Goal: Transaction & Acquisition: Purchase product/service

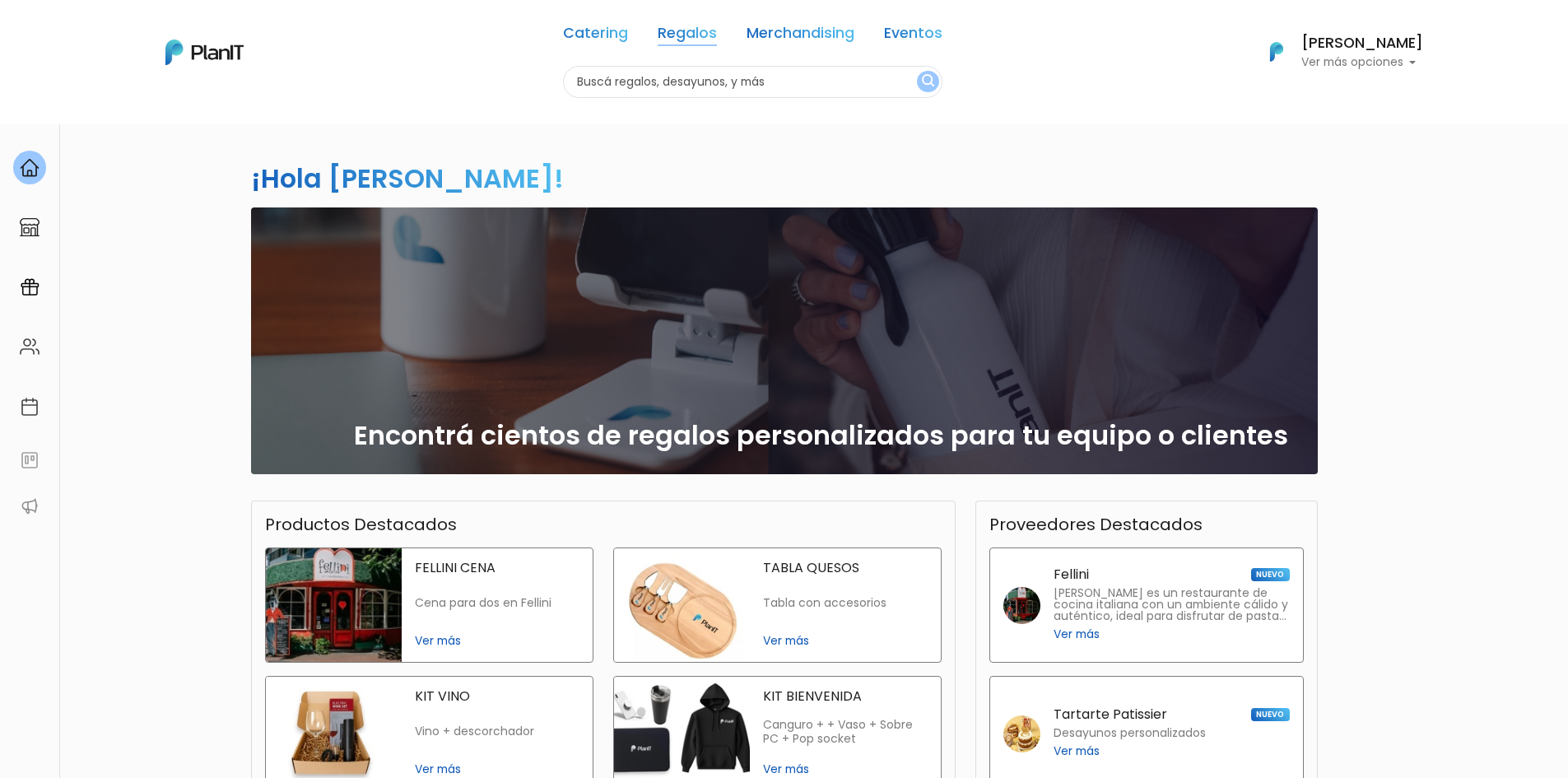
click at [662, 36] on link "Regalos" at bounding box center [687, 37] width 60 height 20
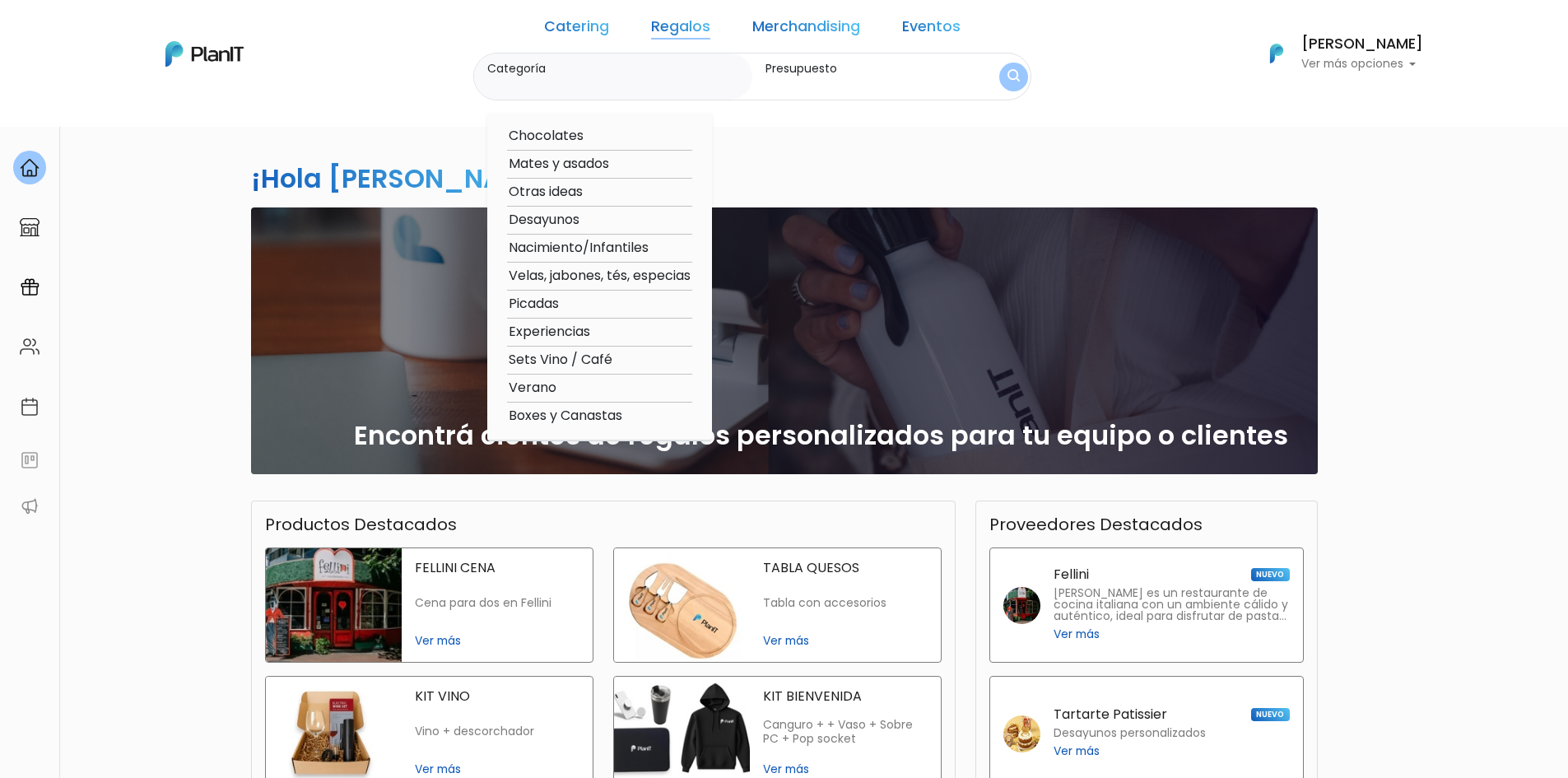
drag, startPoint x: 543, startPoint y: 193, endPoint x: 578, endPoint y: 216, distance: 41.9
click at [543, 193] on option "Otras ideas" at bounding box center [600, 192] width 185 height 20
type input "Otras ideas"
type input "$0 - $1000"
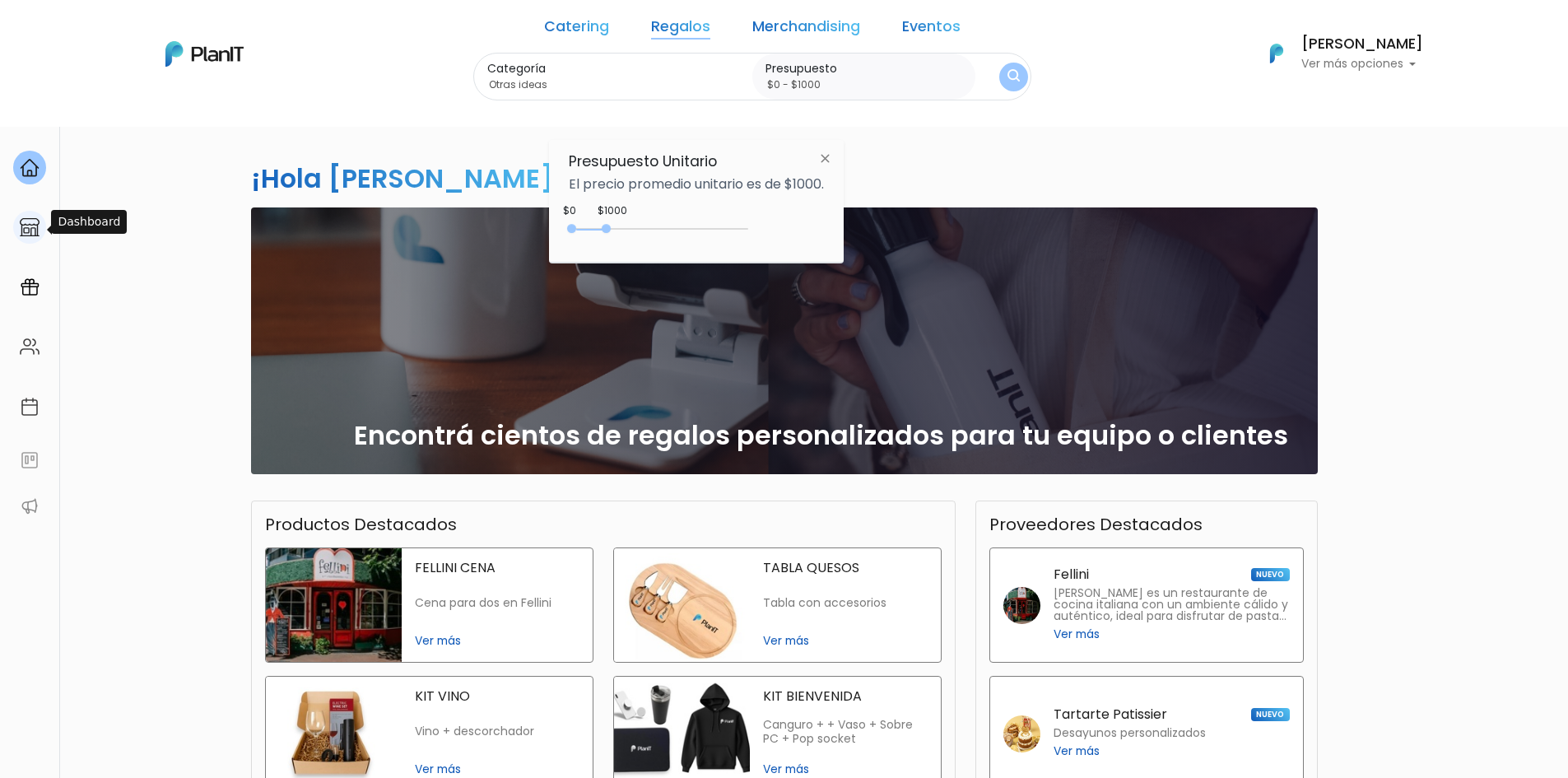
click at [38, 229] on img at bounding box center [30, 228] width 20 height 20
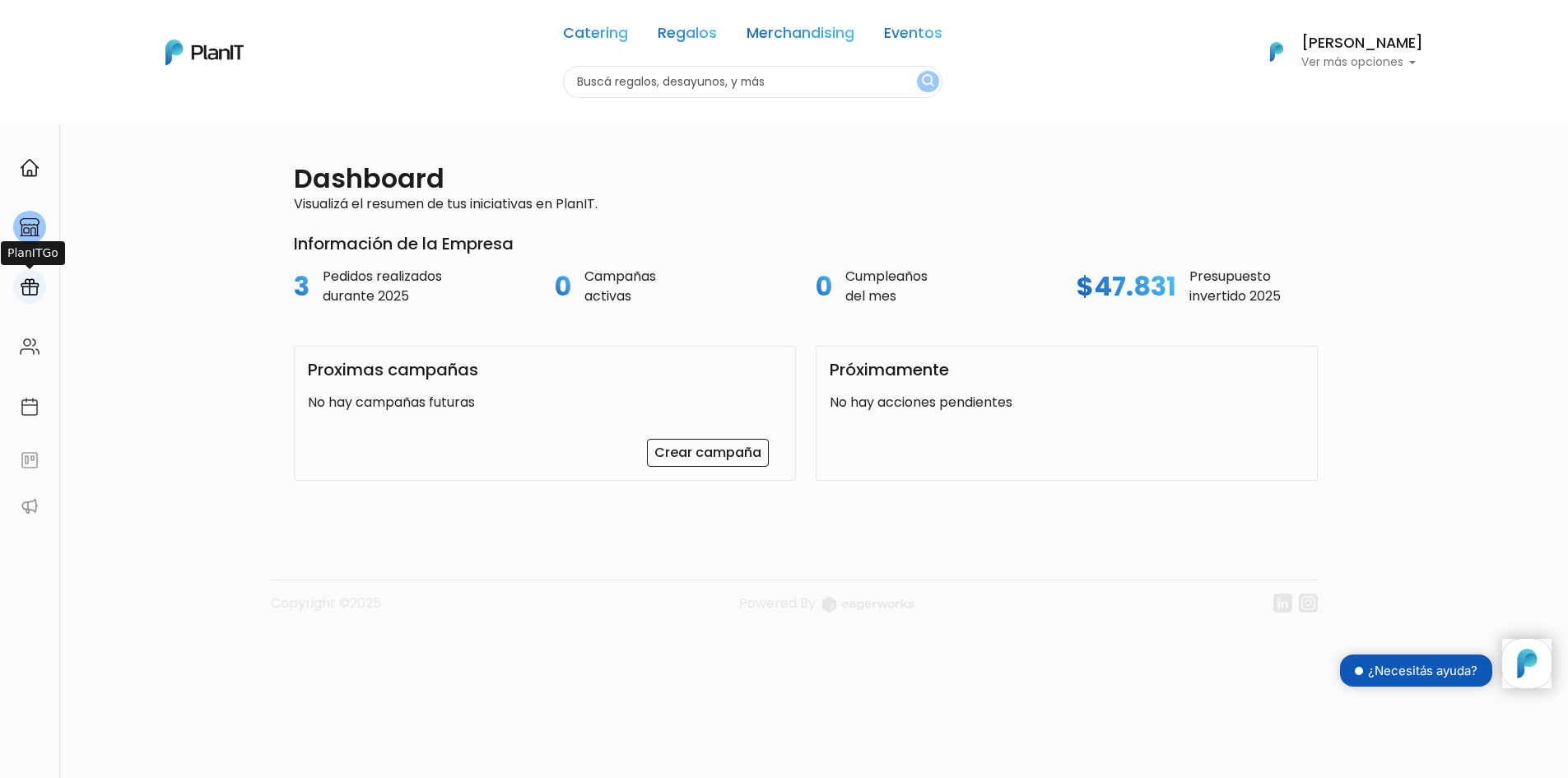
click at [28, 281] on img at bounding box center [30, 288] width 20 height 20
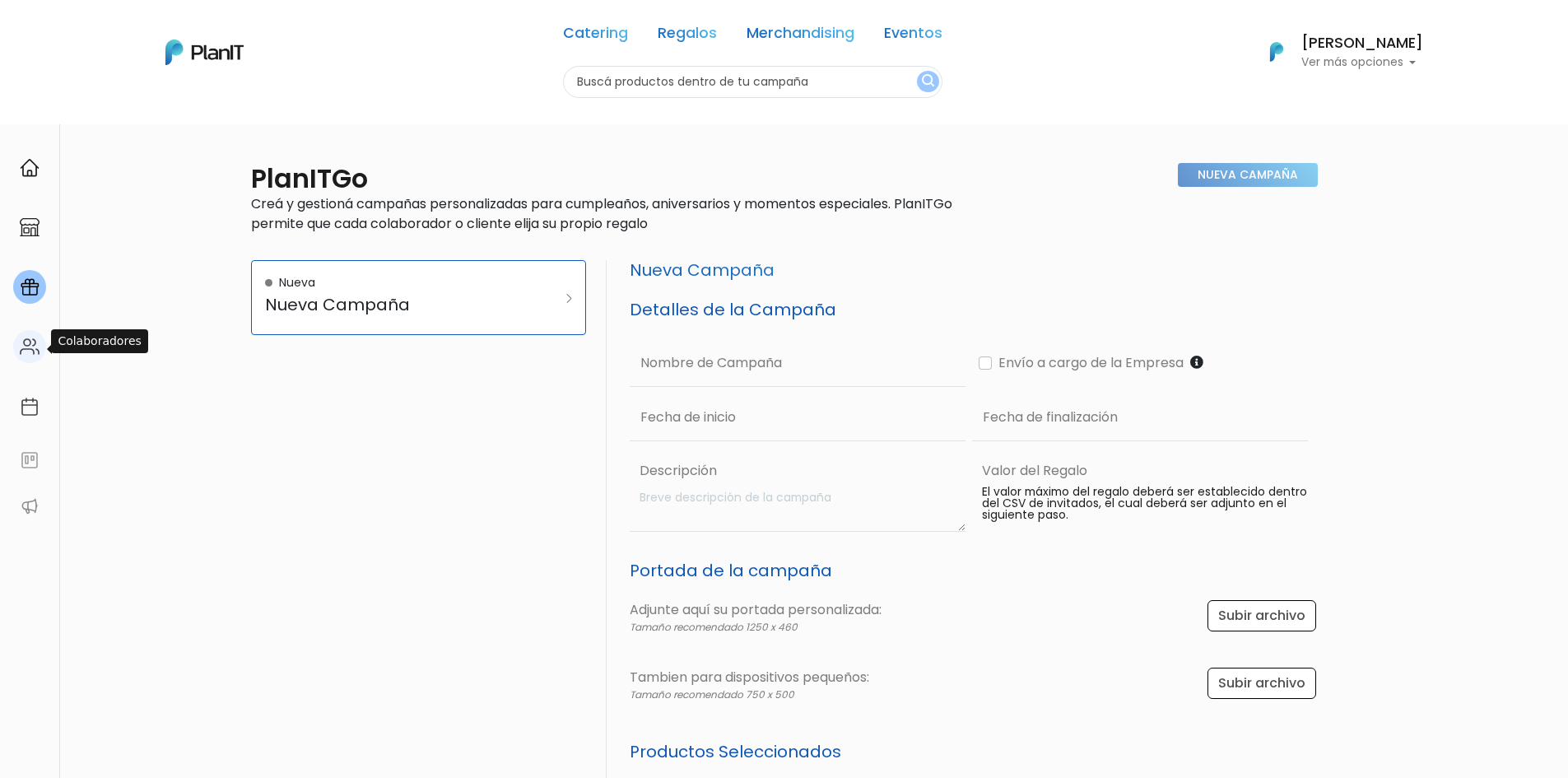
click at [29, 357] on img at bounding box center [30, 347] width 20 height 20
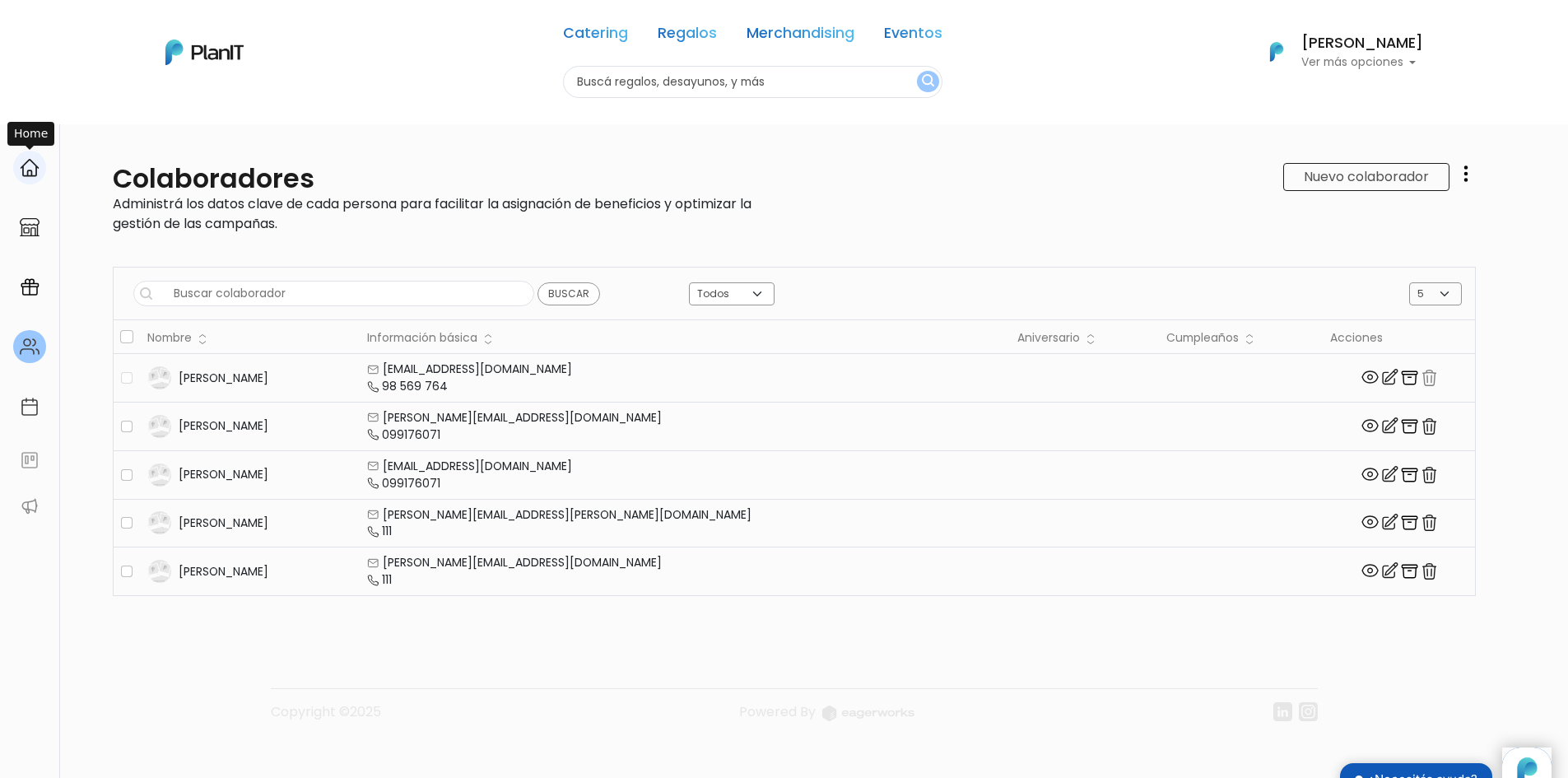
click at [36, 164] on img at bounding box center [30, 168] width 20 height 20
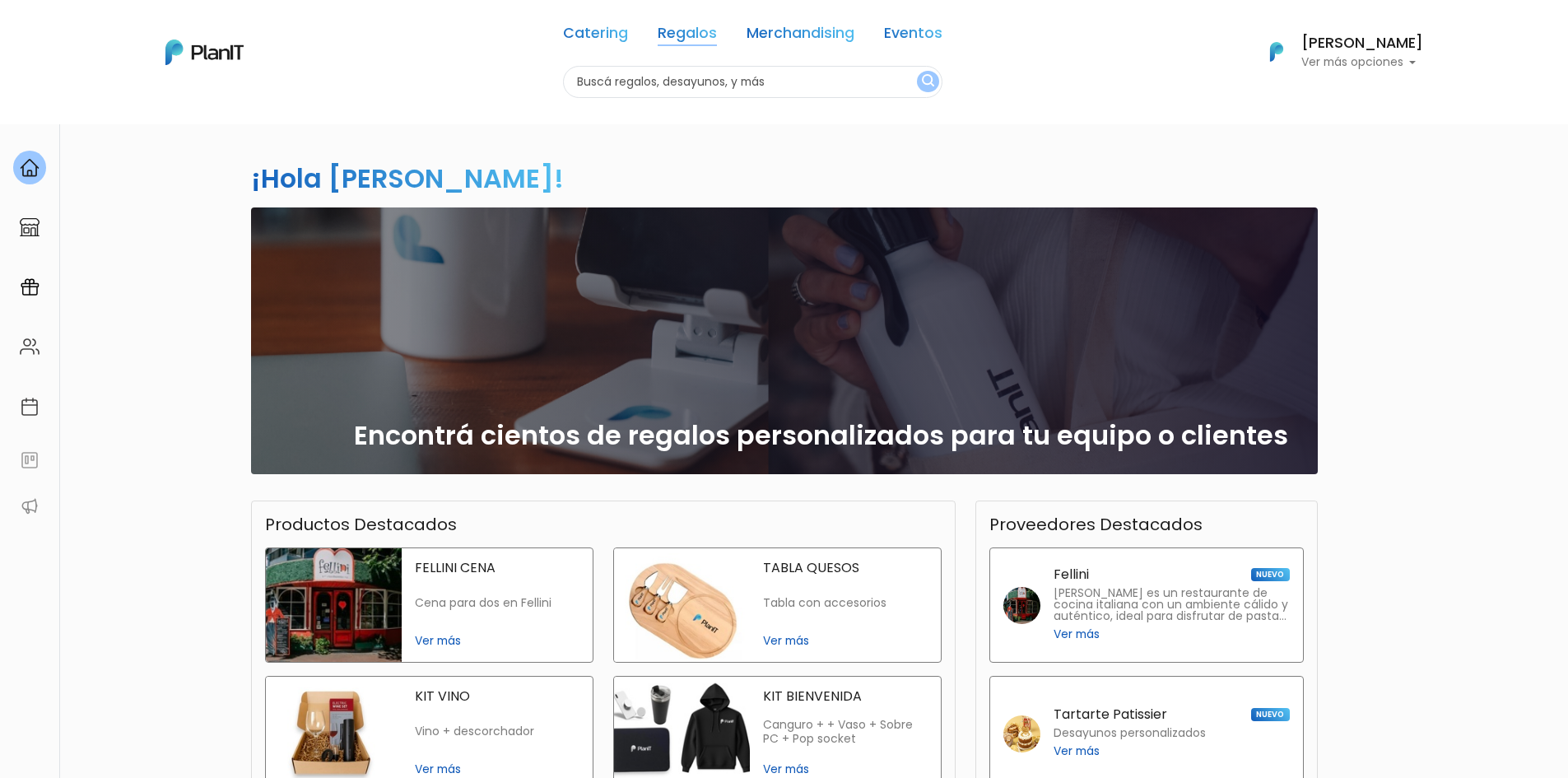
click at [691, 33] on link "Regalos" at bounding box center [687, 37] width 60 height 20
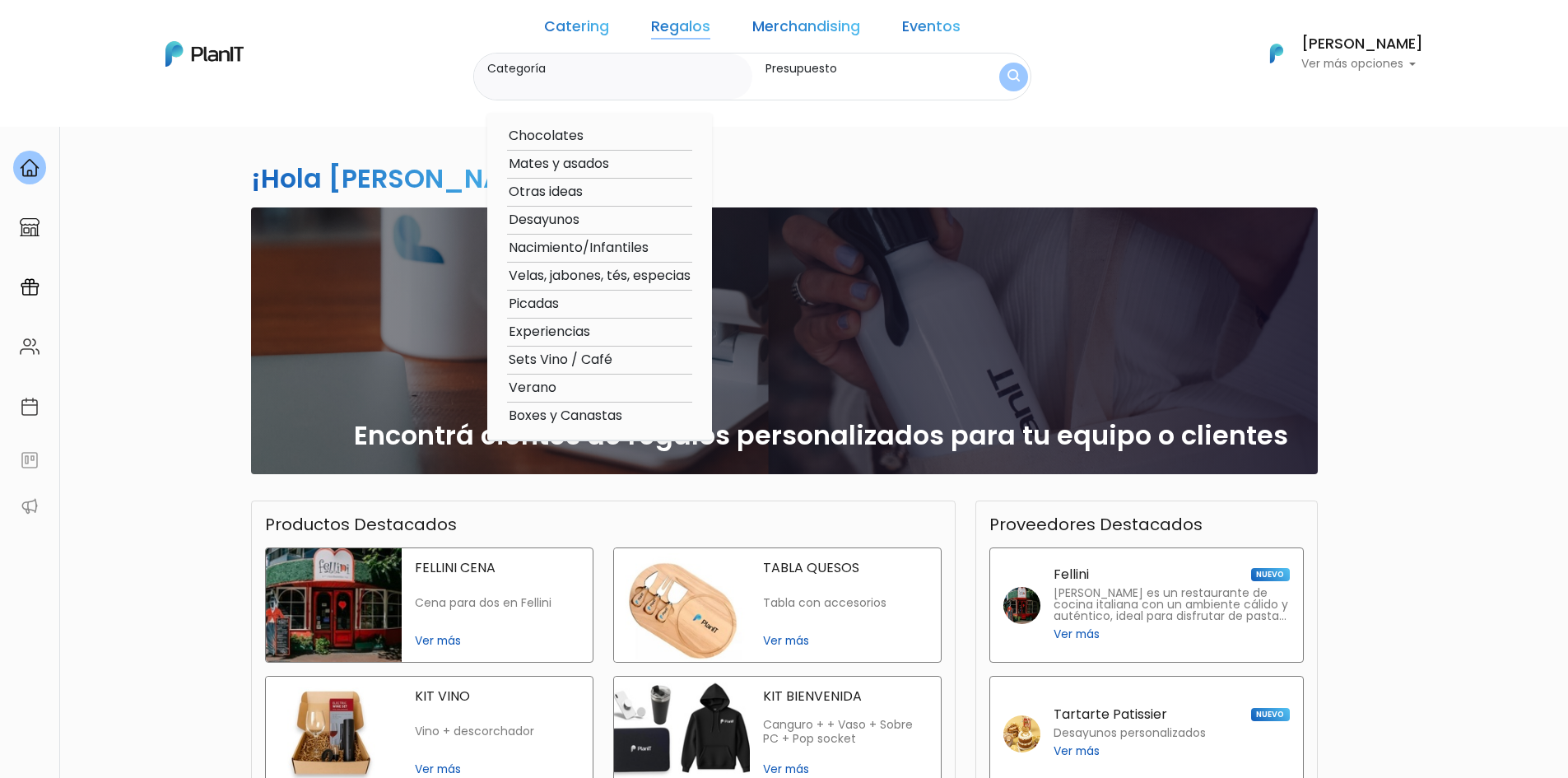
click at [551, 194] on option "Otras ideas" at bounding box center [600, 192] width 185 height 20
type input "Otras ideas"
type input "$0 - $1000"
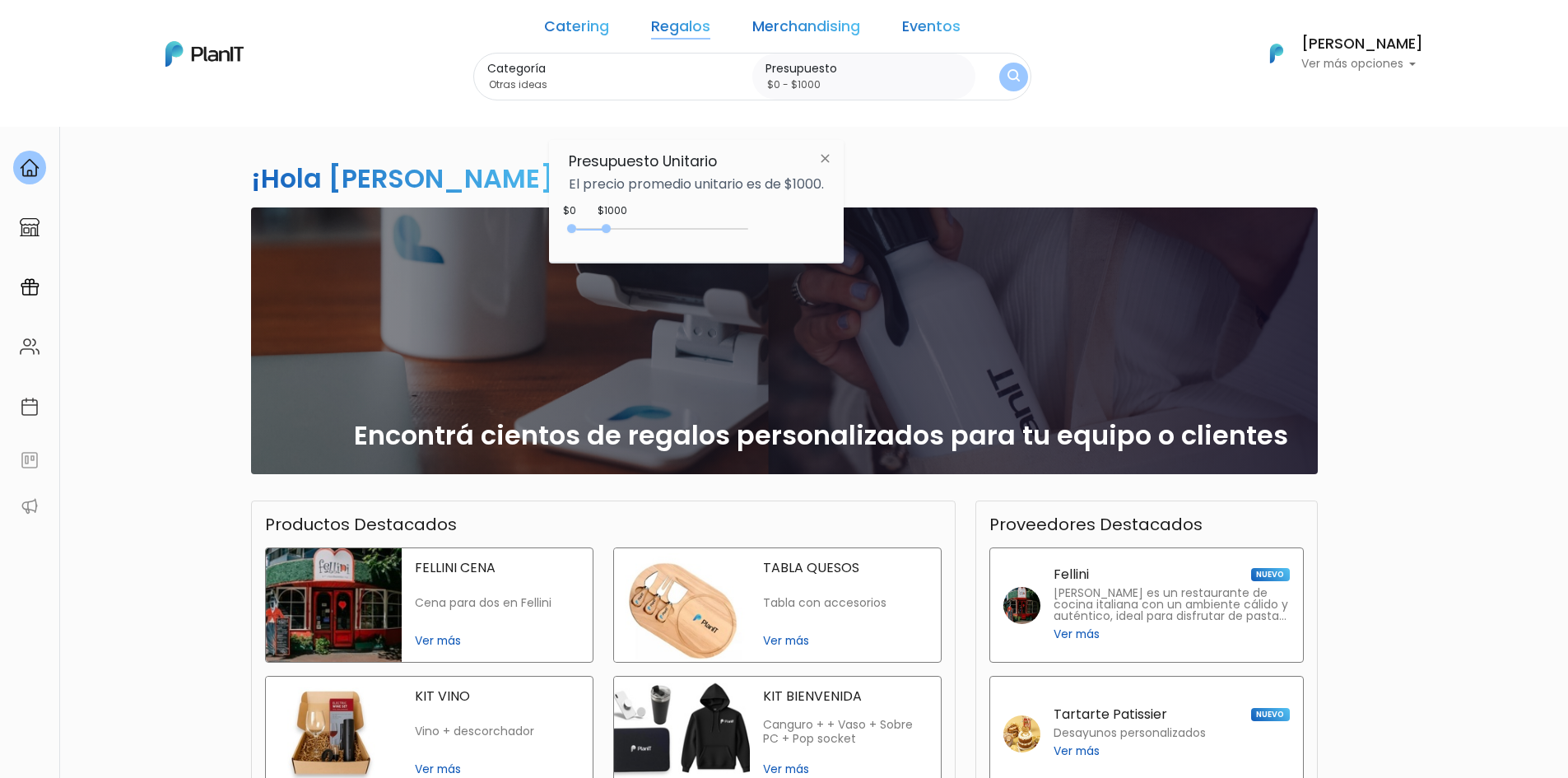
click at [1013, 106] on nav "Catering Regalos Merchandising Eventos Catering Regalos Merchandising Eventos C…" at bounding box center [784, 63] width 1568 height 127
click at [999, 80] on button "submit" at bounding box center [1013, 76] width 28 height 28
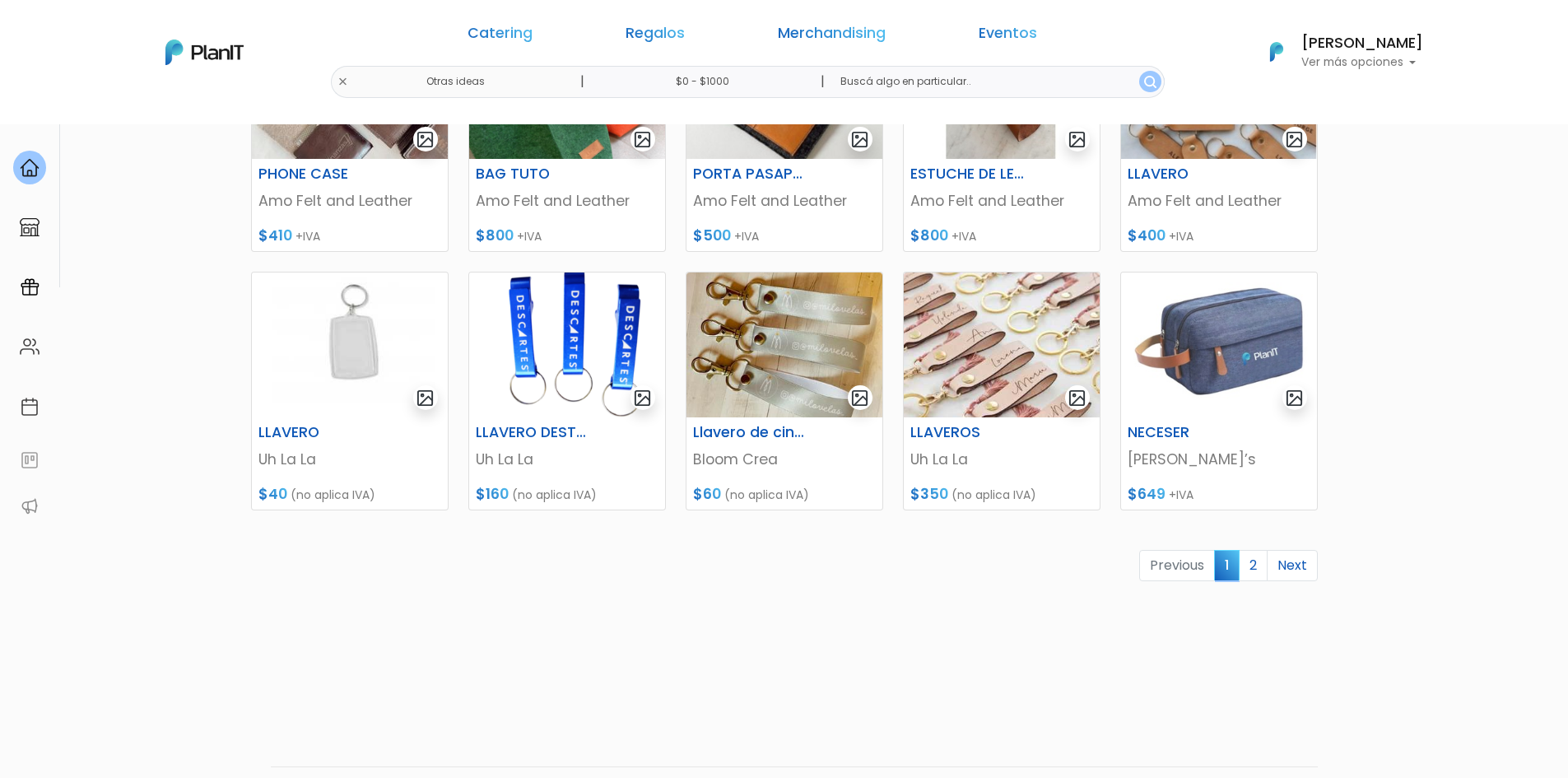
scroll to position [663, 0]
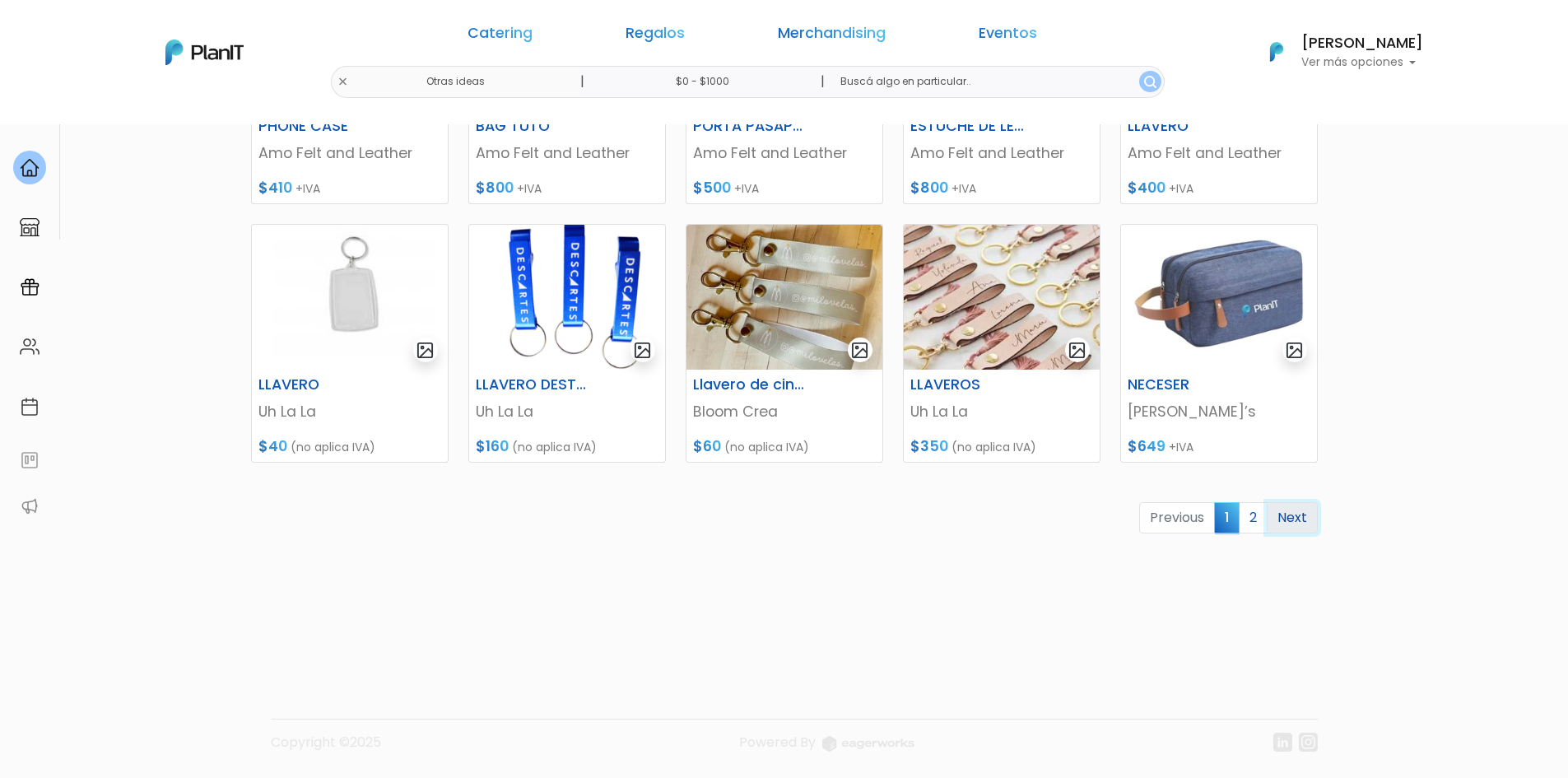
click at [1297, 523] on link "Next" at bounding box center [1293, 518] width 51 height 31
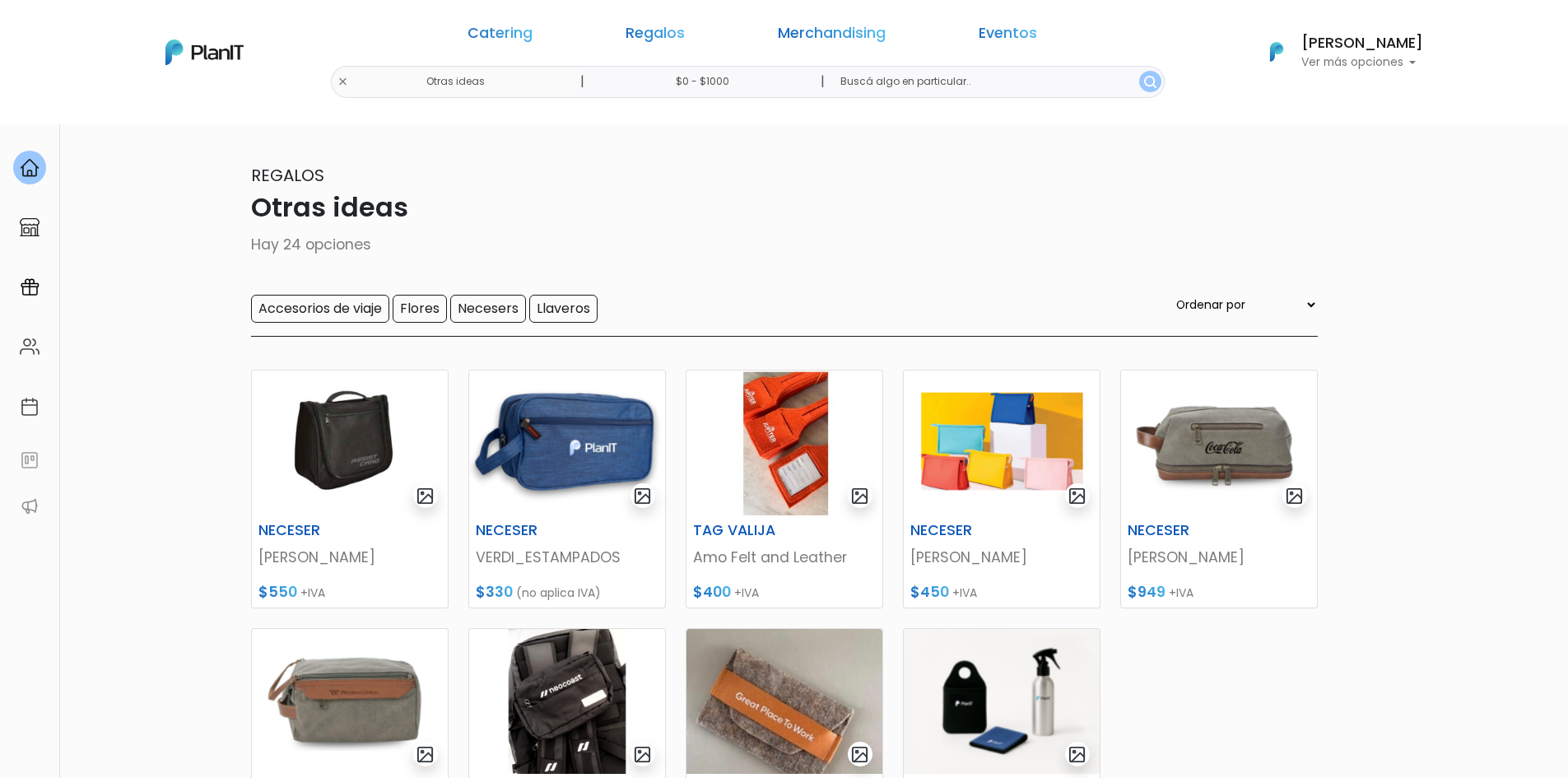
click at [651, 20] on div "Catering Regalos Merchandising Eventos" at bounding box center [752, 36] width 634 height 60
click at [657, 28] on link "Regalos" at bounding box center [655, 37] width 60 height 20
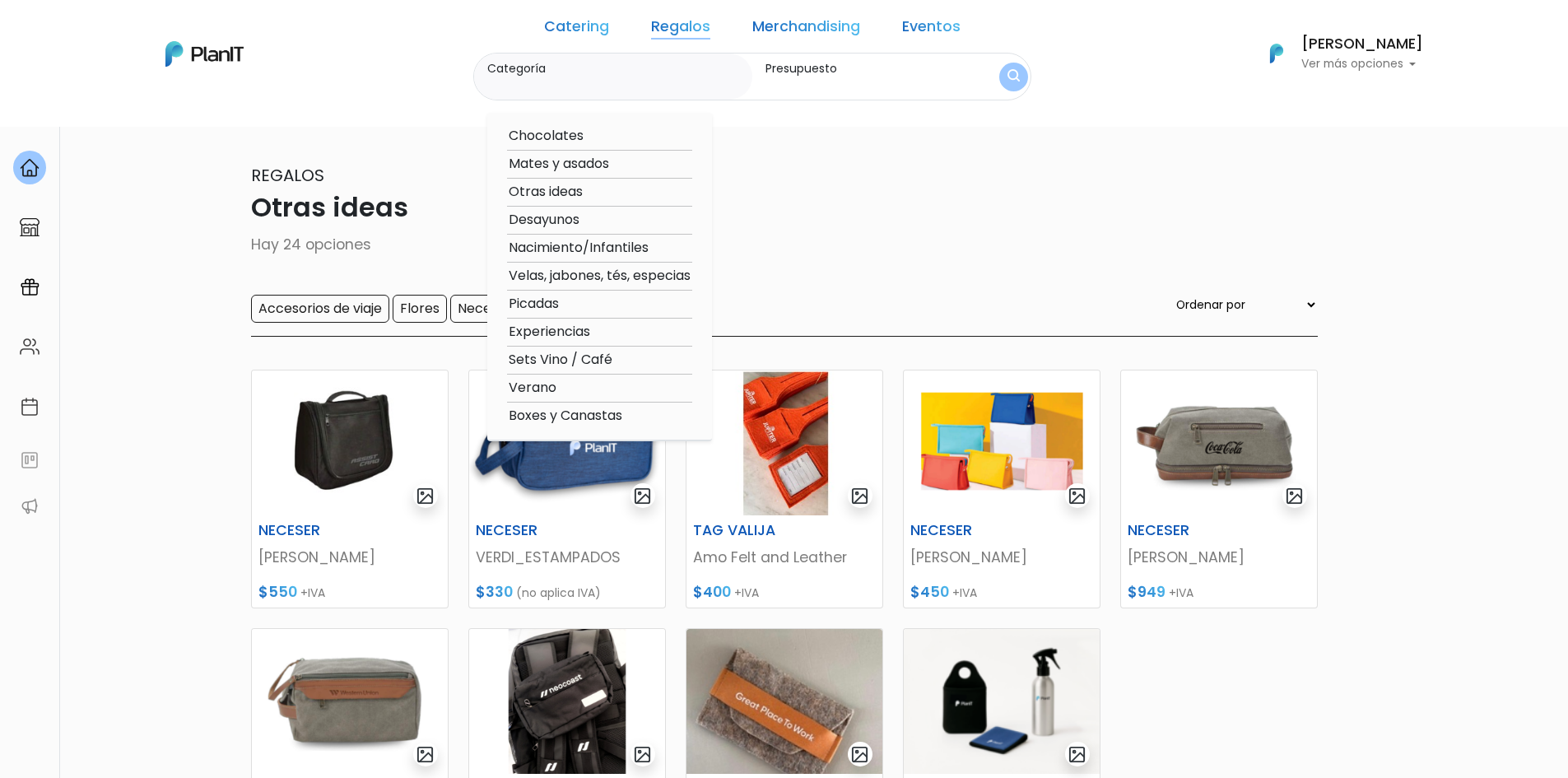
click at [563, 140] on option "Chocolates" at bounding box center [600, 136] width 185 height 20
type input "Chocolates"
type input "$0 - $1000"
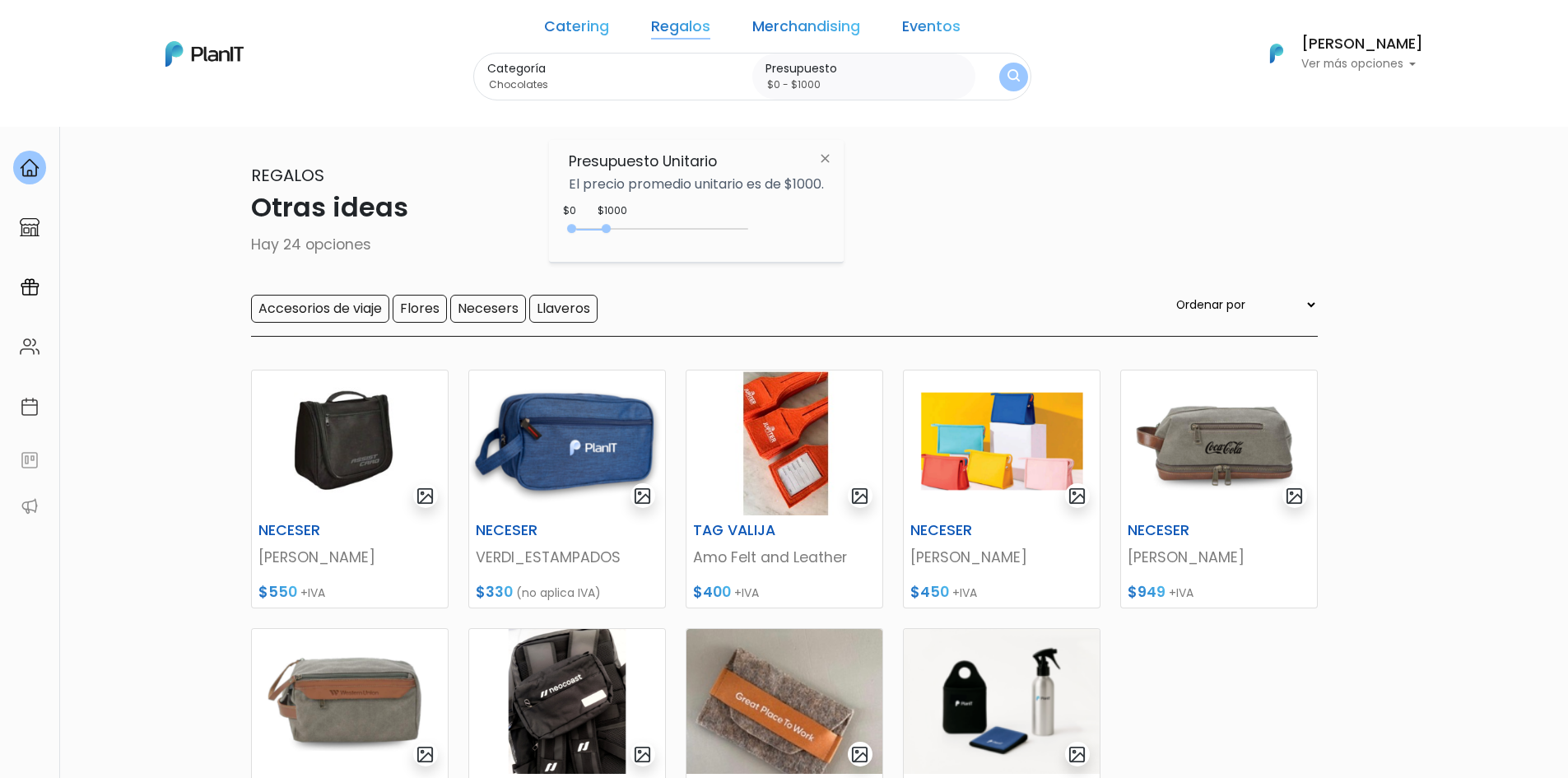
drag, startPoint x: 939, startPoint y: 61, endPoint x: 966, endPoint y: 70, distance: 28.5
click at [960, 68] on form "Categoría Chocolates Chocolates Mates y asados Otras ideas Desayunos Nacimiento…" at bounding box center [753, 76] width 559 height 49
click at [1008, 70] on img "submit" at bounding box center [1013, 76] width 12 height 16
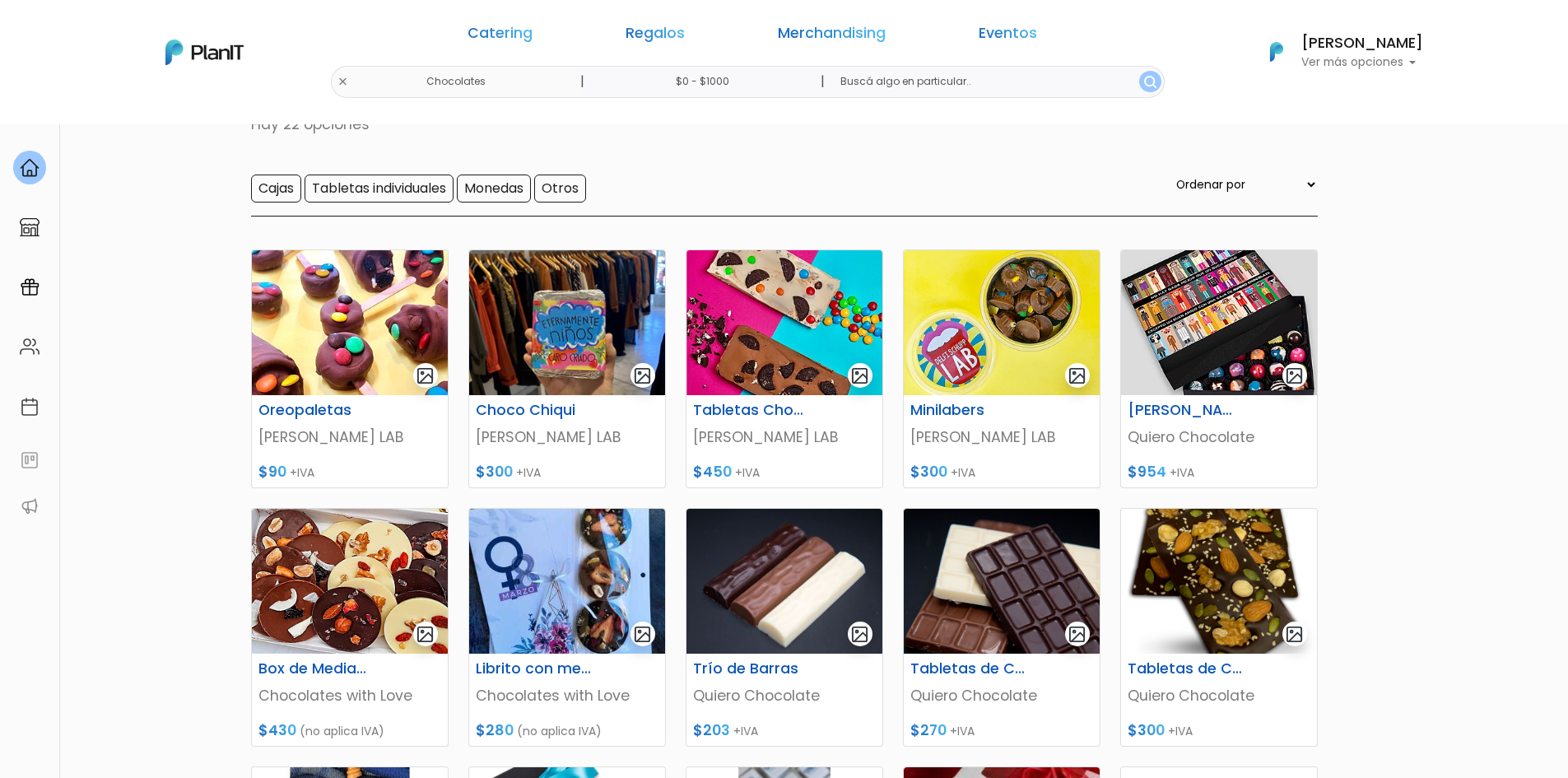
scroll to position [122, 0]
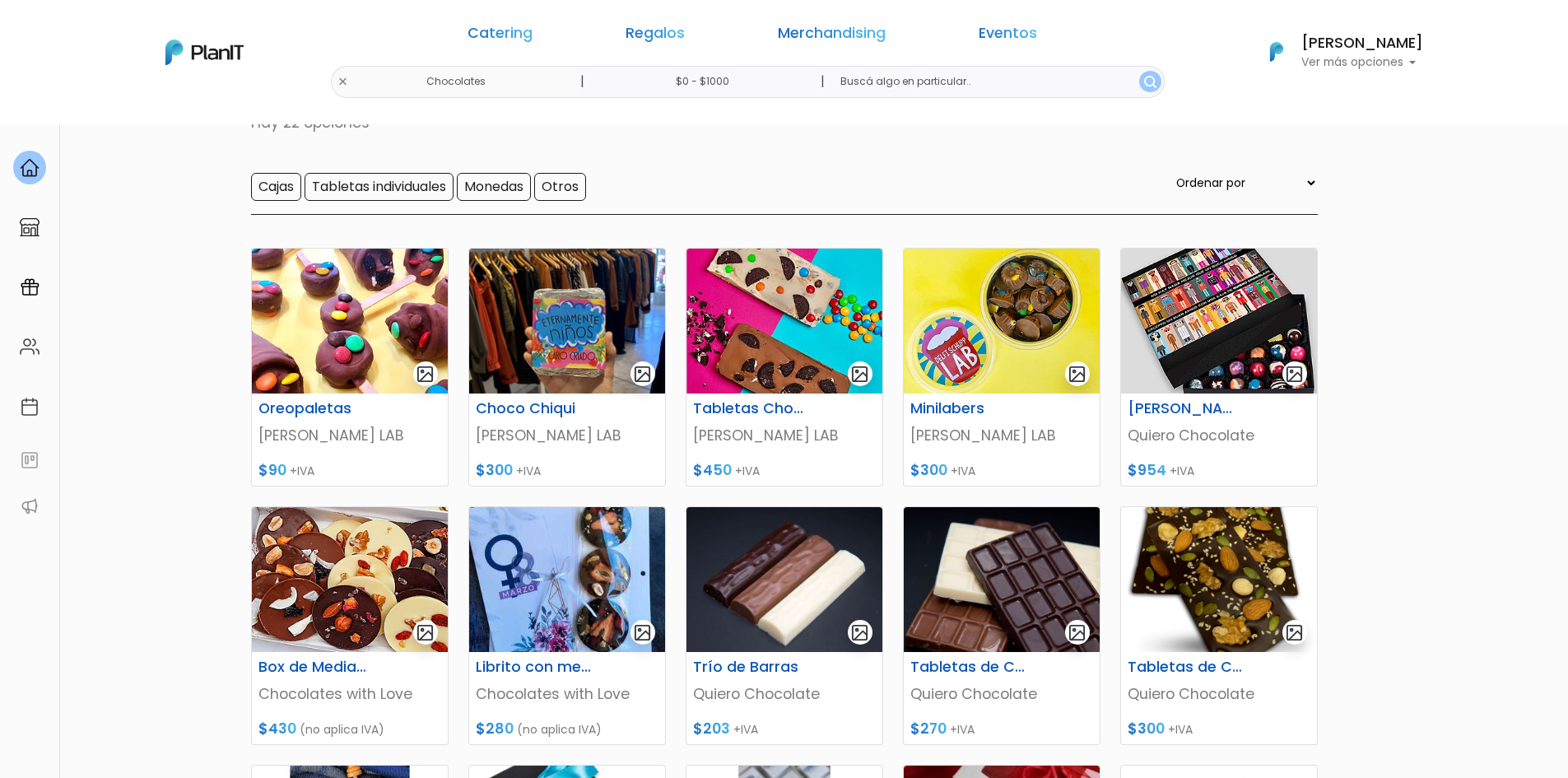
drag, startPoint x: 1575, startPoint y: 105, endPoint x: 1580, endPoint y: 168, distance: 63.2
click at [1567, 168] on html "Catering Regalos Merchandising Eventos Chocolates | $0 - $1000 | Catering Regal…" at bounding box center [784, 267] width 1568 height 778
click at [1353, 57] on p "Ver más opciones" at bounding box center [1362, 62] width 122 height 12
click at [1321, 91] on span "Mis Compras" at bounding box center [1332, 97] width 84 height 19
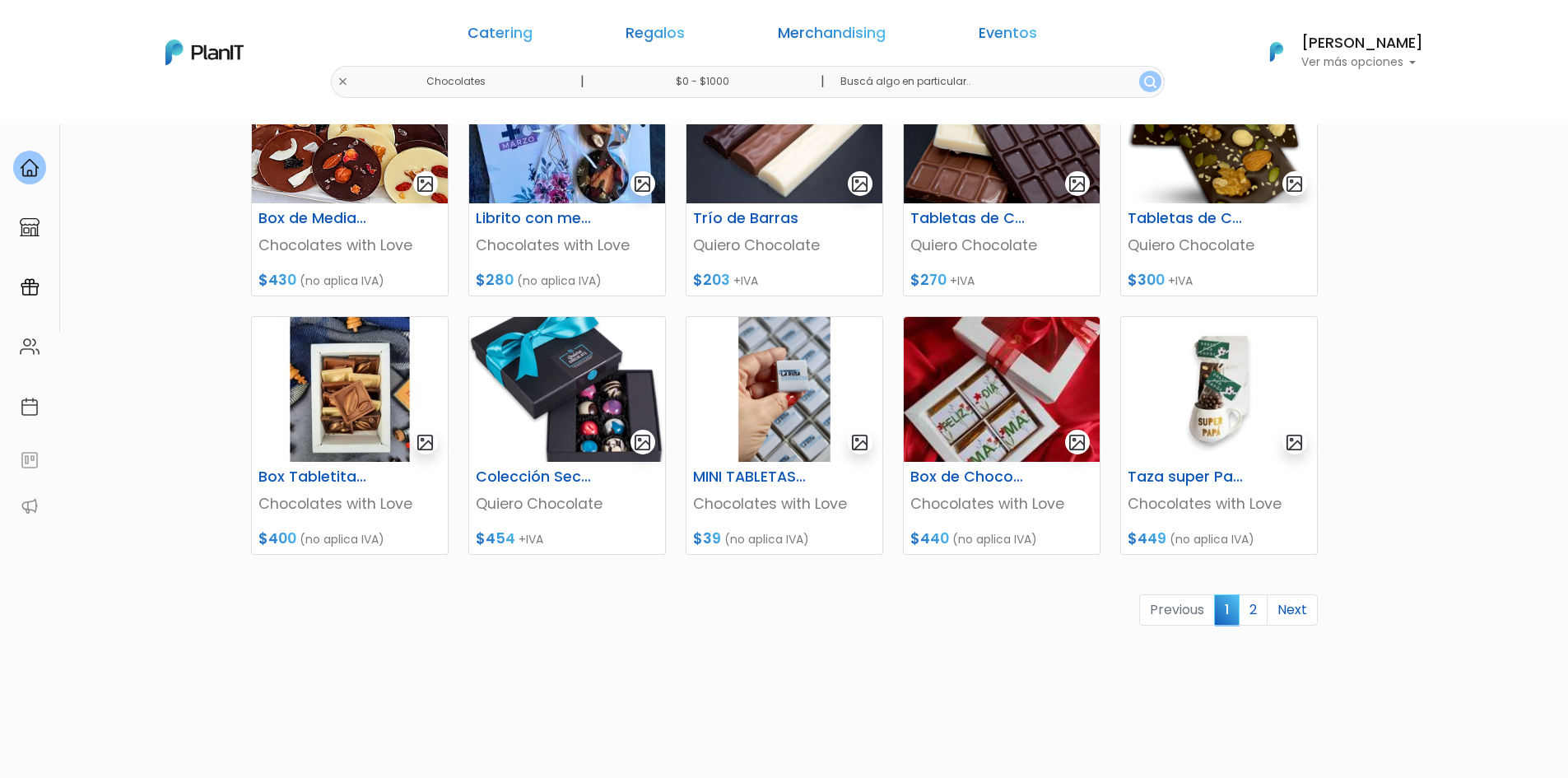
scroll to position [572, 0]
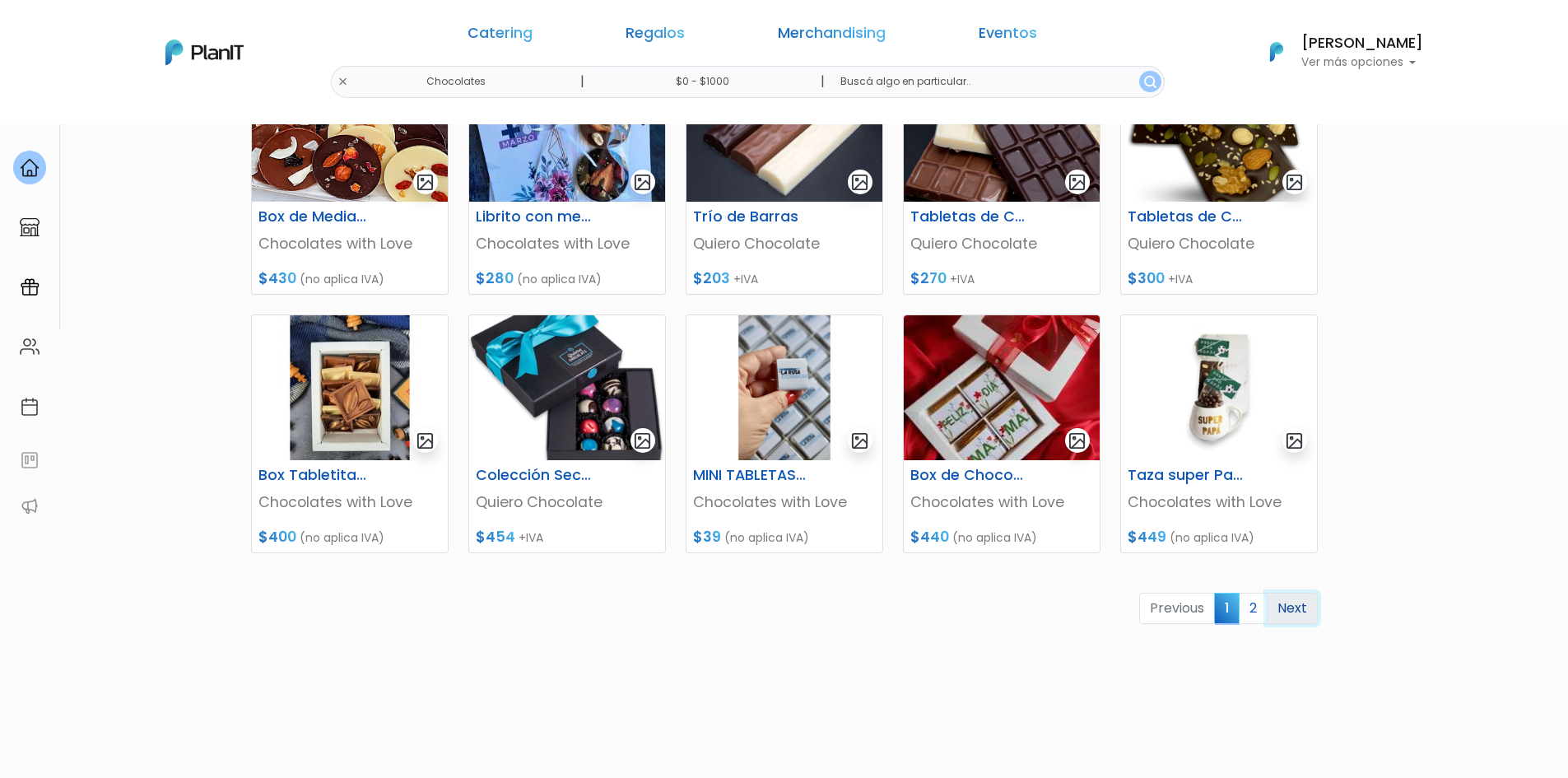
click at [1306, 603] on link "Next" at bounding box center [1293, 608] width 51 height 31
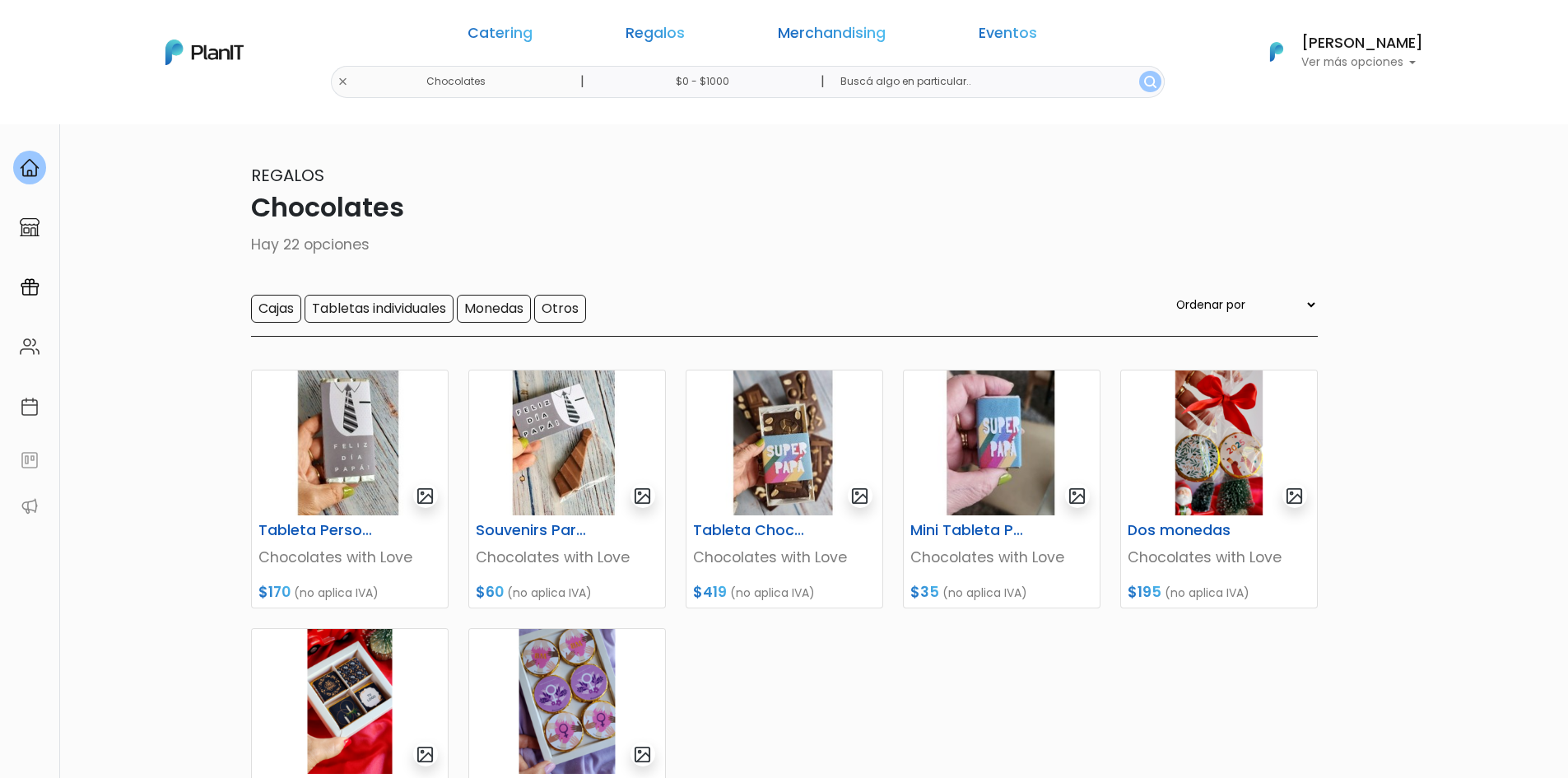
drag, startPoint x: 1577, startPoint y: 315, endPoint x: 1554, endPoint y: 170, distance: 146.8
click at [1567, 170] on html "Catering Regalos Merchandising Eventos Chocolates | $0 - $1000 | Catering Regal…" at bounding box center [784, 389] width 1568 height 778
click at [644, 28] on link "Regalos" at bounding box center [655, 37] width 60 height 20
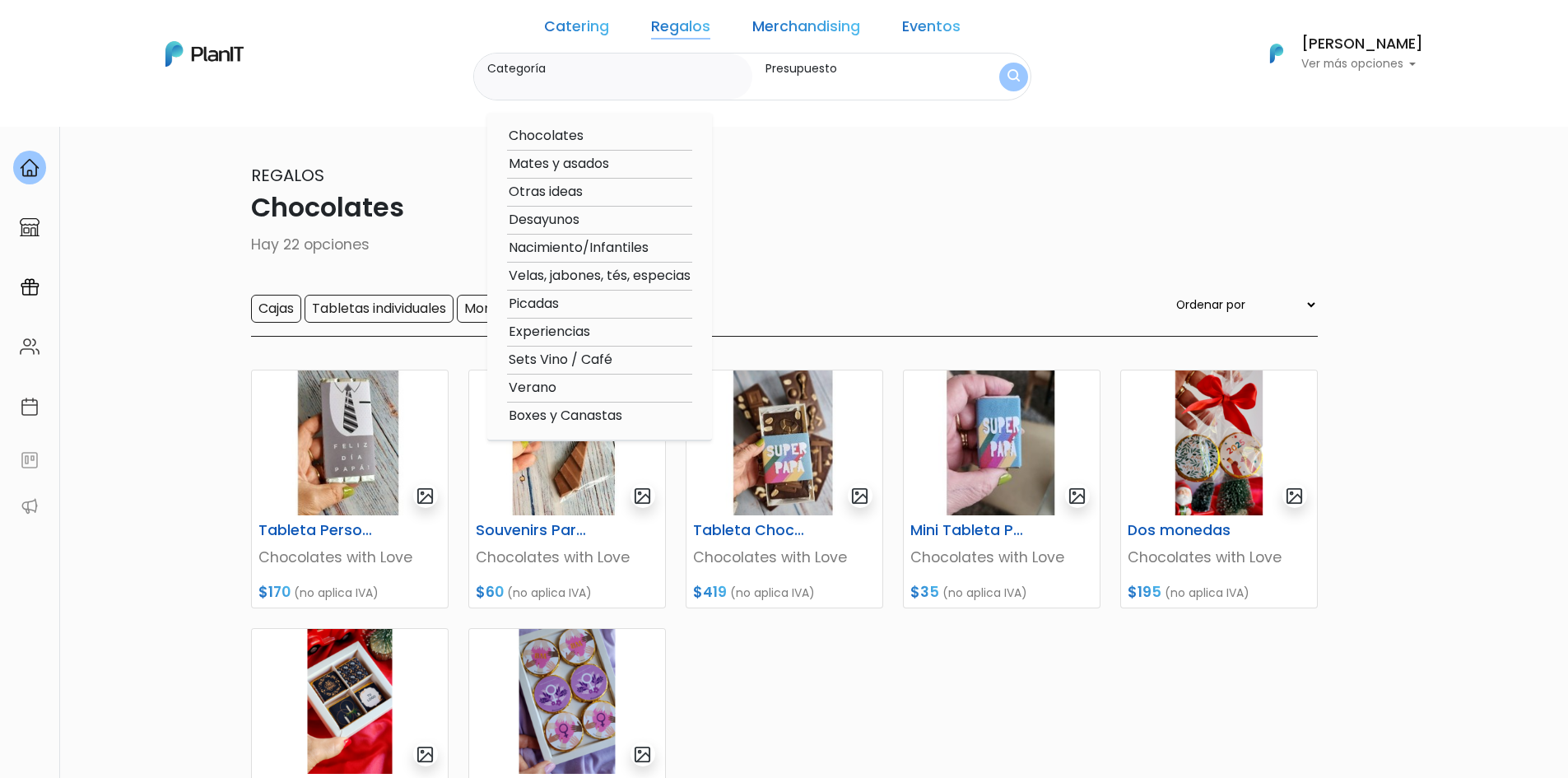
click at [571, 222] on option "Desayunos" at bounding box center [600, 220] width 185 height 20
type input "Desayunos"
type input "$0 - $1000"
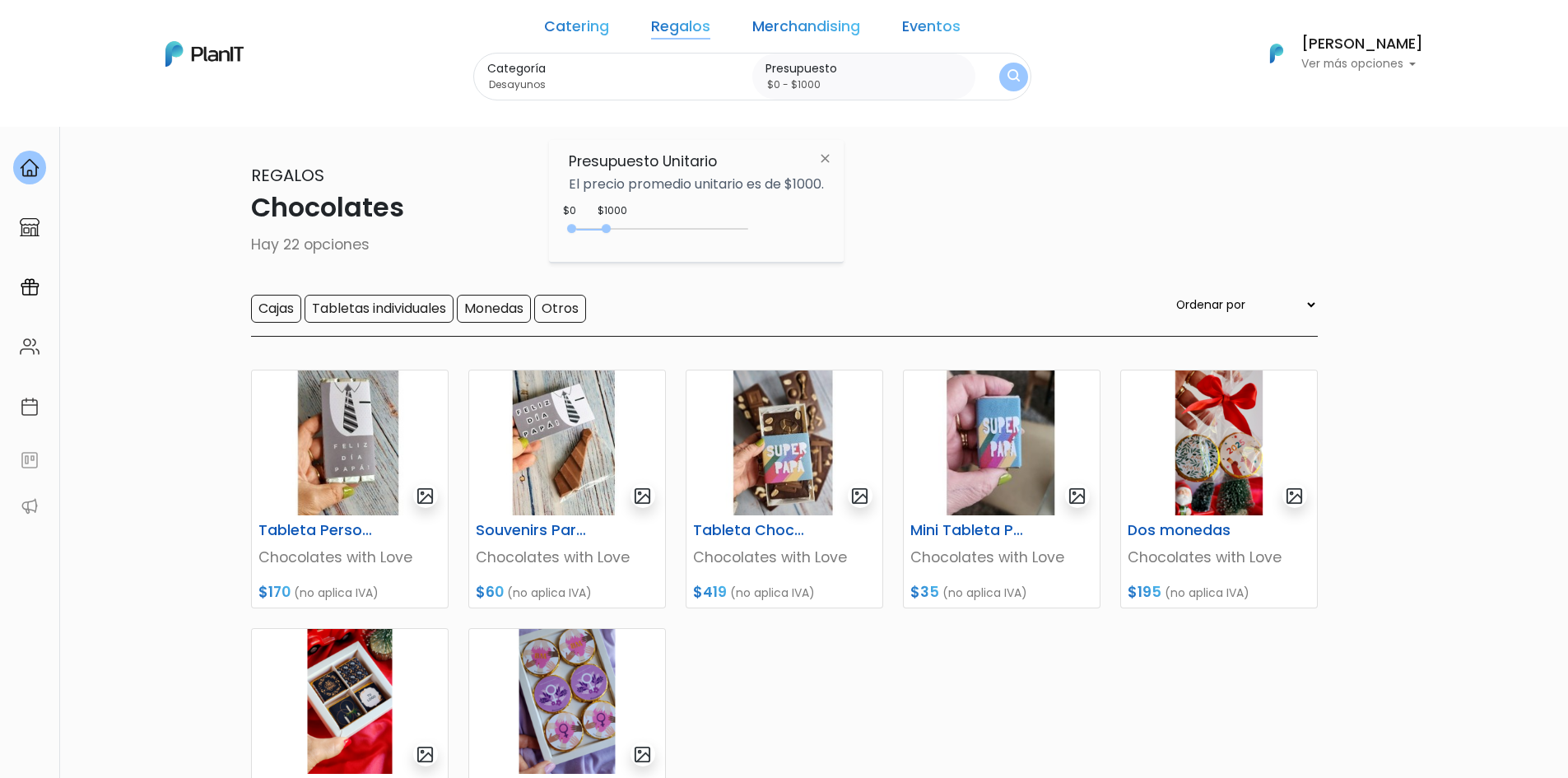
click at [1008, 75] on img "submit" at bounding box center [1013, 76] width 12 height 16
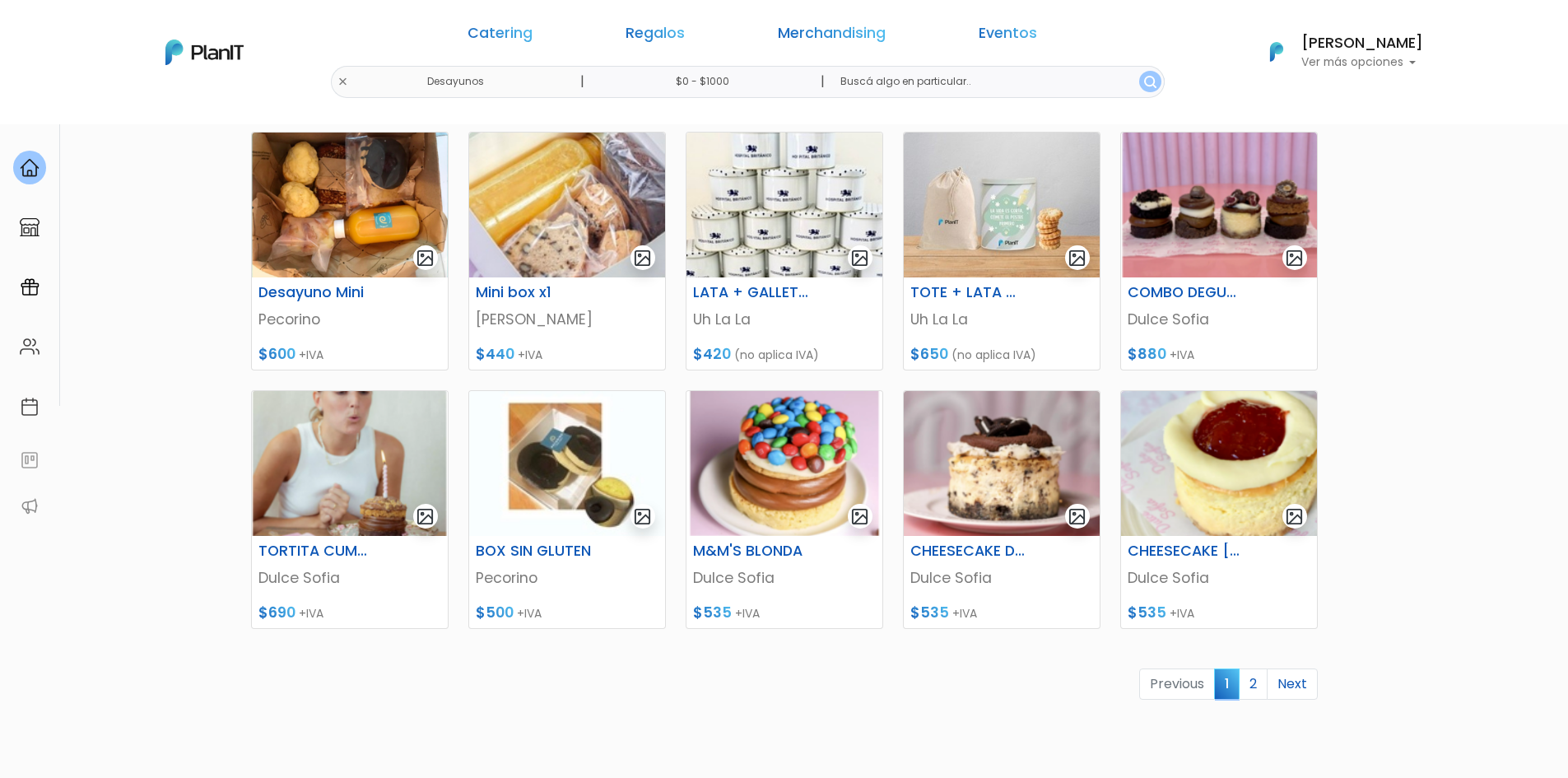
scroll to position [481, 0]
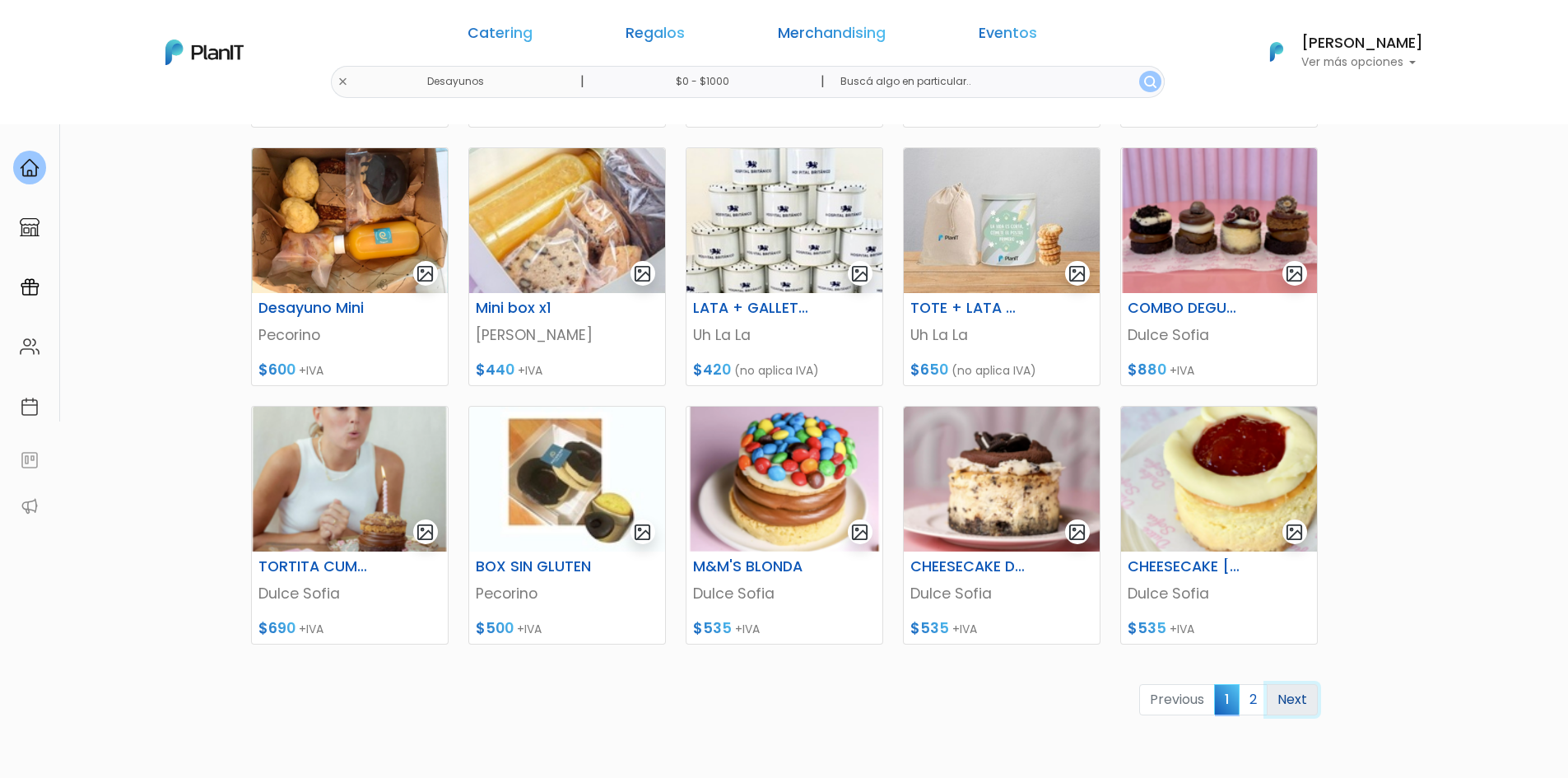
click at [1294, 699] on link "Next" at bounding box center [1293, 700] width 51 height 31
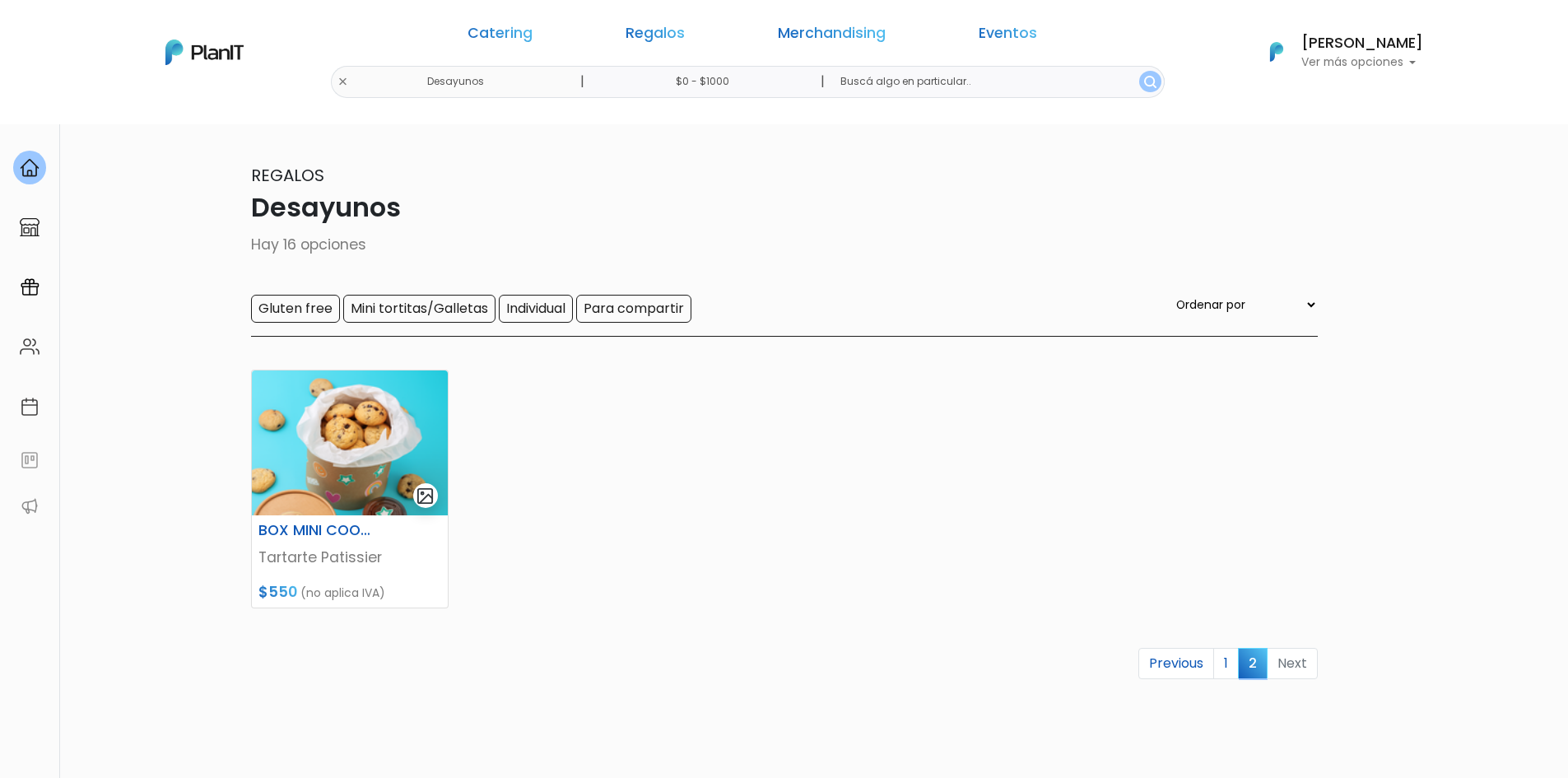
click at [1369, 61] on p "Ver más opciones" at bounding box center [1362, 62] width 122 height 12
click at [1311, 101] on span "Mis Compras" at bounding box center [1332, 97] width 84 height 19
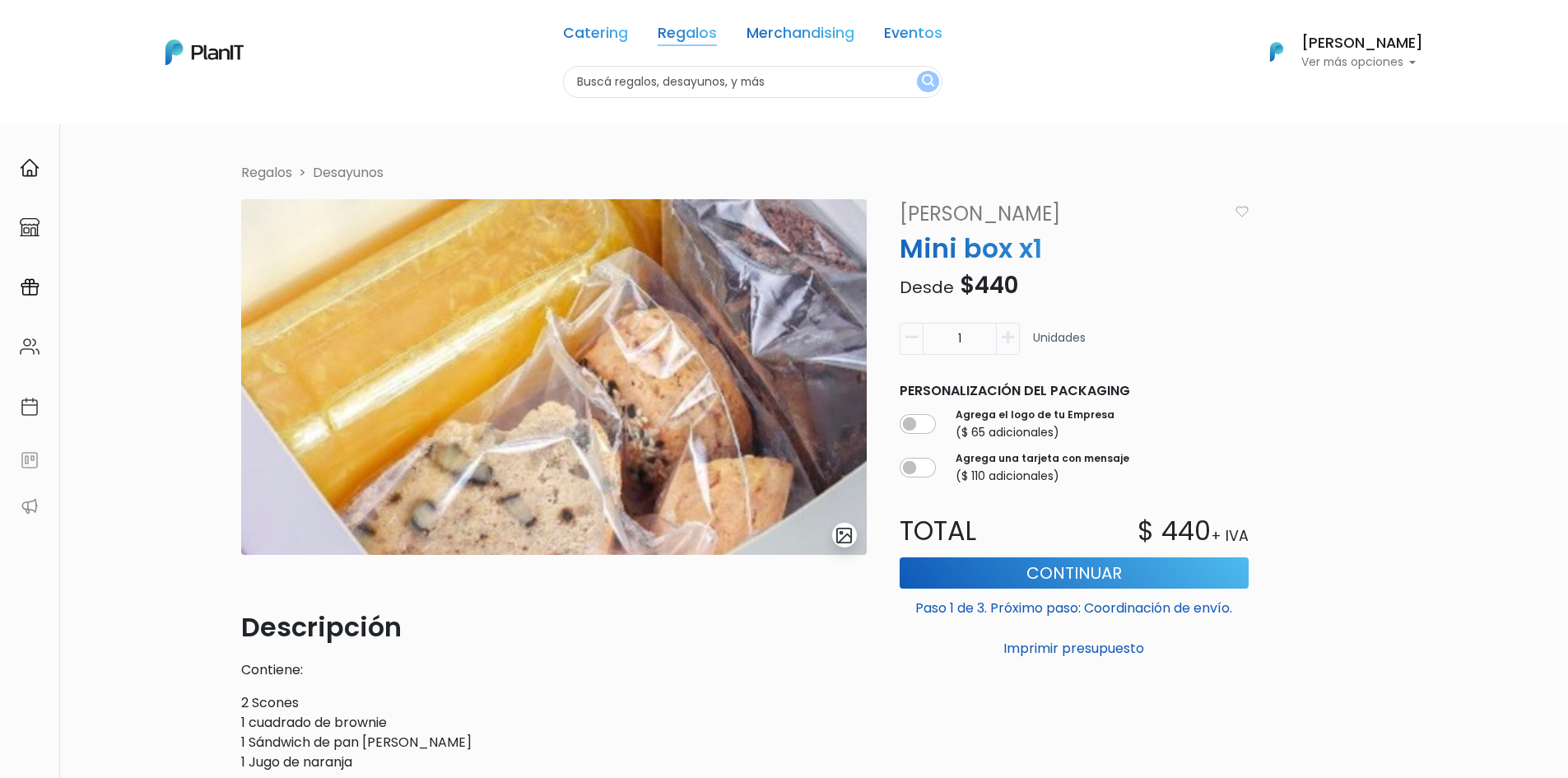
click at [668, 43] on link "Regalos" at bounding box center [687, 37] width 60 height 20
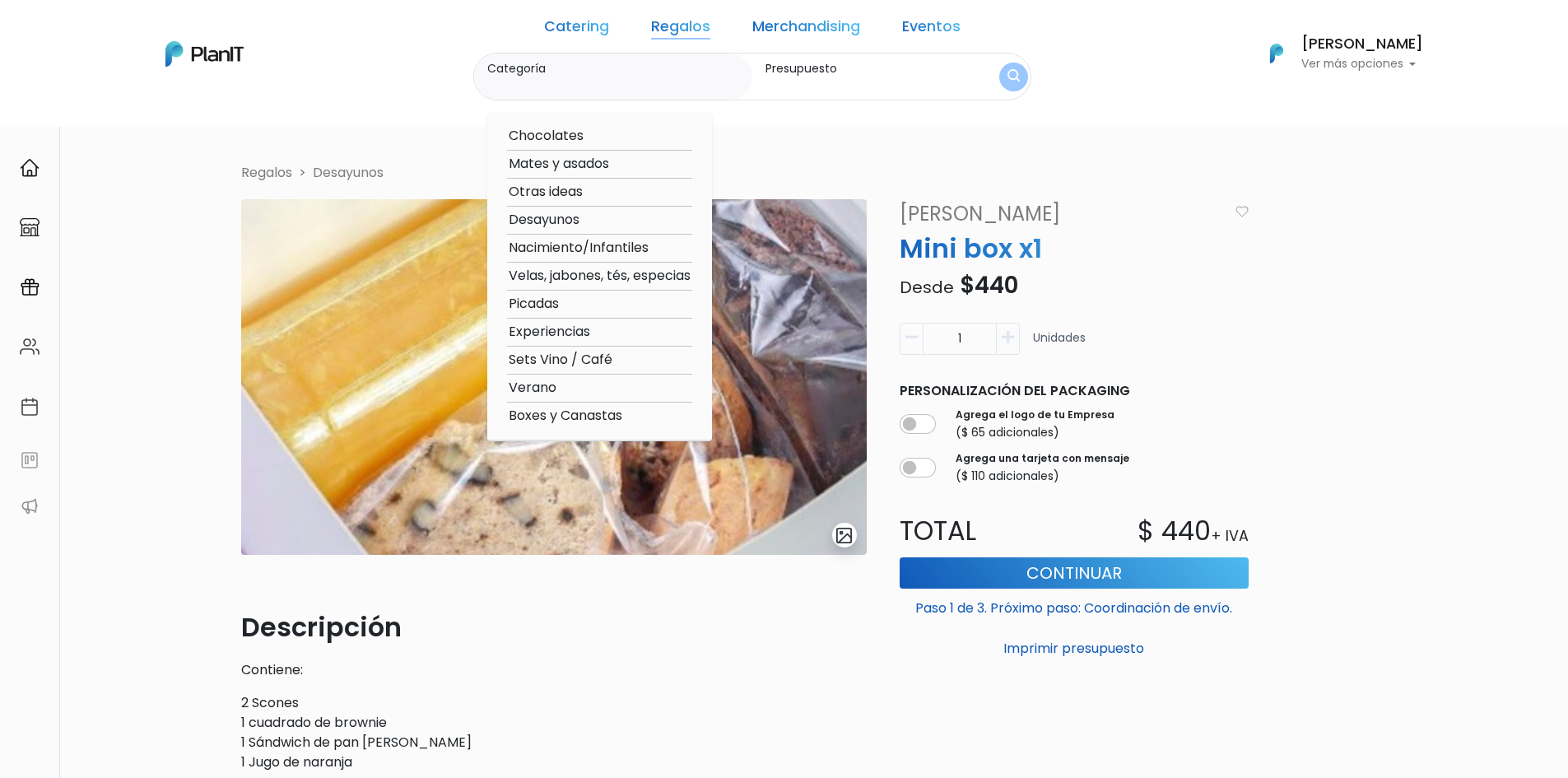
click at [539, 225] on option "Desayunos" at bounding box center [600, 220] width 185 height 20
type input "Desayunos"
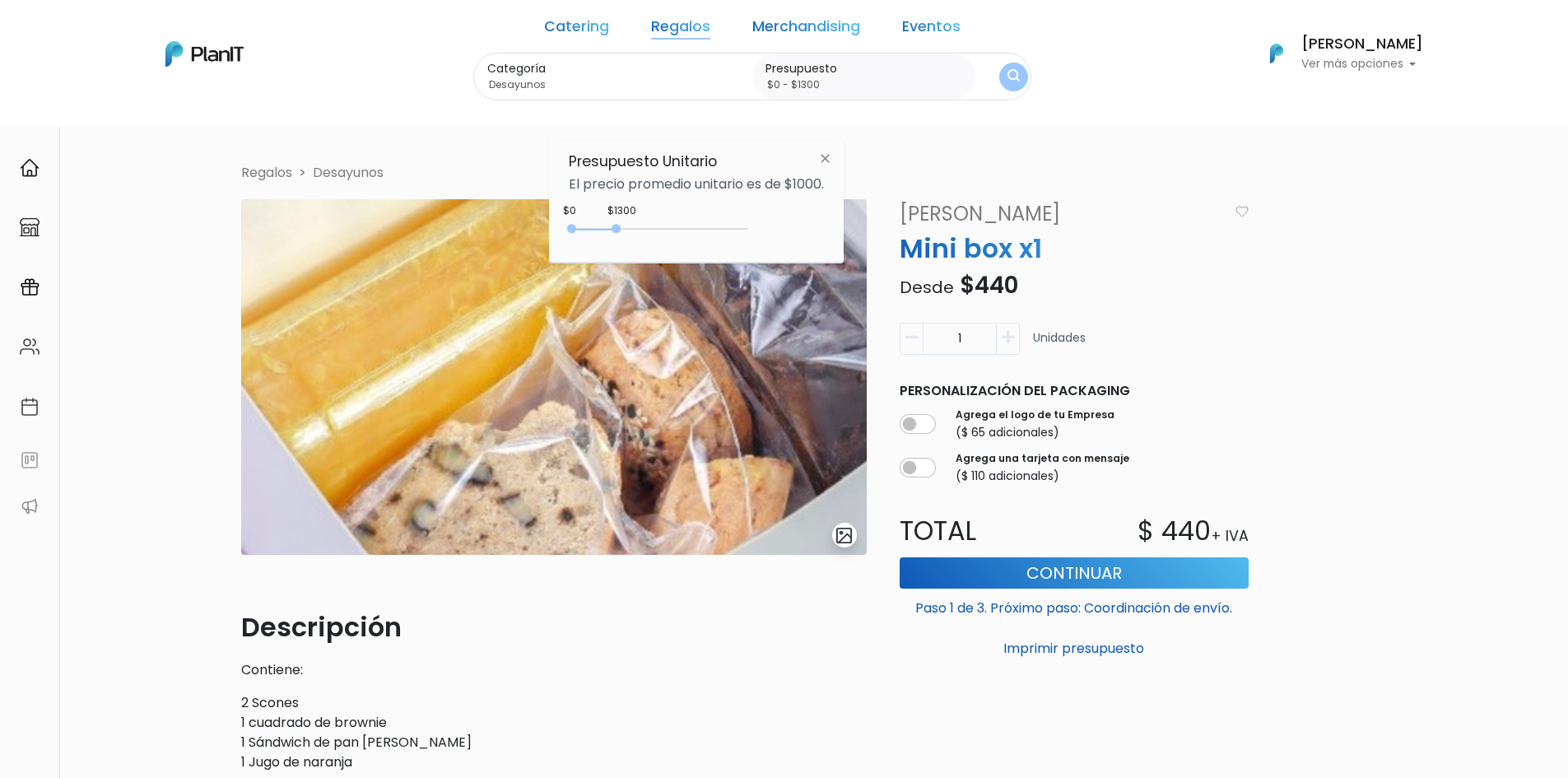
drag, startPoint x: 606, startPoint y: 225, endPoint x: 621, endPoint y: 232, distance: 16.6
click at [621, 232] on div "0 : 1300 0 1300" at bounding box center [661, 232] width 173 height 17
type input "$0 - $2000"
drag, startPoint x: 618, startPoint y: 229, endPoint x: 644, endPoint y: 232, distance: 26.2
click at [644, 232] on div "0 : 2000 0 2000" at bounding box center [661, 232] width 173 height 17
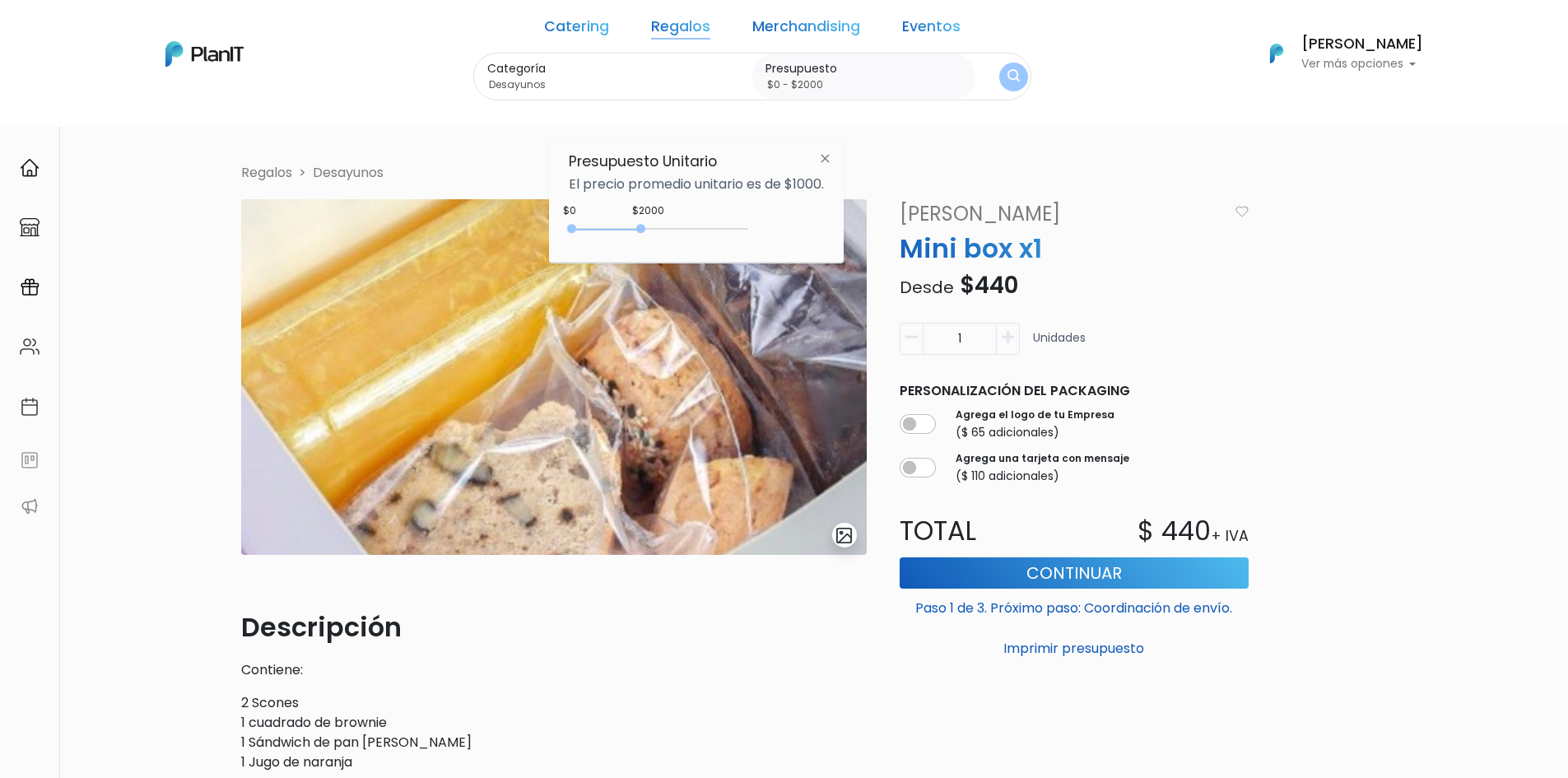
click at [999, 77] on button "submit" at bounding box center [1014, 76] width 29 height 29
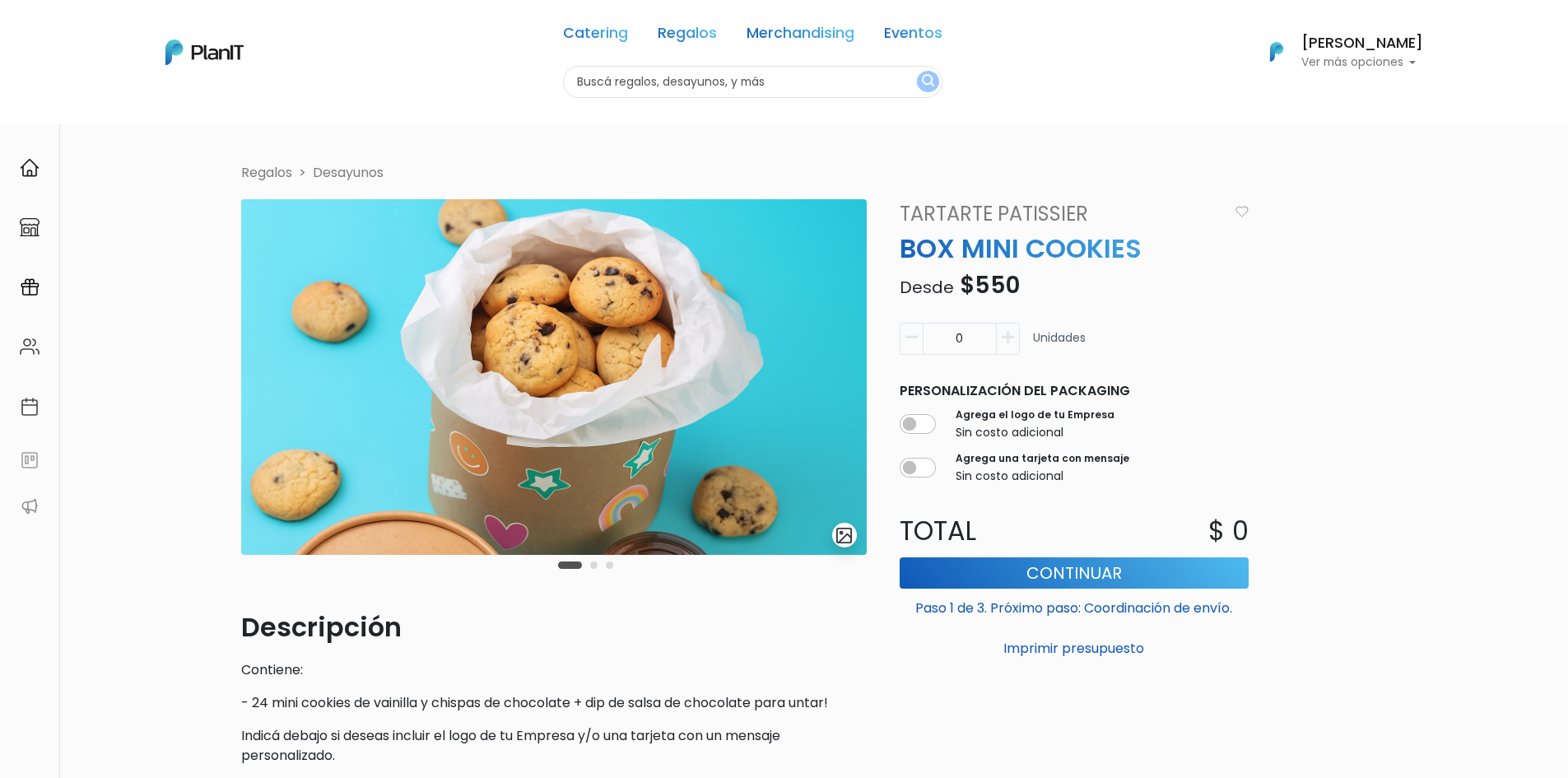
click at [713, 497] on img at bounding box center [554, 377] width 625 height 356
click at [851, 539] on img "submit" at bounding box center [844, 536] width 19 height 19
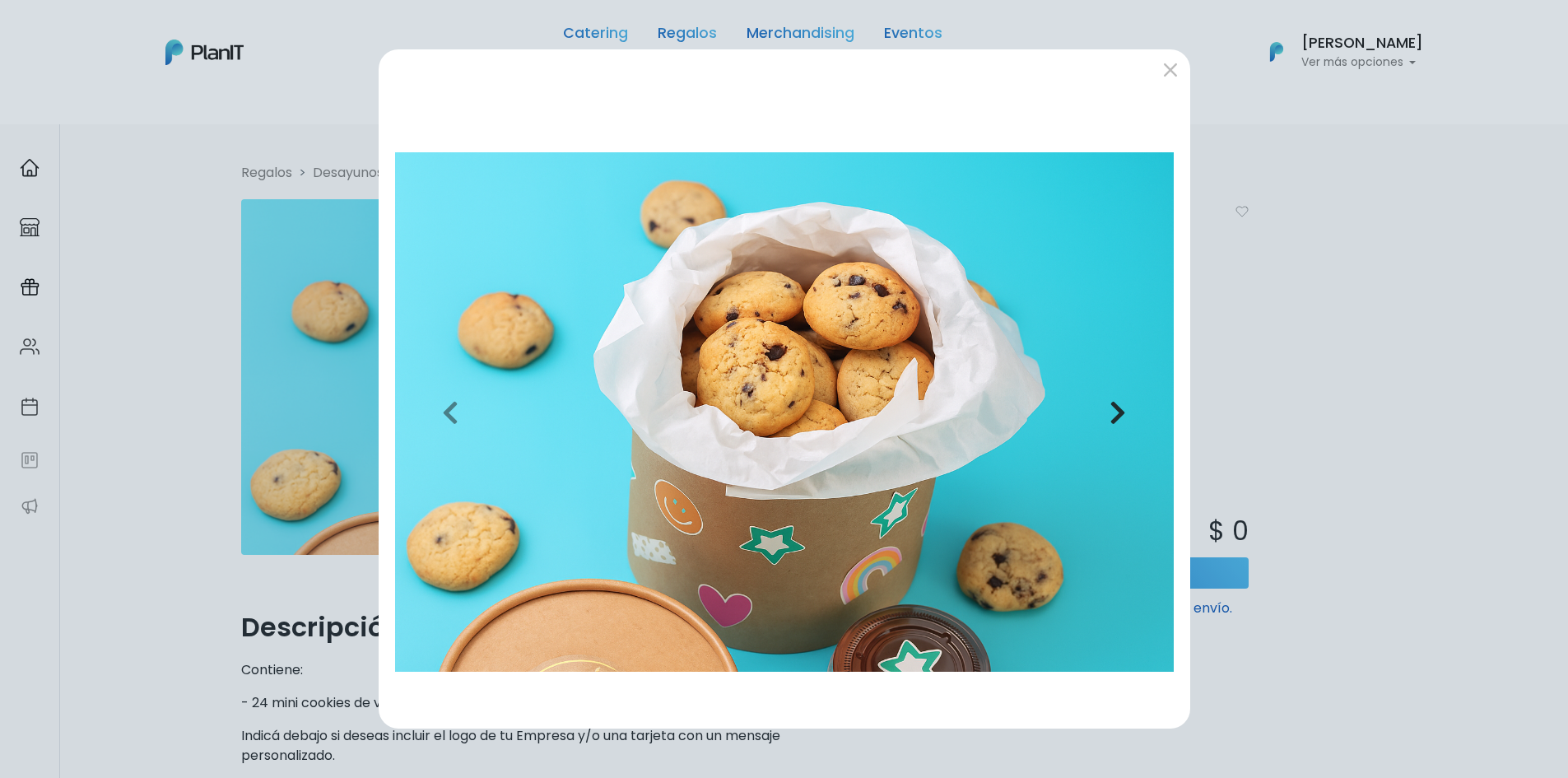
click at [1117, 405] on icon "button" at bounding box center [1118, 412] width 17 height 27
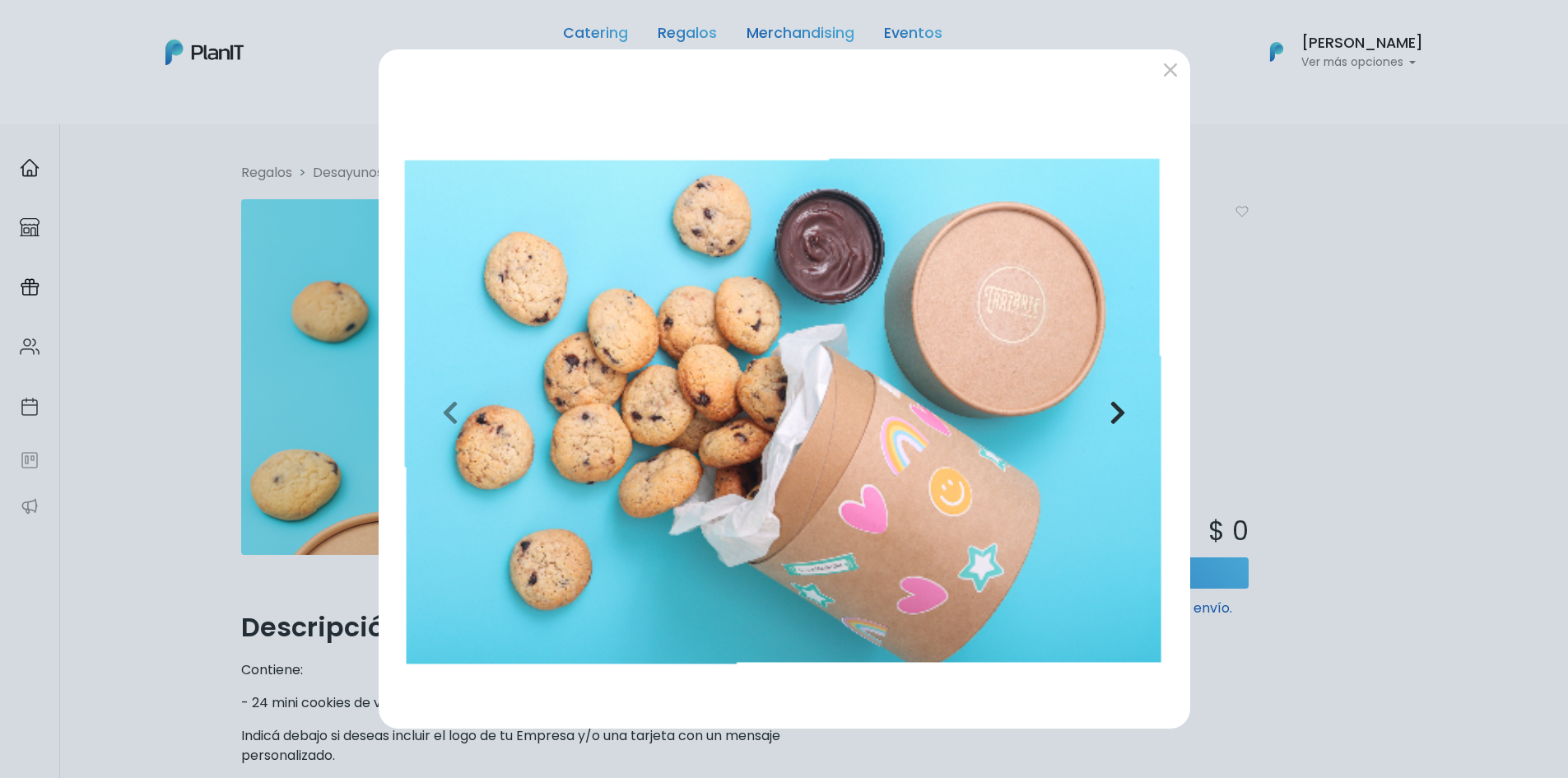
click at [1117, 405] on icon "button" at bounding box center [1118, 412] width 17 height 27
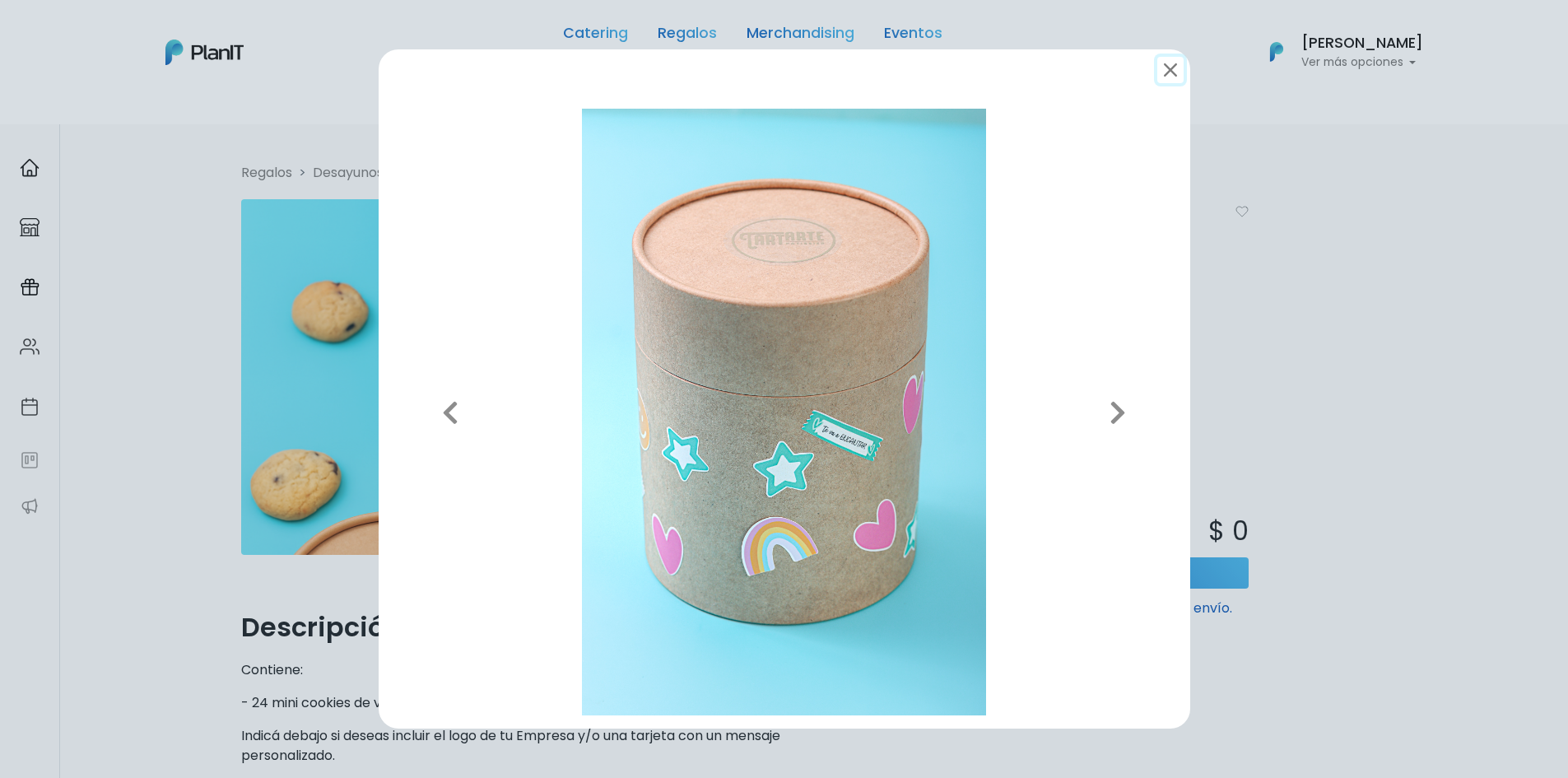
click at [1159, 69] on button "submit" at bounding box center [1170, 70] width 27 height 27
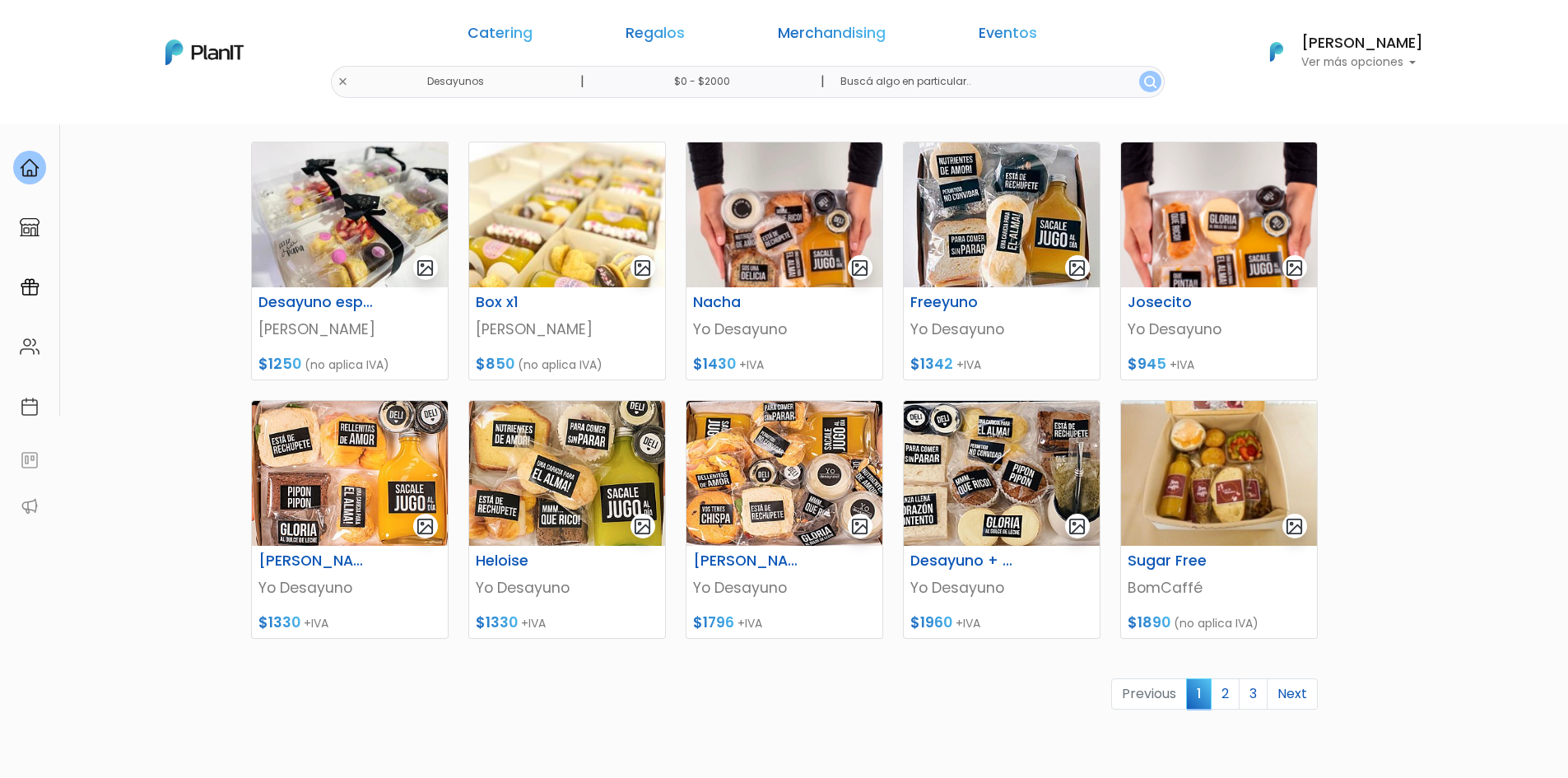
scroll to position [488, 0]
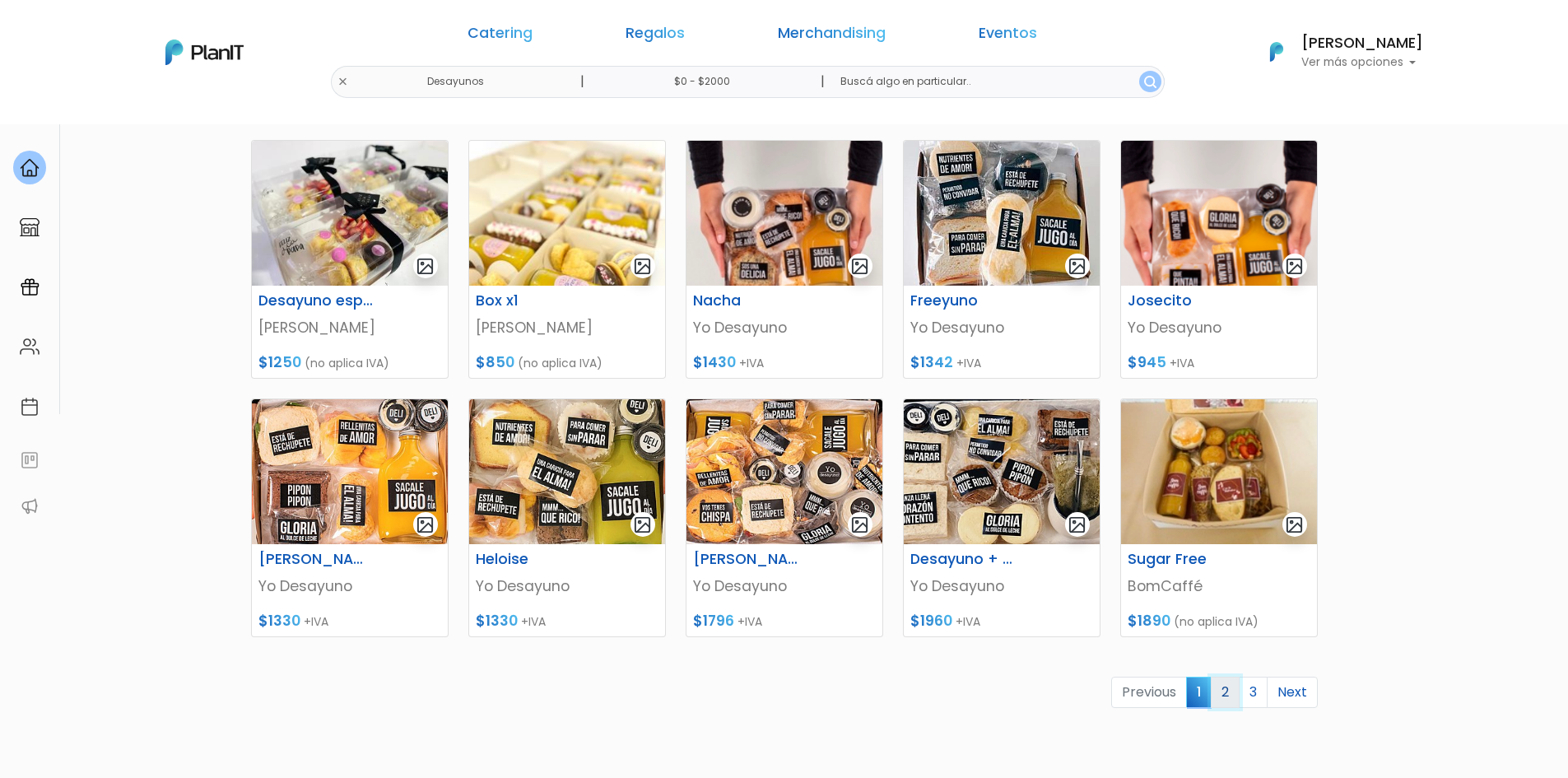
click at [1227, 698] on link "2" at bounding box center [1224, 693] width 28 height 31
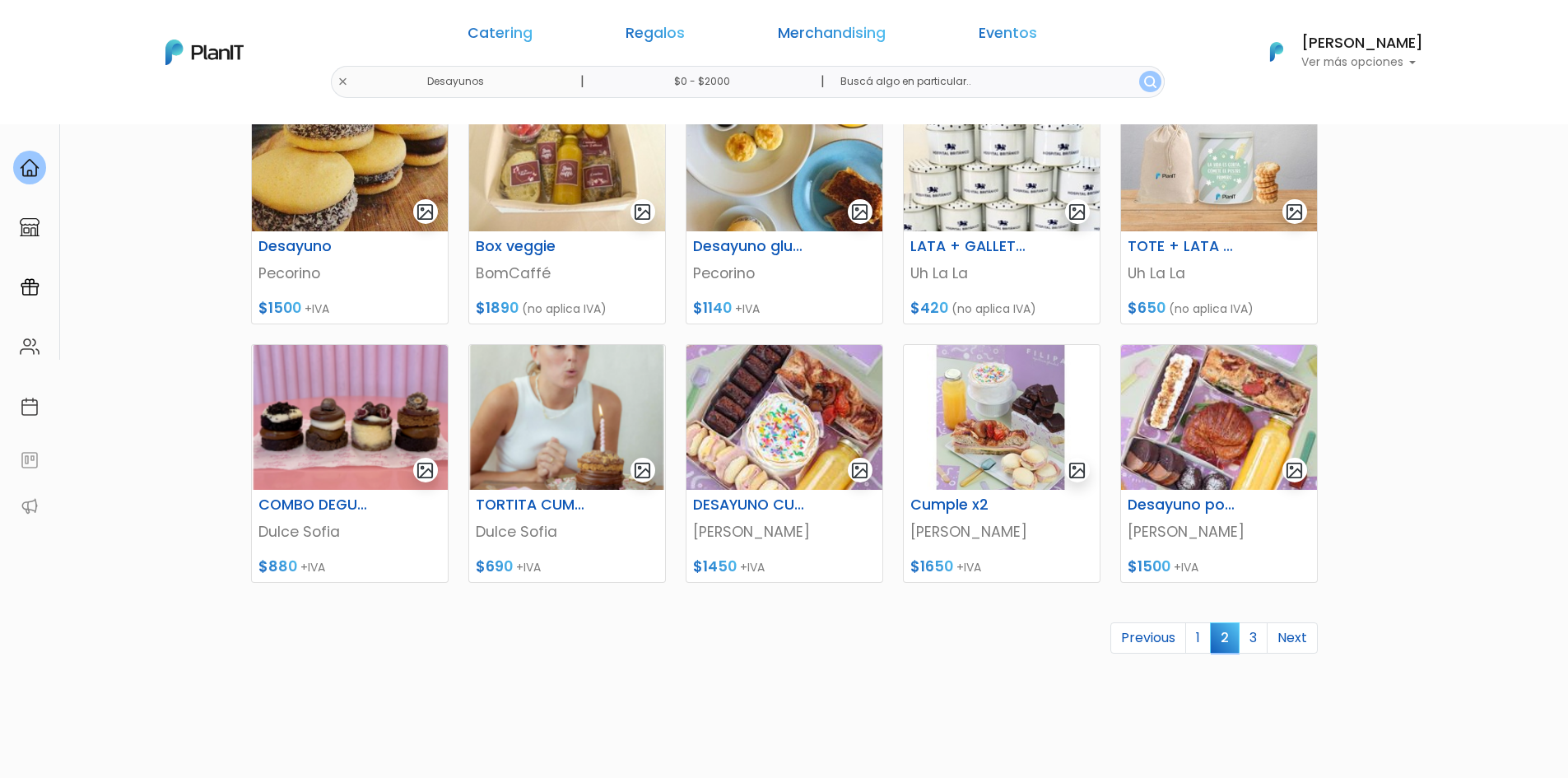
scroll to position [555, 0]
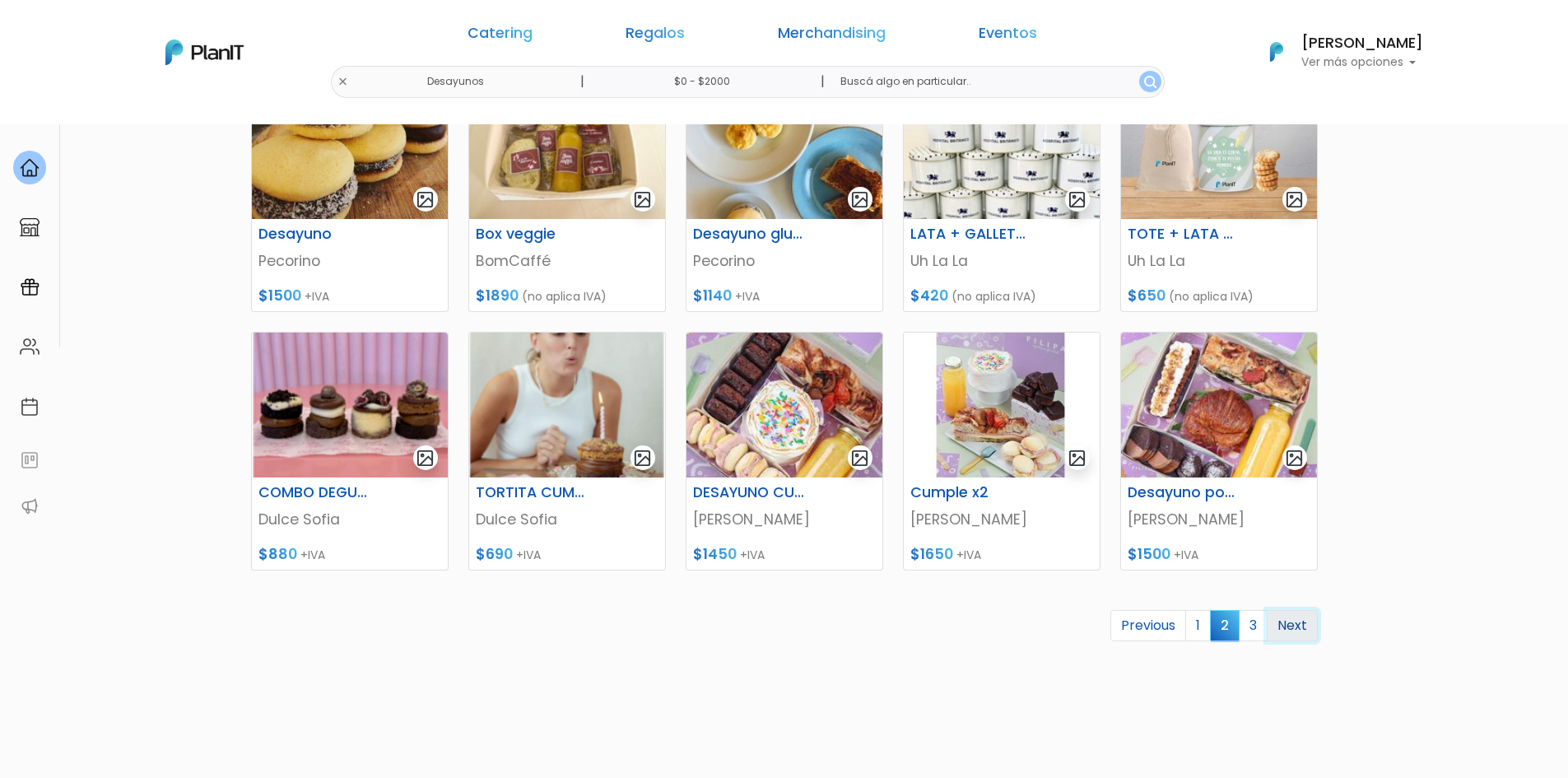
click at [1297, 626] on link "Next" at bounding box center [1293, 626] width 51 height 31
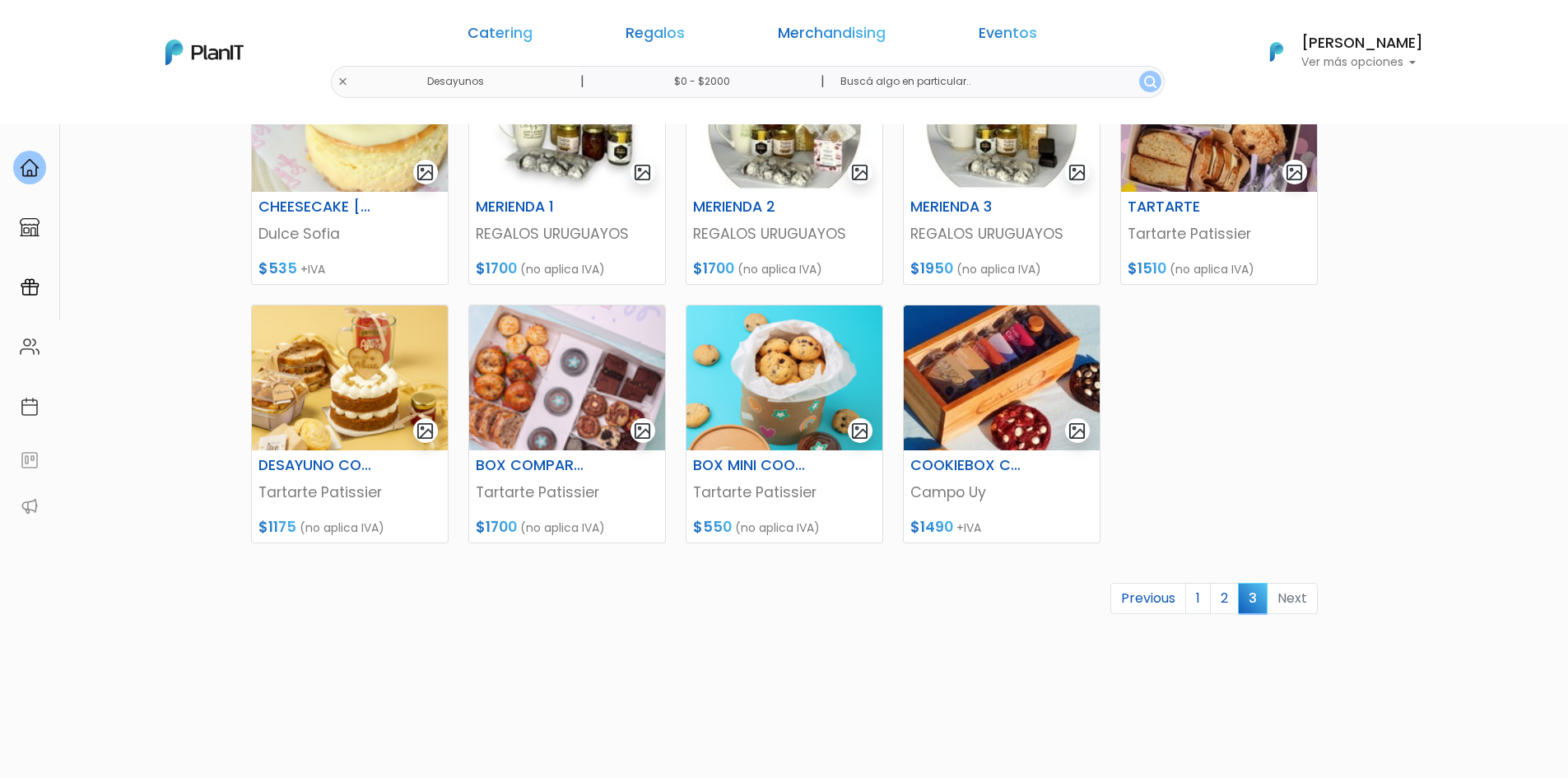
scroll to position [588, 0]
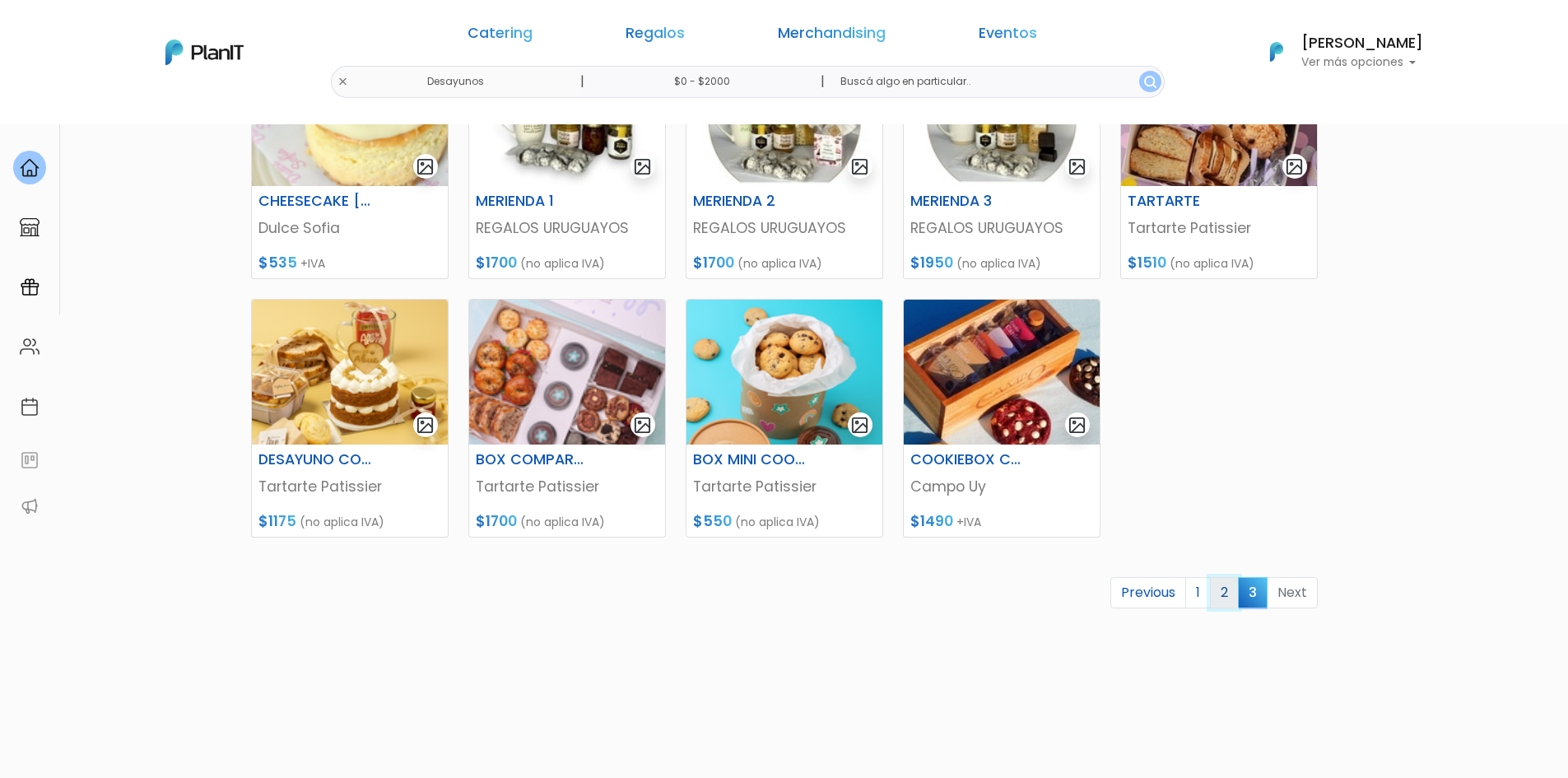
click at [1227, 600] on link "2" at bounding box center [1224, 593] width 28 height 31
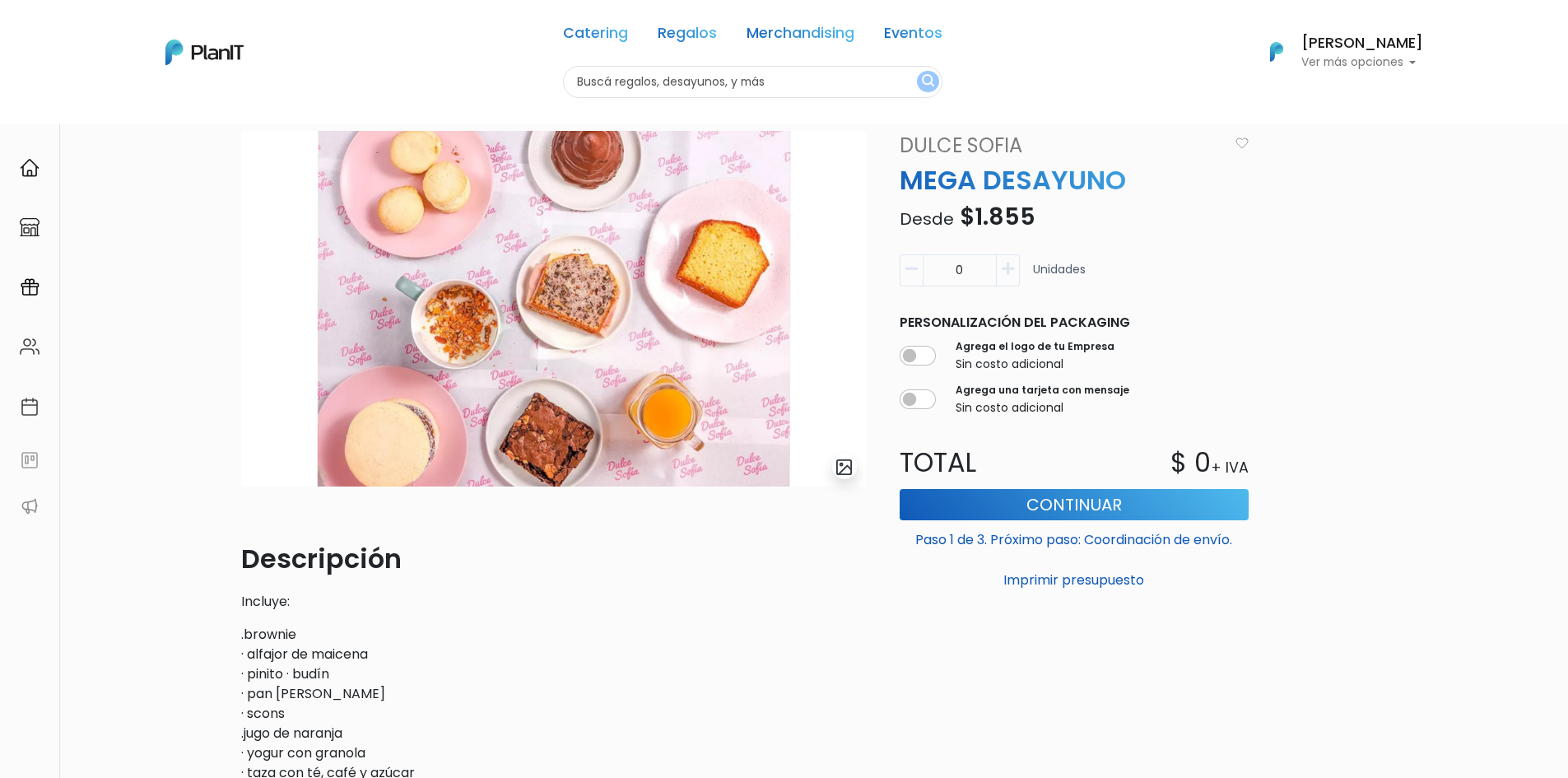
scroll to position [54, 0]
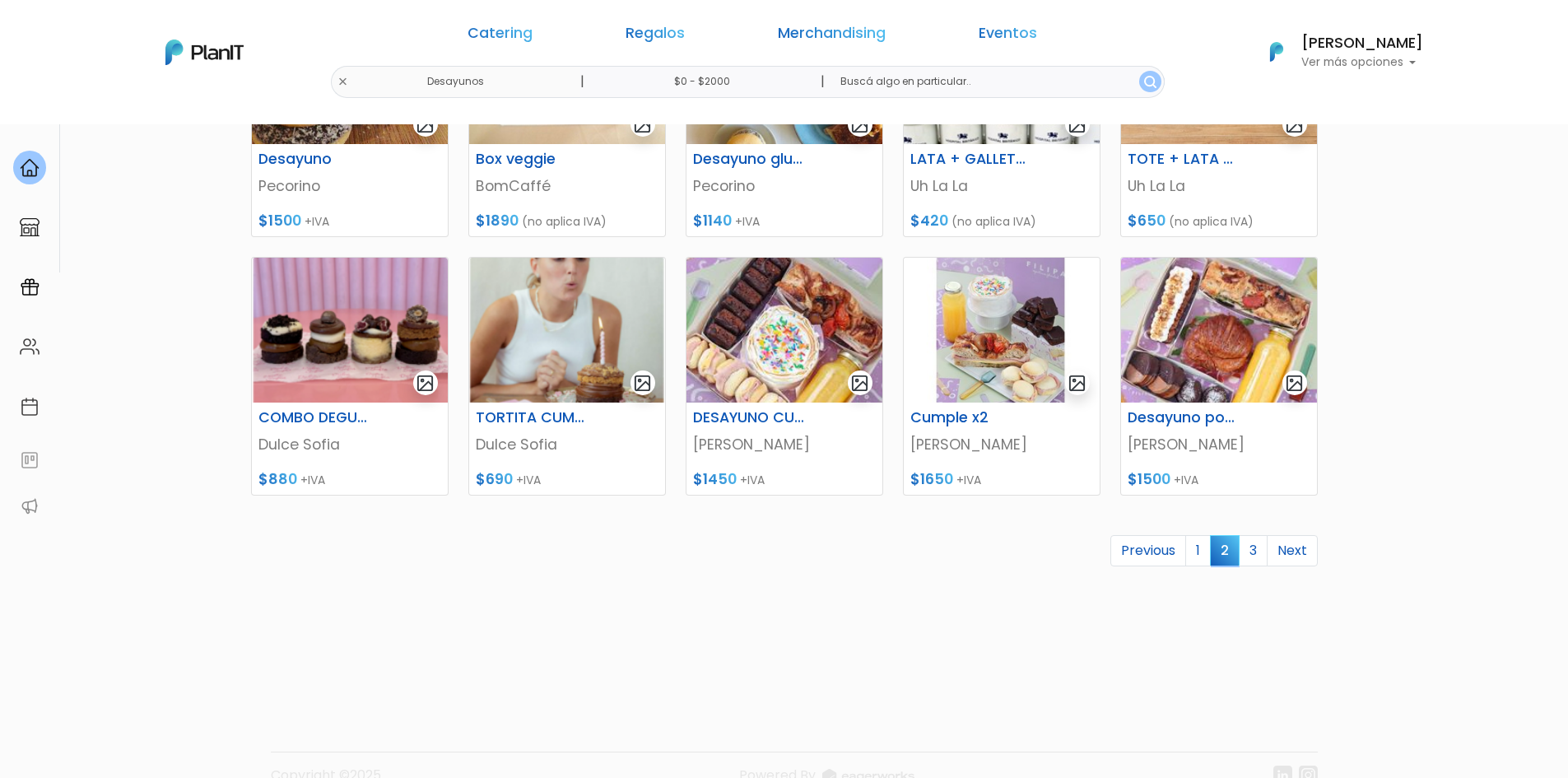
scroll to position [663, 0]
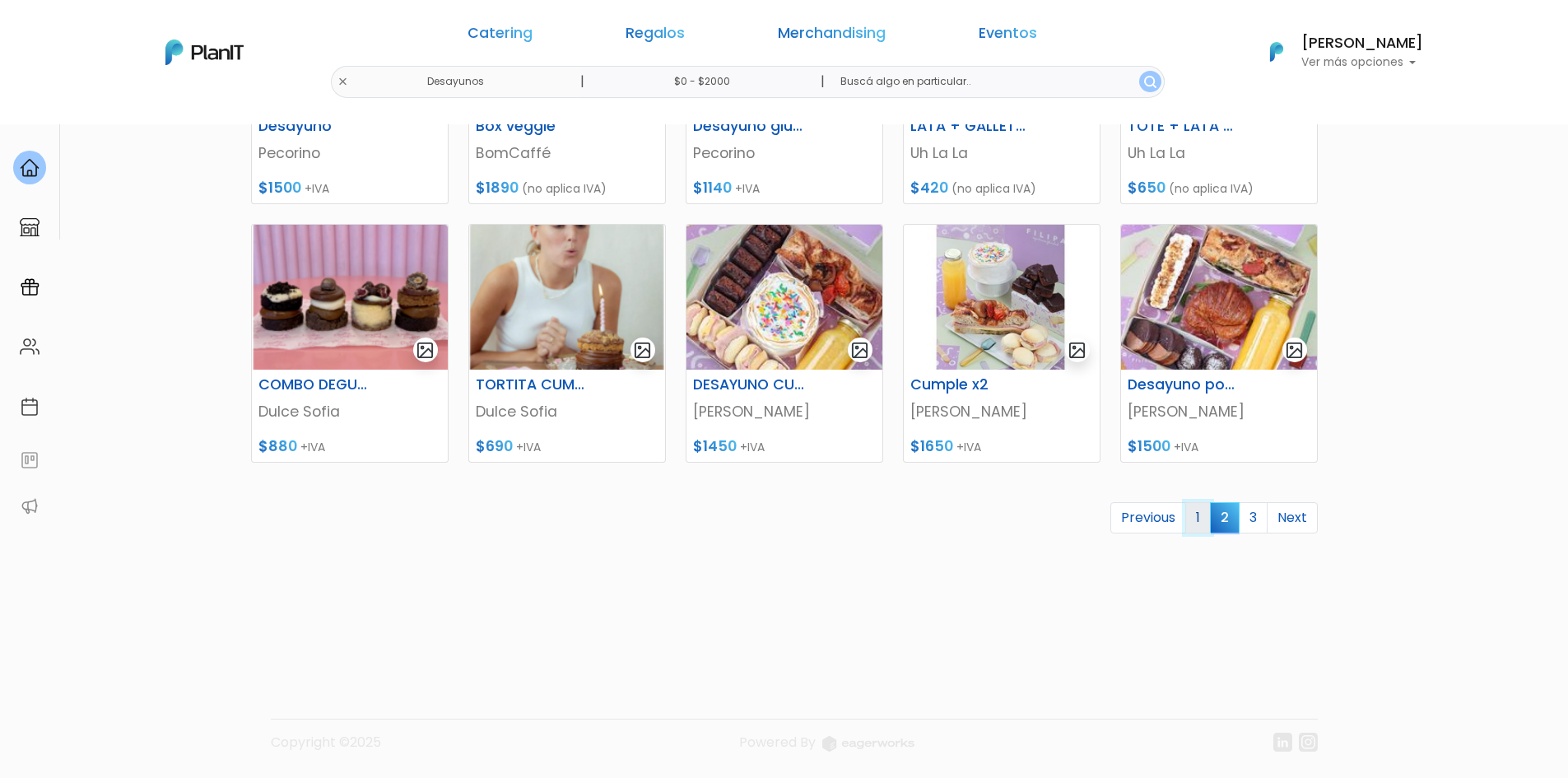
click at [1188, 524] on link "1" at bounding box center [1198, 518] width 26 height 31
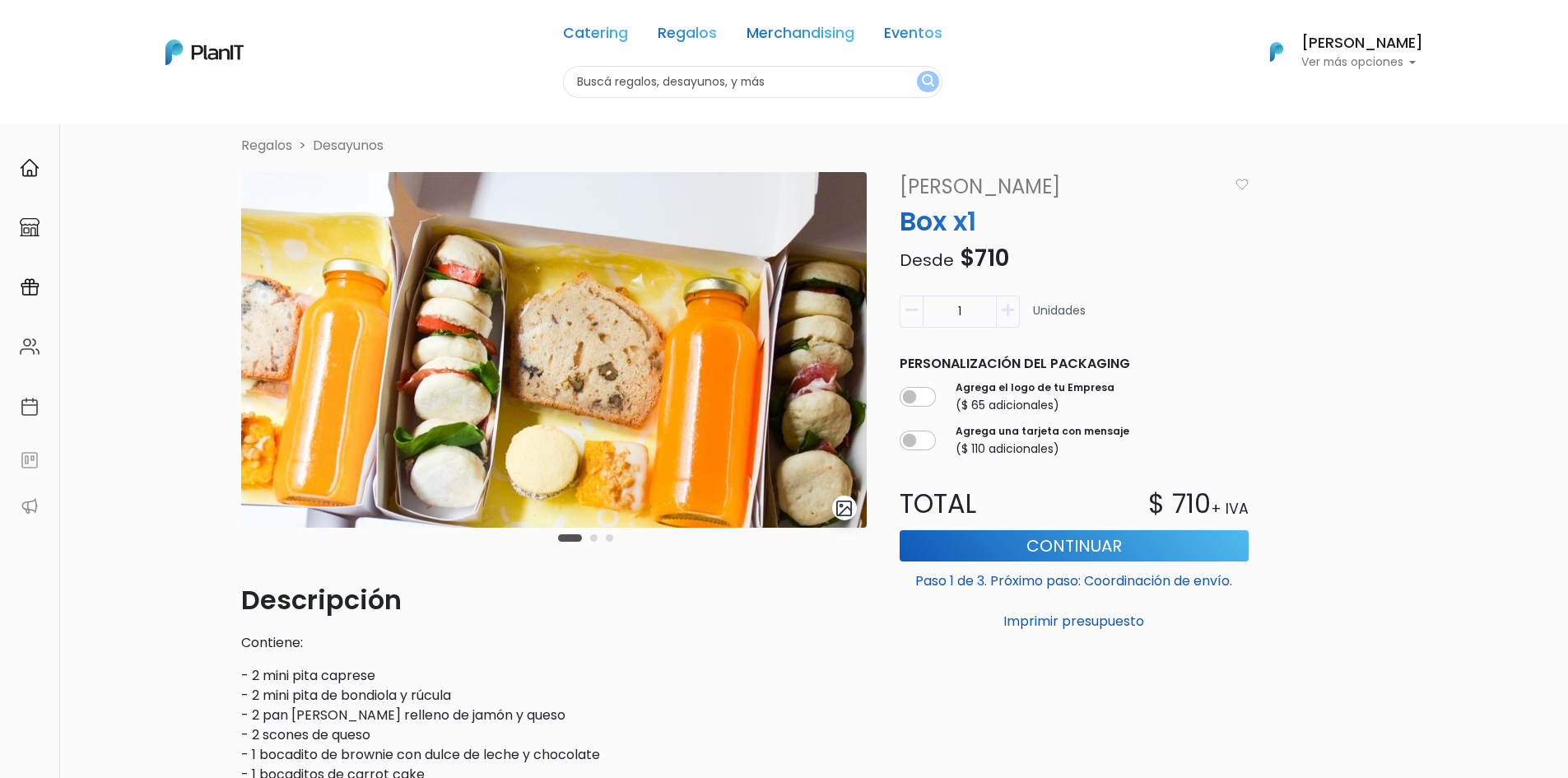
scroll to position [17, 0]
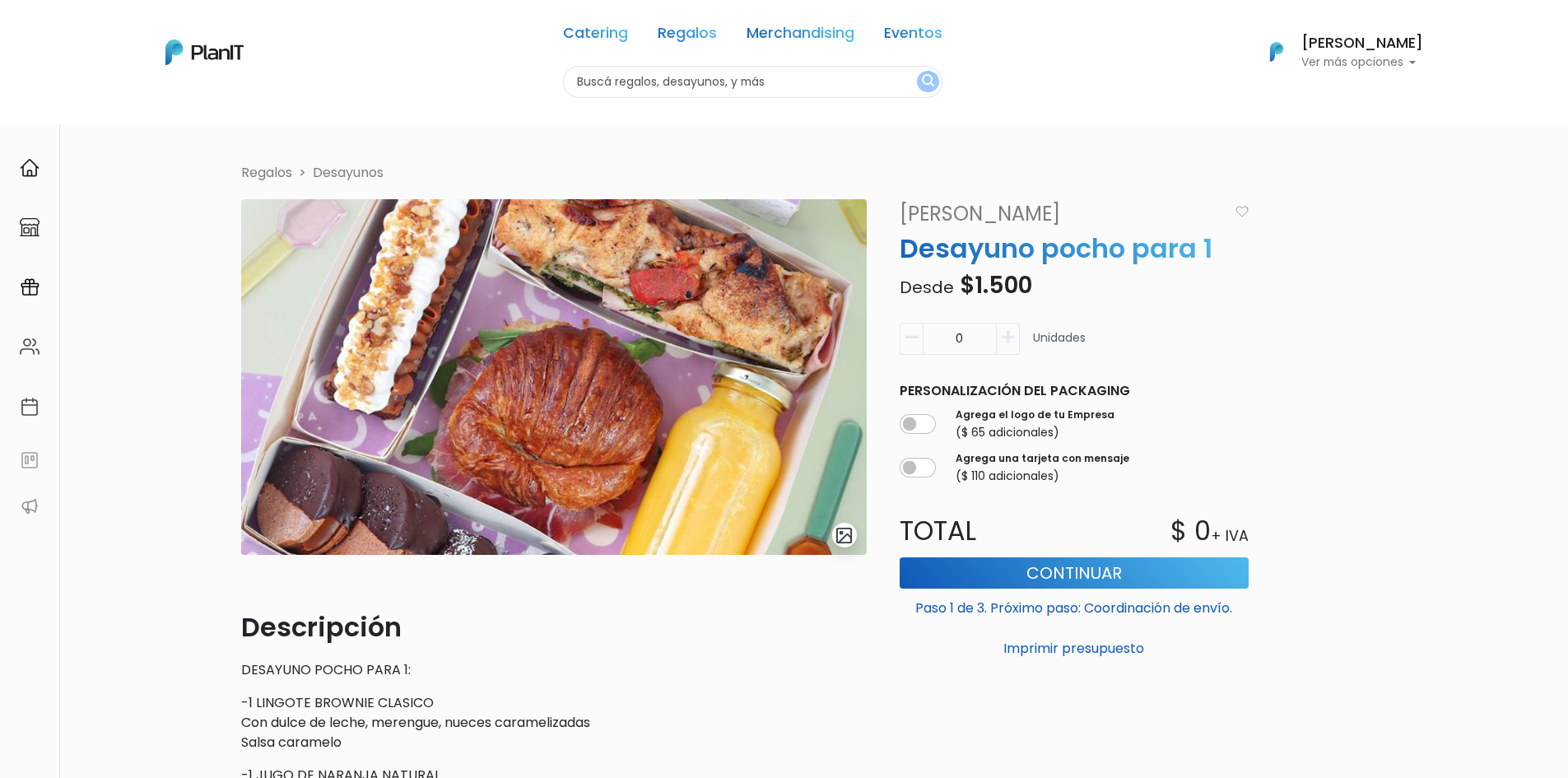
click at [1005, 335] on icon "button" at bounding box center [1007, 338] width 12 height 15
click at [1012, 332] on icon "button" at bounding box center [1007, 338] width 12 height 15
type input "2"
click at [1114, 569] on button "Continuar" at bounding box center [1074, 573] width 349 height 31
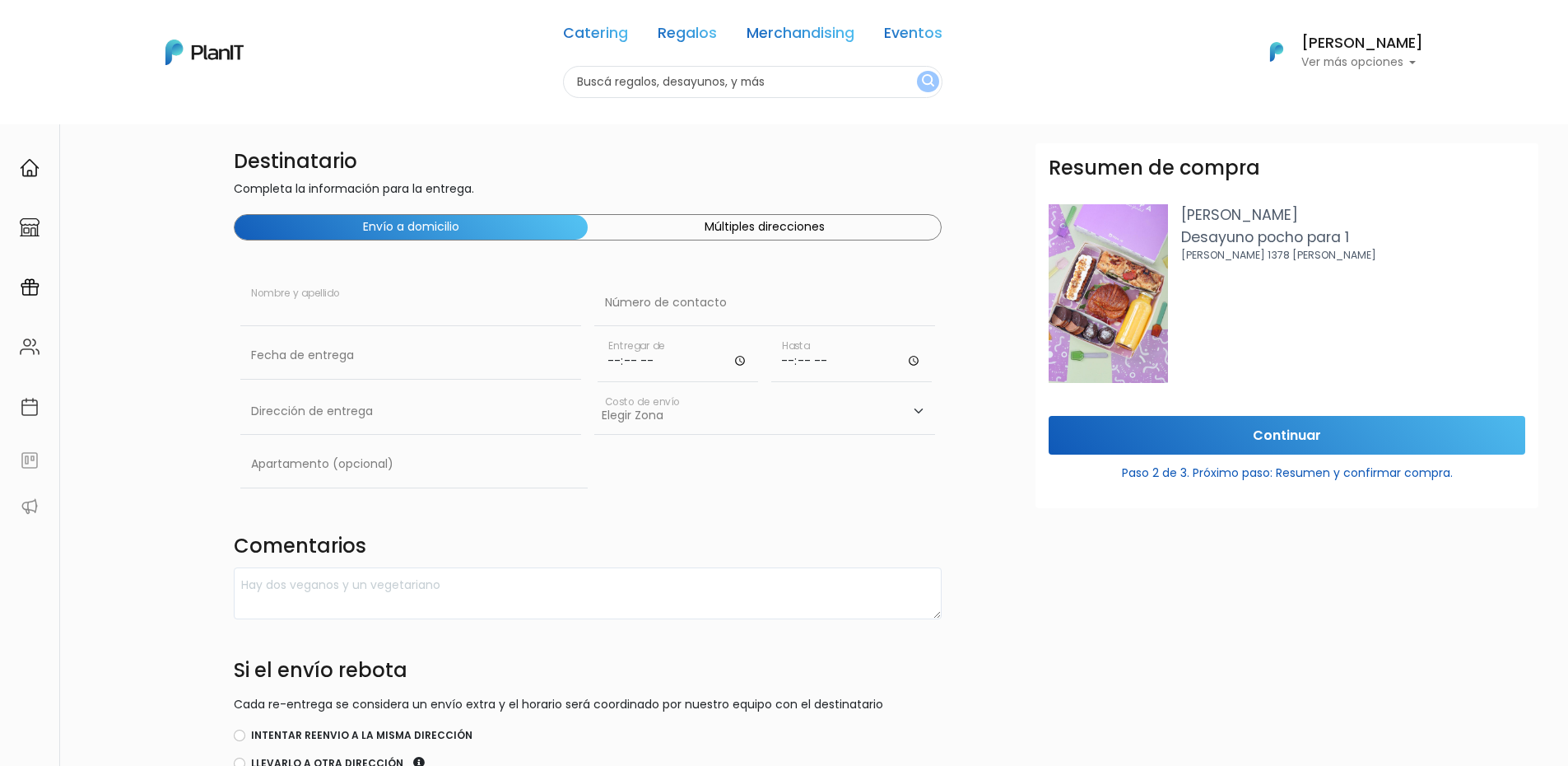
click at [351, 316] on input "text" at bounding box center [411, 303] width 341 height 46
type input "[PERSON_NAME]"
click at [729, 302] on input "text" at bounding box center [765, 303] width 341 height 46
type input "098569764"
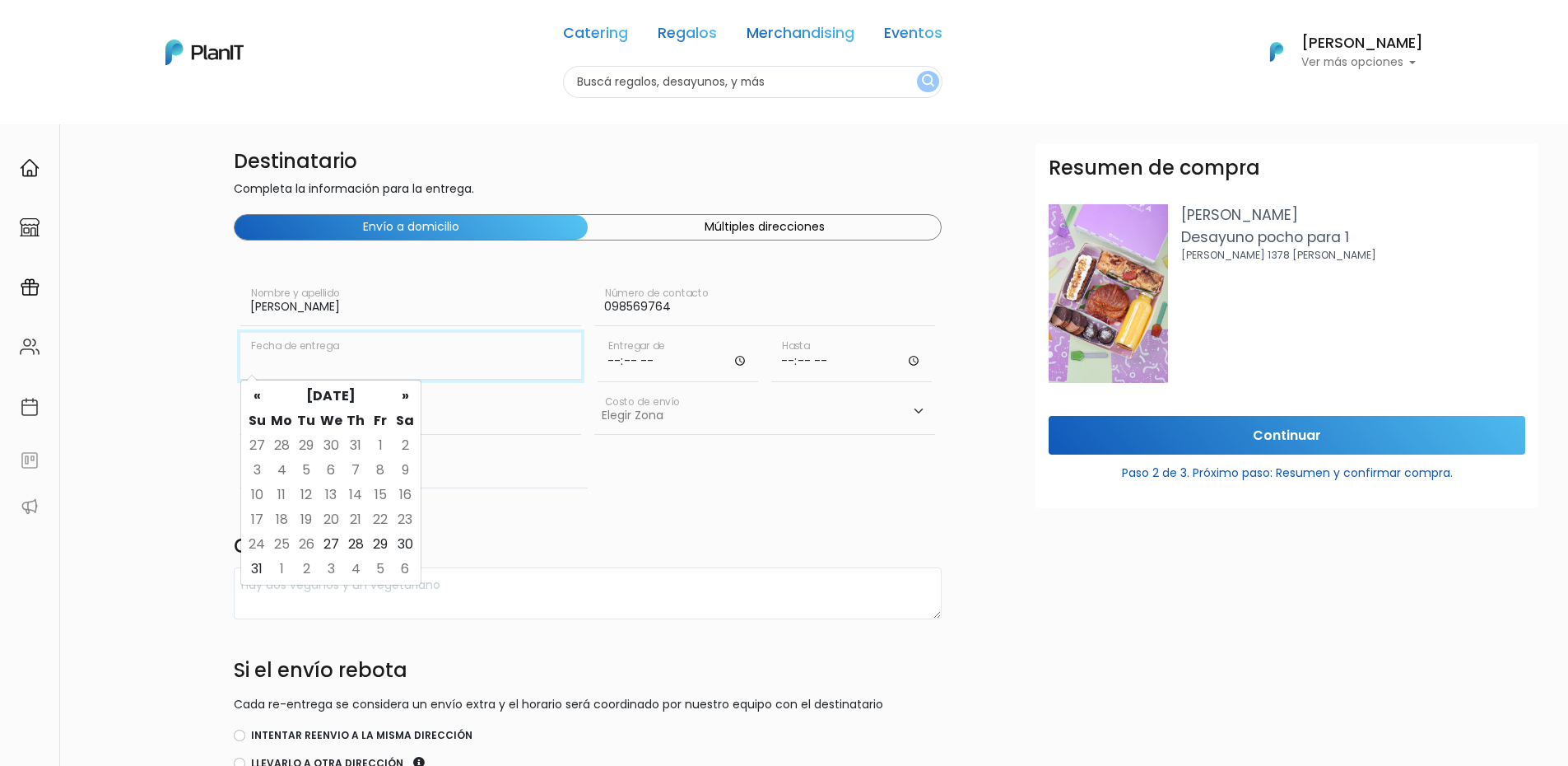
click at [350, 354] on input "text" at bounding box center [411, 356] width 341 height 46
click at [357, 569] on td "4" at bounding box center [355, 569] width 25 height 25
type input "04/09/2025"
click at [678, 360] on input "time" at bounding box center [678, 358] width 160 height 50
click at [614, 361] on input "time" at bounding box center [678, 358] width 160 height 50
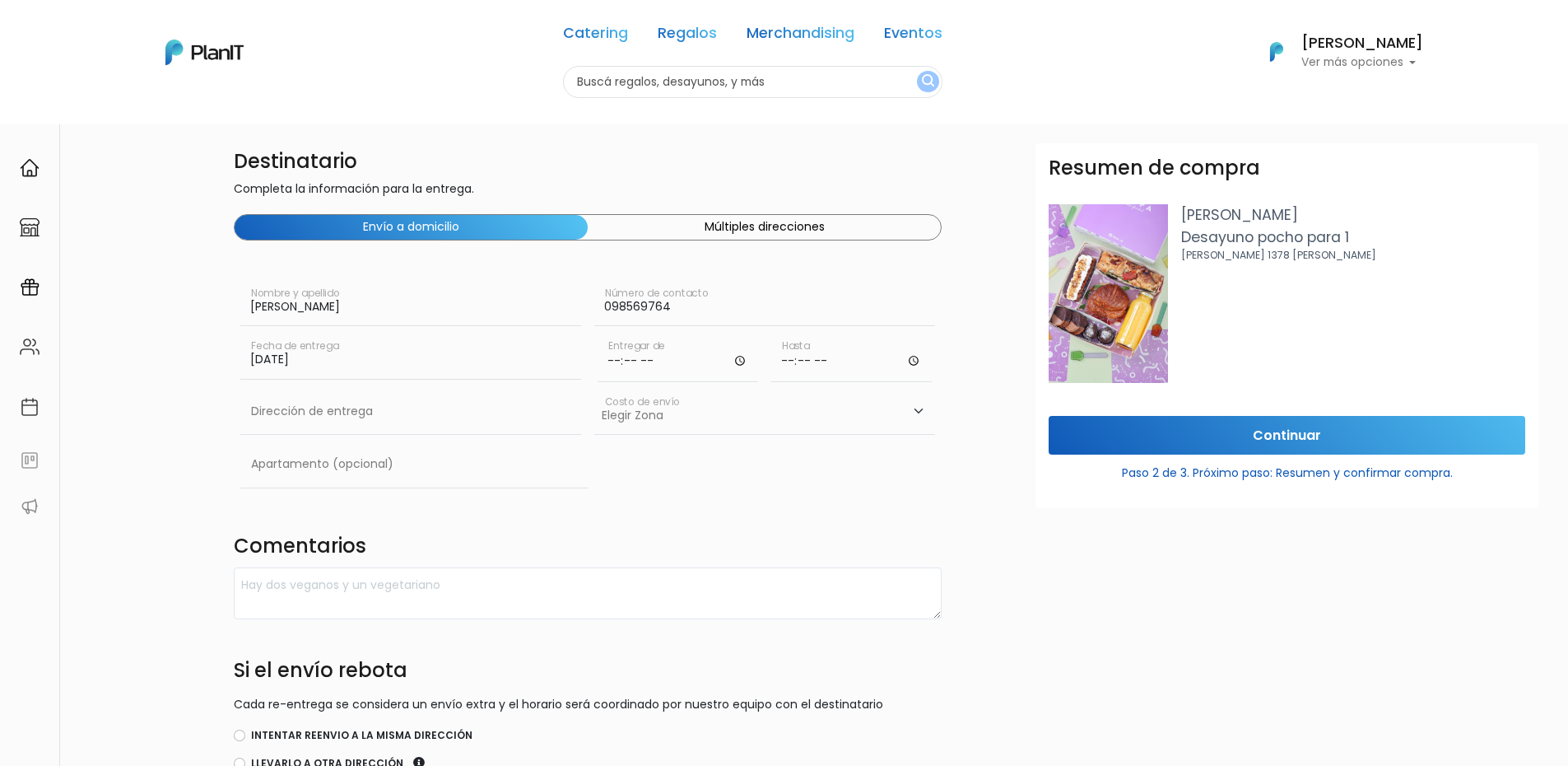
type input "08:00"
click at [614, 361] on input "time" at bounding box center [678, 358] width 160 height 50
type input "08:45"
click at [795, 362] on input "time" at bounding box center [851, 358] width 160 height 50
type input "09:30"
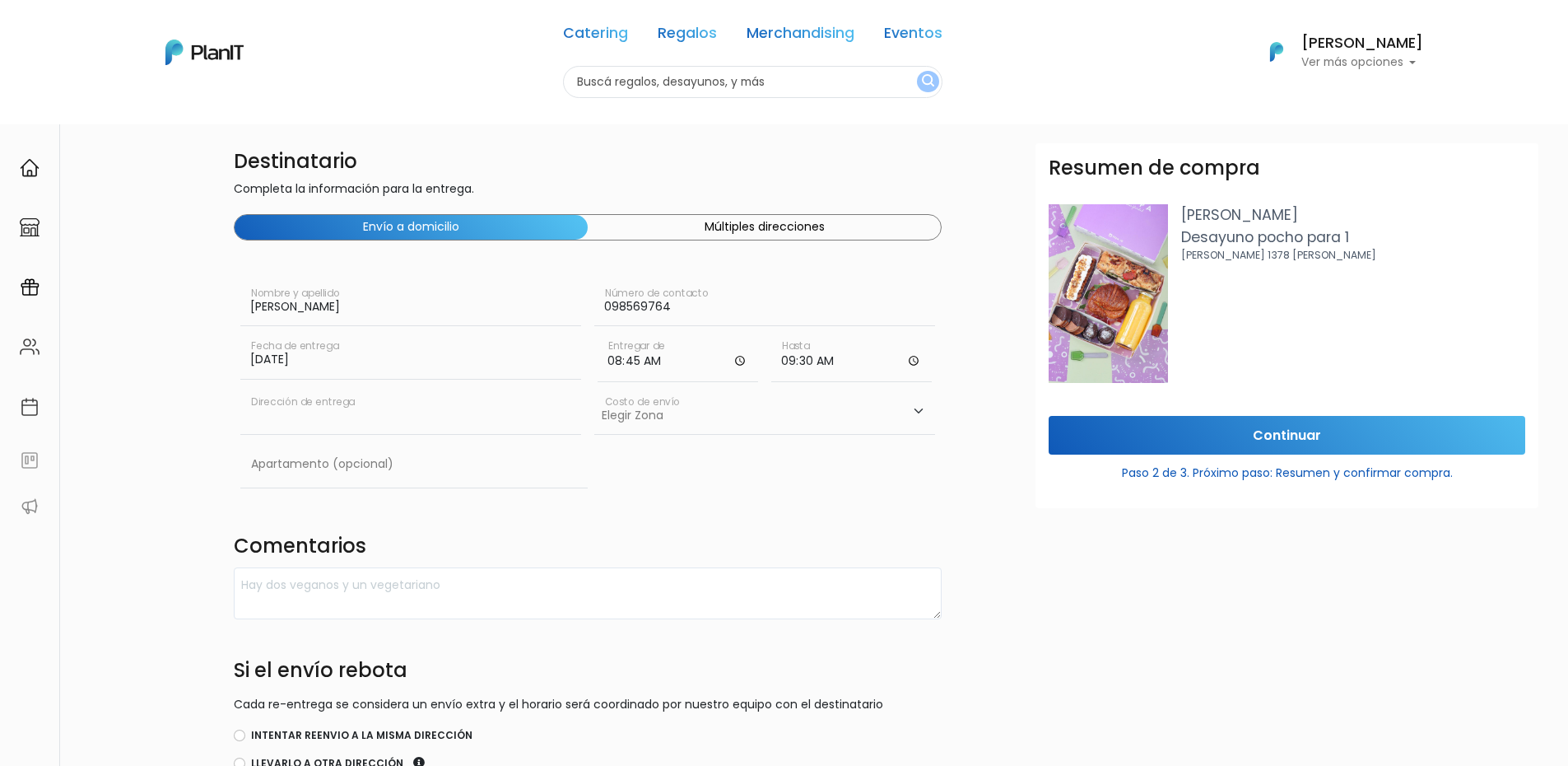
click at [339, 416] on input "text" at bounding box center [411, 412] width 341 height 46
type input "Rincón 500"
click at [659, 422] on select "Elegir Zona Zona américa- $600 Montevideo- $250" at bounding box center [765, 412] width 341 height 46
select select "10"
click at [594, 389] on select "Elegir Zona Zona américa- $600 Montevideo- $250" at bounding box center [765, 412] width 341 height 46
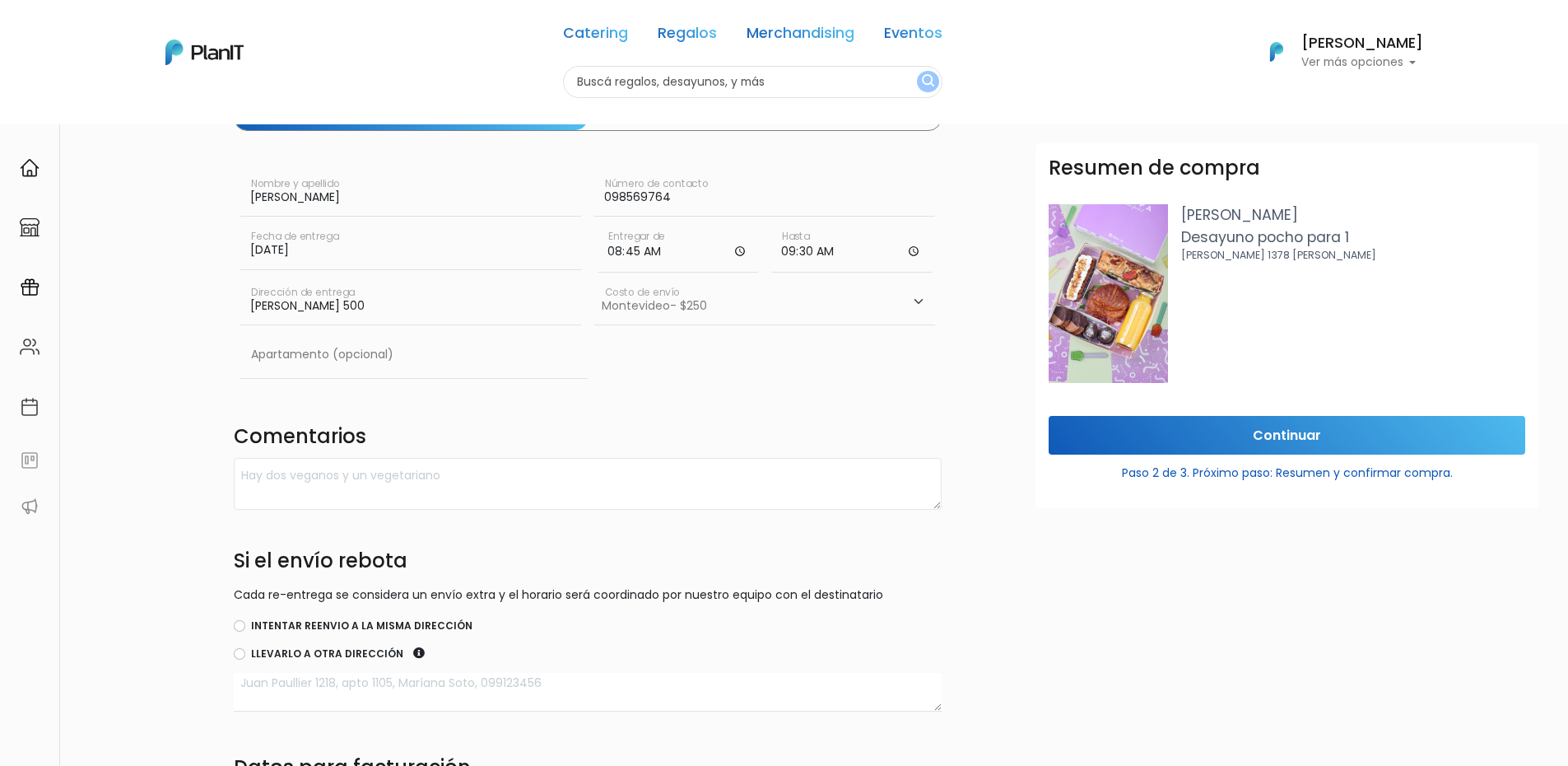
scroll to position [112, 0]
click at [633, 251] on input "08:45" at bounding box center [678, 246] width 160 height 50
type input "08:30"
click at [812, 343] on div "Apartamento (opcional)" at bounding box center [588, 355] width 708 height 52
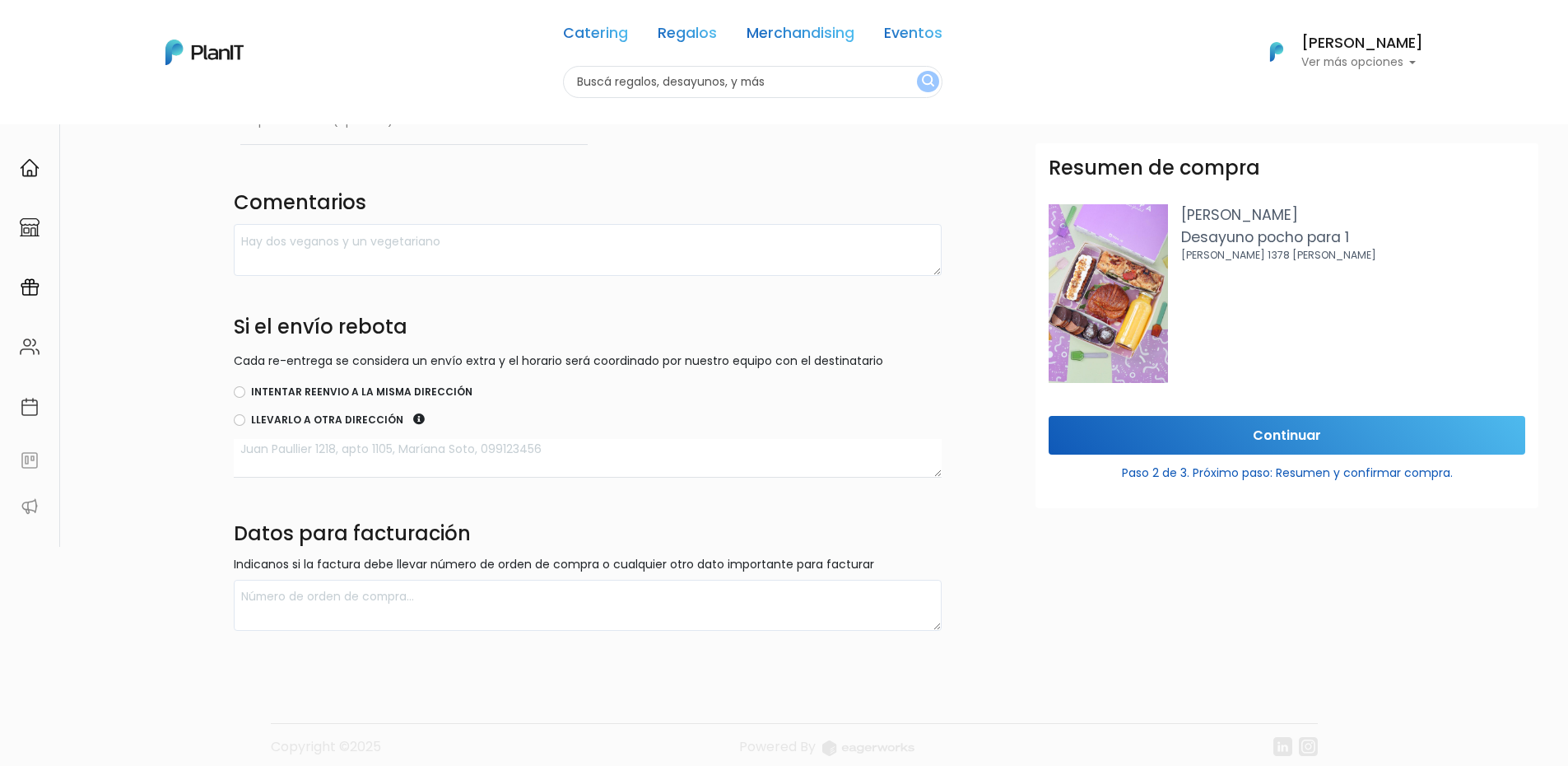
scroll to position [345, 0]
click at [243, 388] on input "Intentar reenvio a la misma dirección" at bounding box center [239, 390] width 12 height 12
radio input "true"
click at [782, 578] on textarea at bounding box center [588, 604] width 708 height 52
click at [696, 616] on textarea at bounding box center [588, 604] width 708 height 52
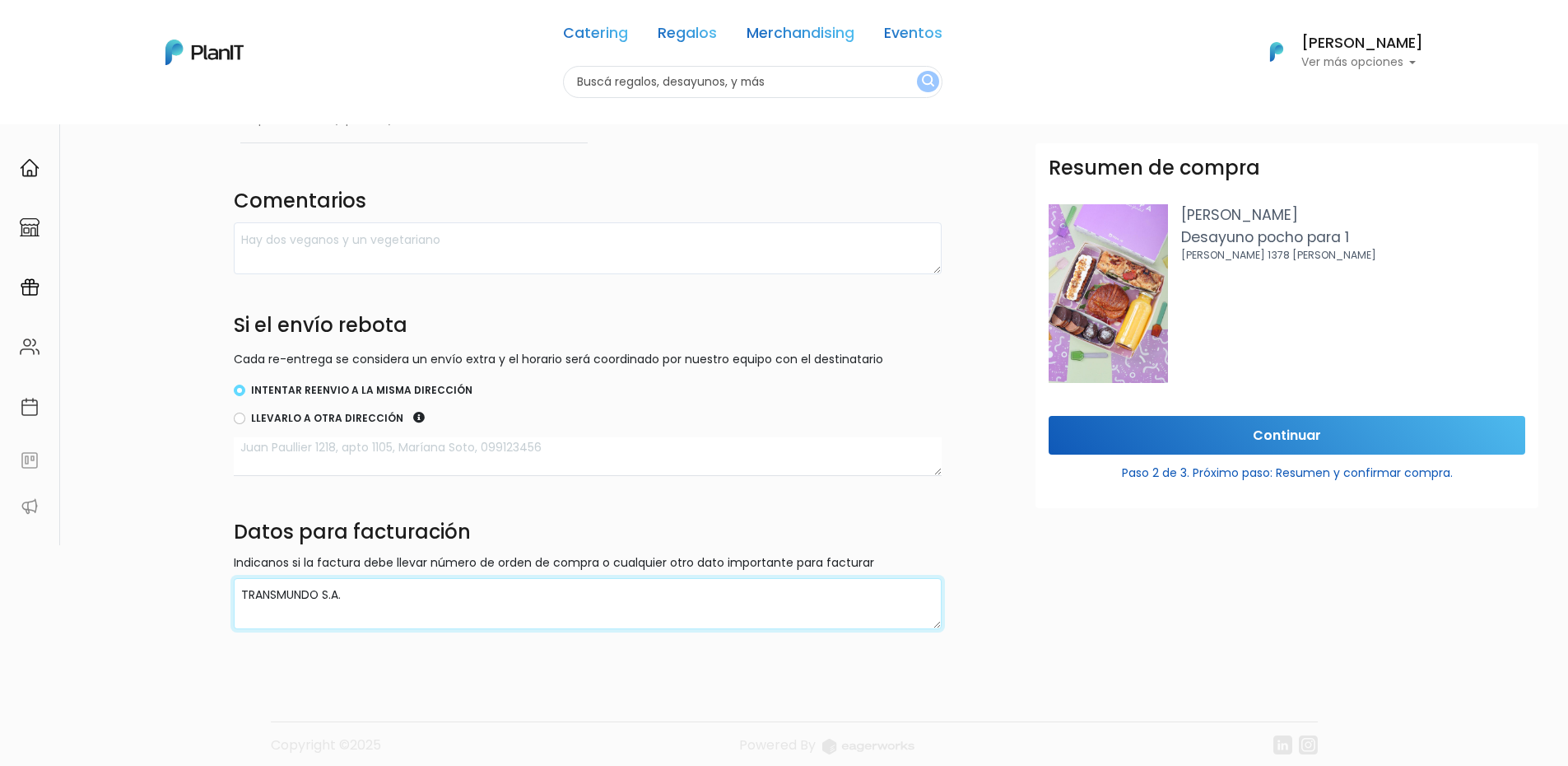
scroll to position [360, 0]
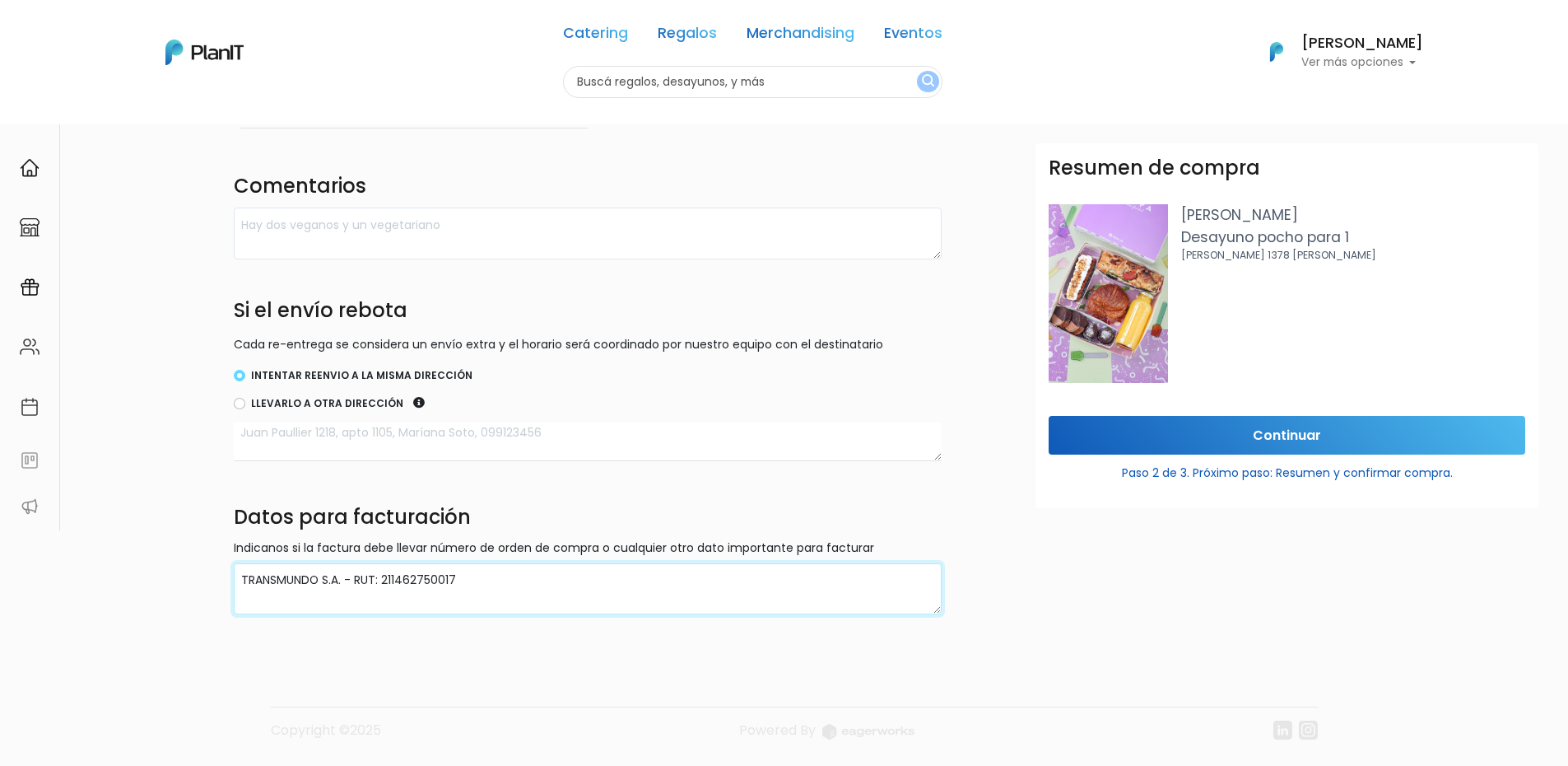
click at [343, 582] on textarea "TRANSMUNDO S.A. - RUT: 211462750017" at bounding box center [588, 589] width 708 height 52
click at [469, 582] on textarea "TRANSMUNDO S.A. - RUT: 211462750017" at bounding box center [588, 589] width 708 height 52
click at [348, 580] on textarea "TRANSMUNDO S.A. - RUT: 211462750017" at bounding box center [588, 589] width 708 height 52
click at [541, 585] on textarea "TRANSMUNDO S.A. - RUT: 211462750017" at bounding box center [588, 589] width 708 height 52
type textarea "TRANSMUNDO S.A. - RUT: 211462750017"
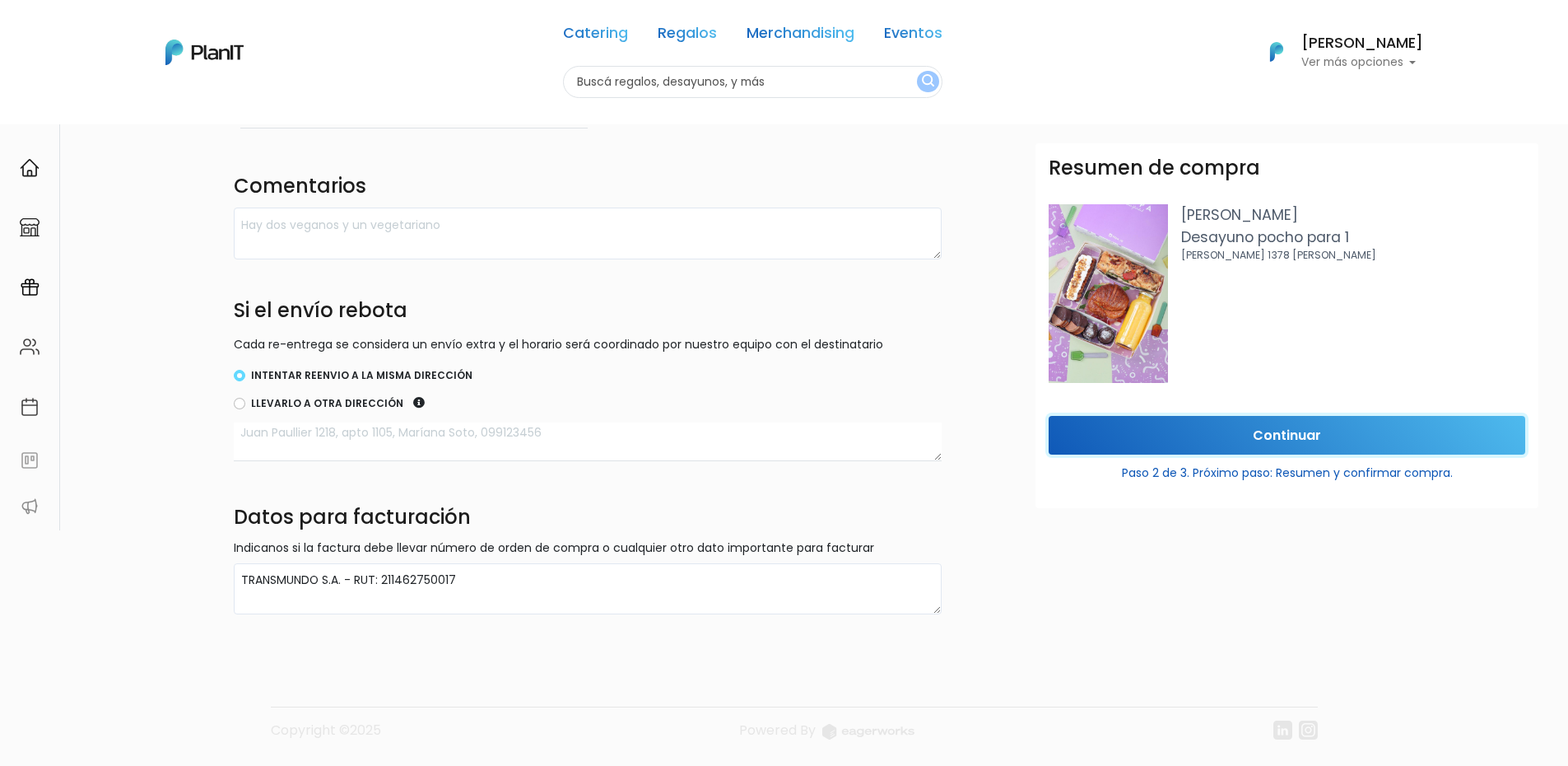
click at [1302, 434] on input "Continuar" at bounding box center [1287, 435] width 477 height 39
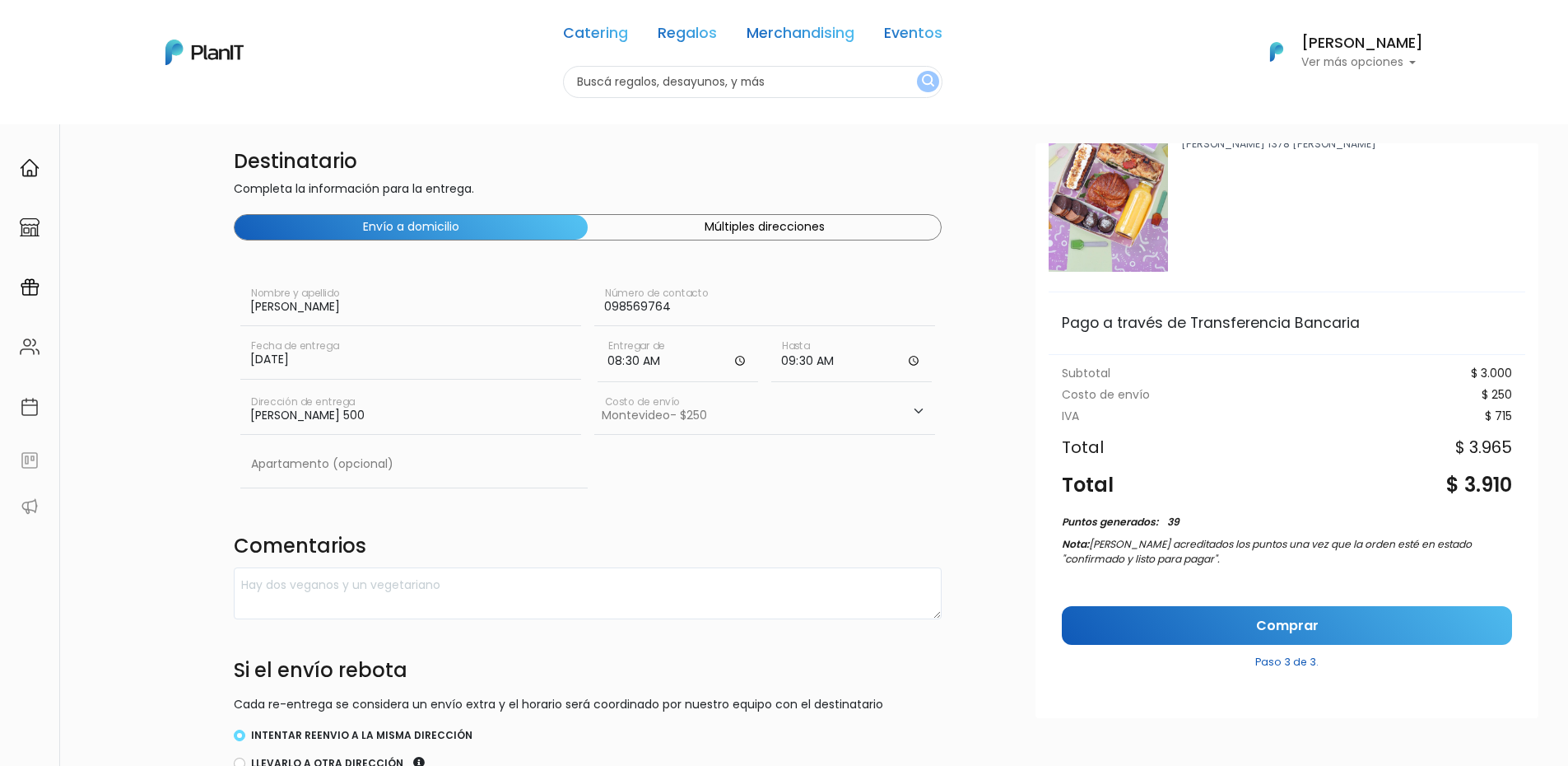
scroll to position [0, 0]
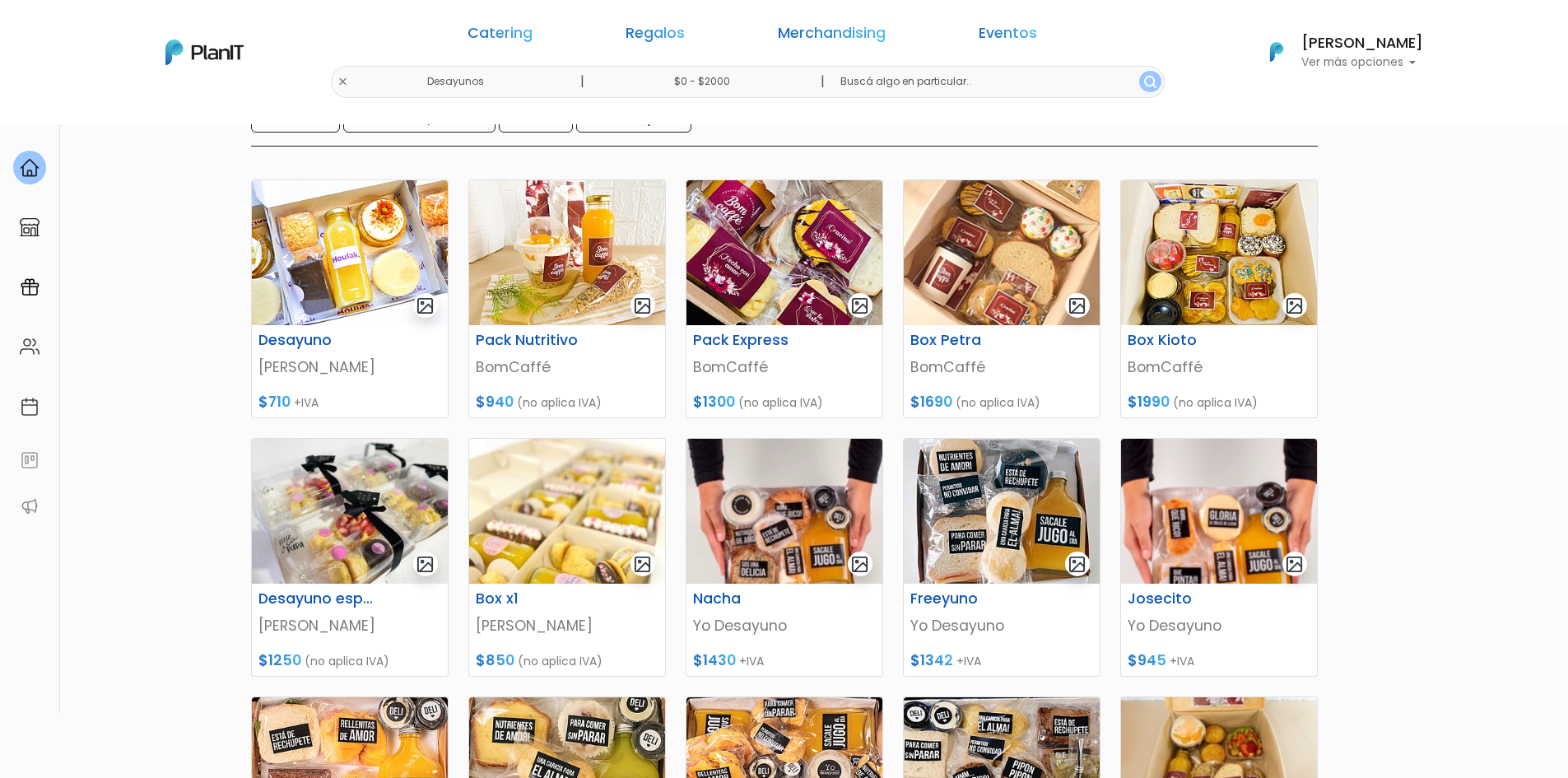
scroll to position [194, 0]
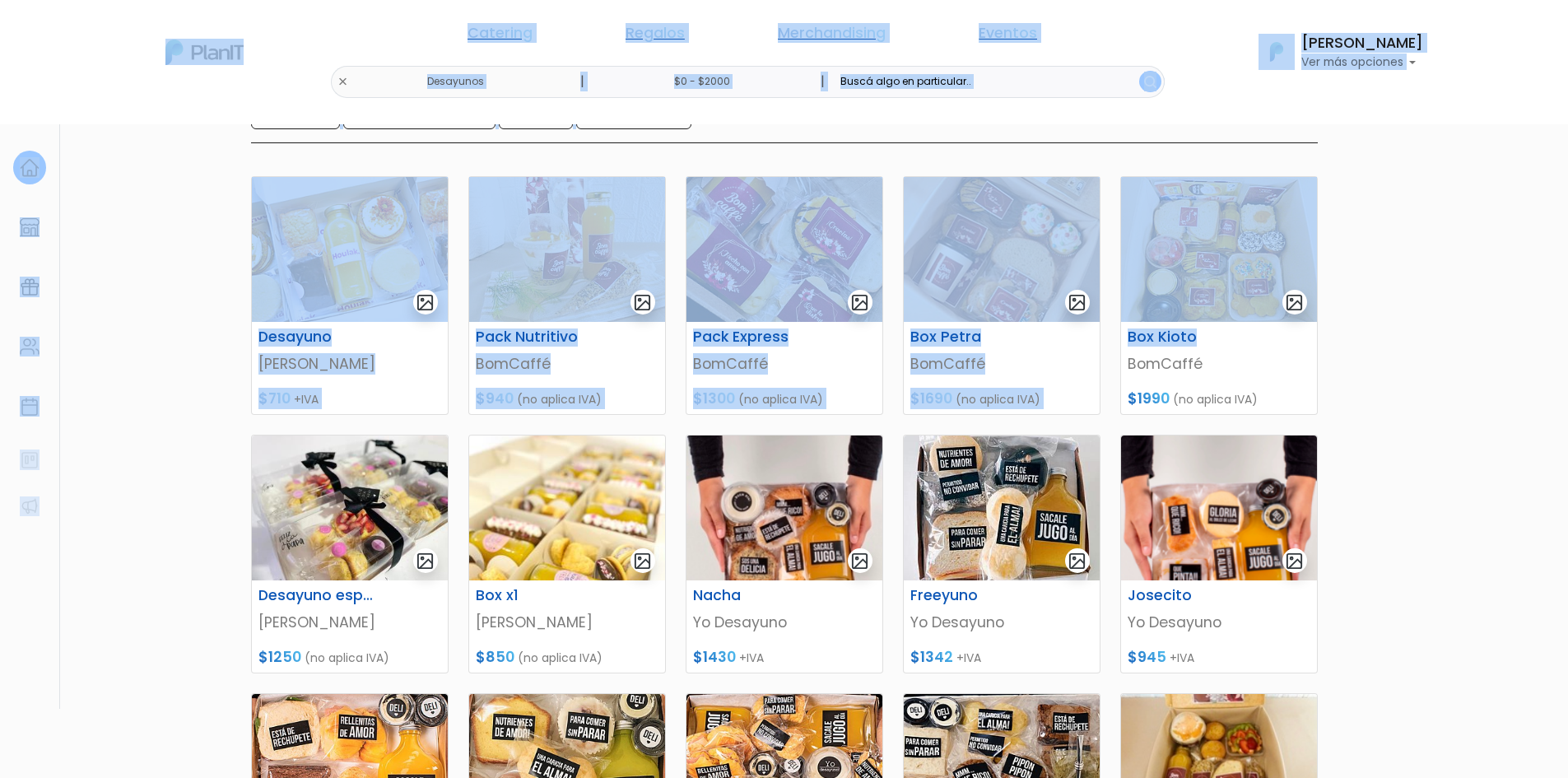
drag, startPoint x: 1567, startPoint y: 334, endPoint x: 1565, endPoint y: 384, distance: 50.0
click at [1567, 391] on html "Catering Regalos Merchandising Eventos Desayunos | $0 - $2000 | Catering Regalo…" at bounding box center [784, 195] width 1568 height 778
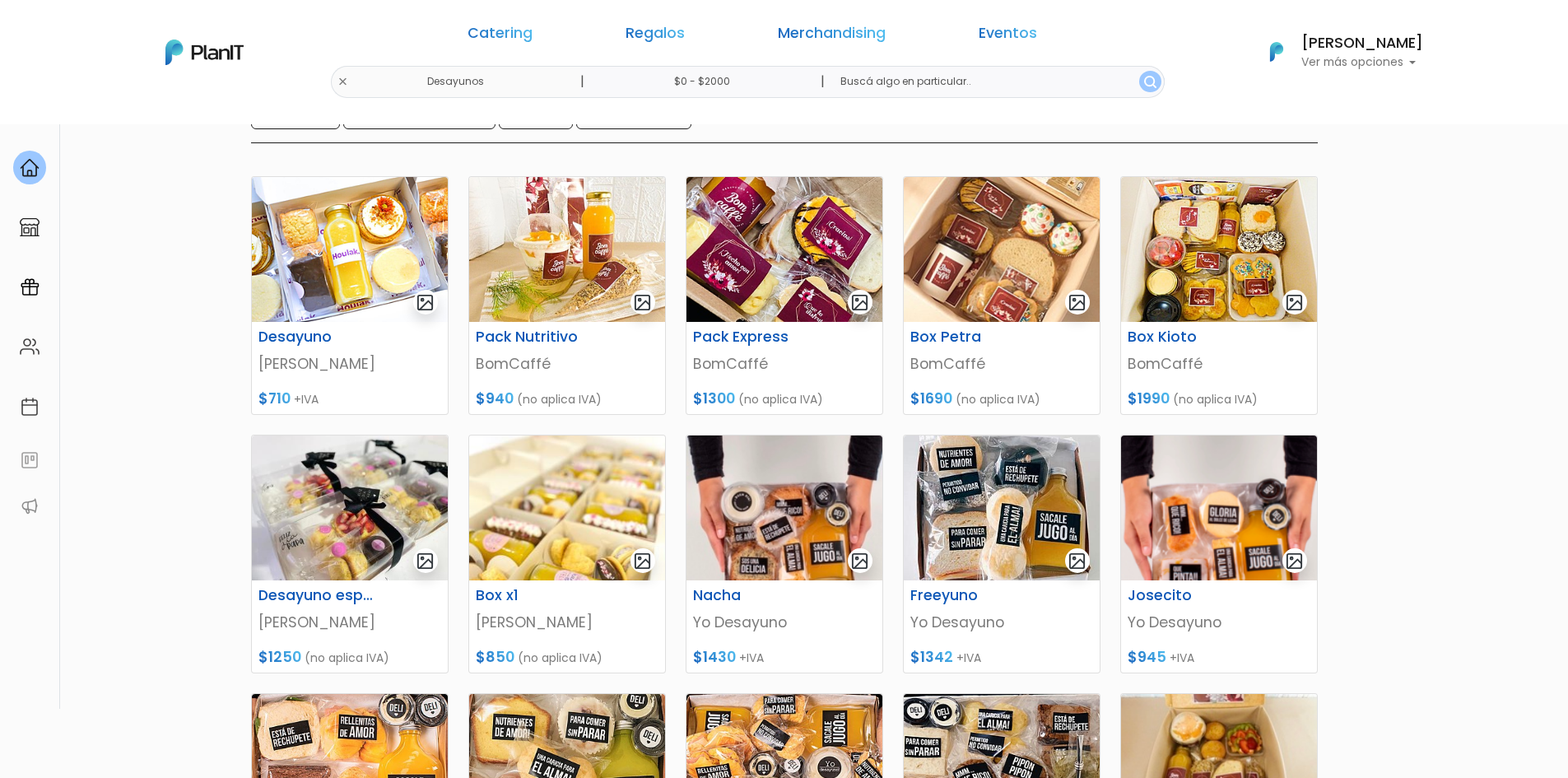
click at [1512, 370] on section "44 resultados Regalos Desayunos Hay 44 opciones Gluten free Mini tortitas/Galle…" at bounding box center [784, 519] width 1568 height 1179
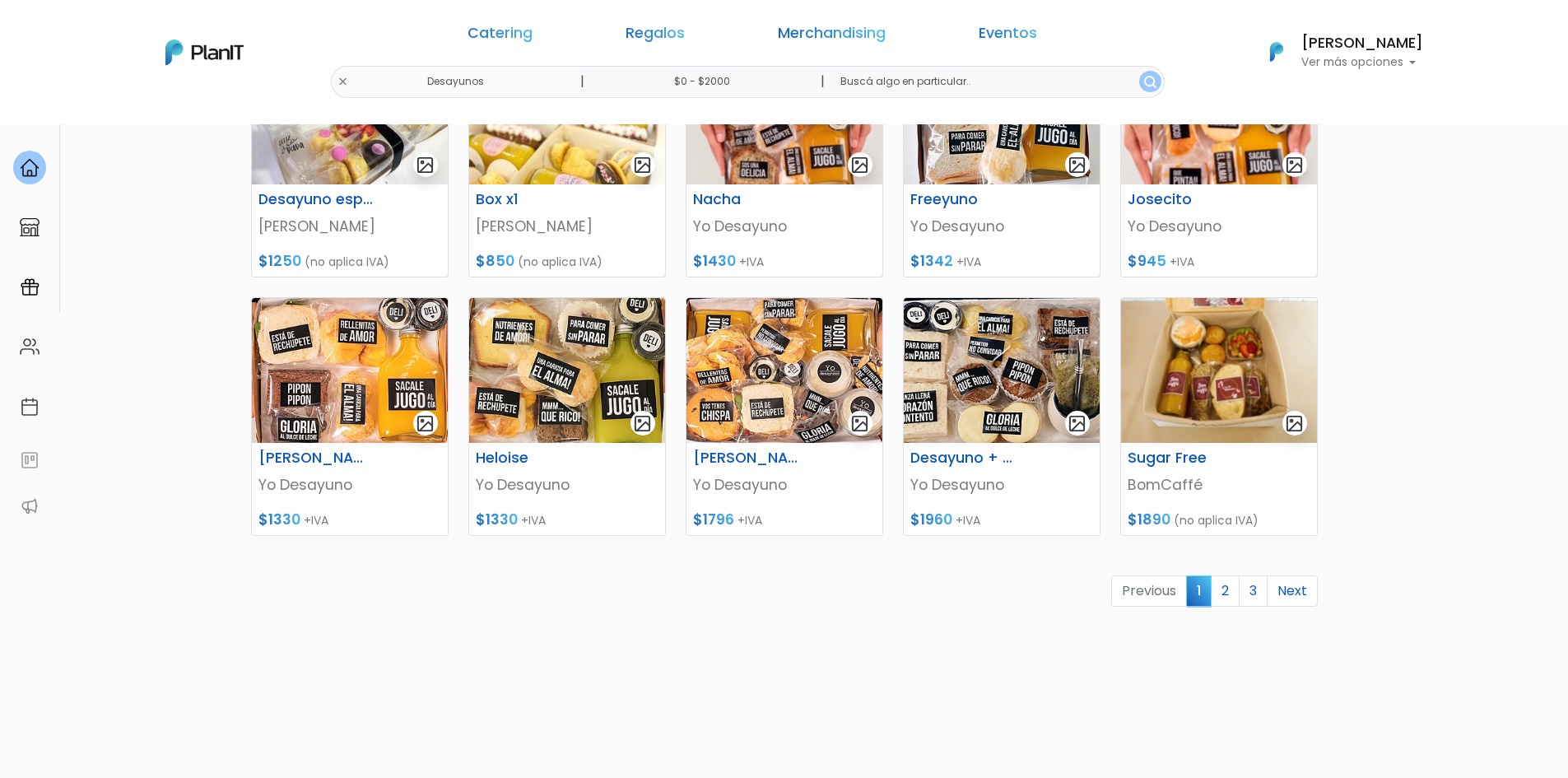
scroll to position [592, 0]
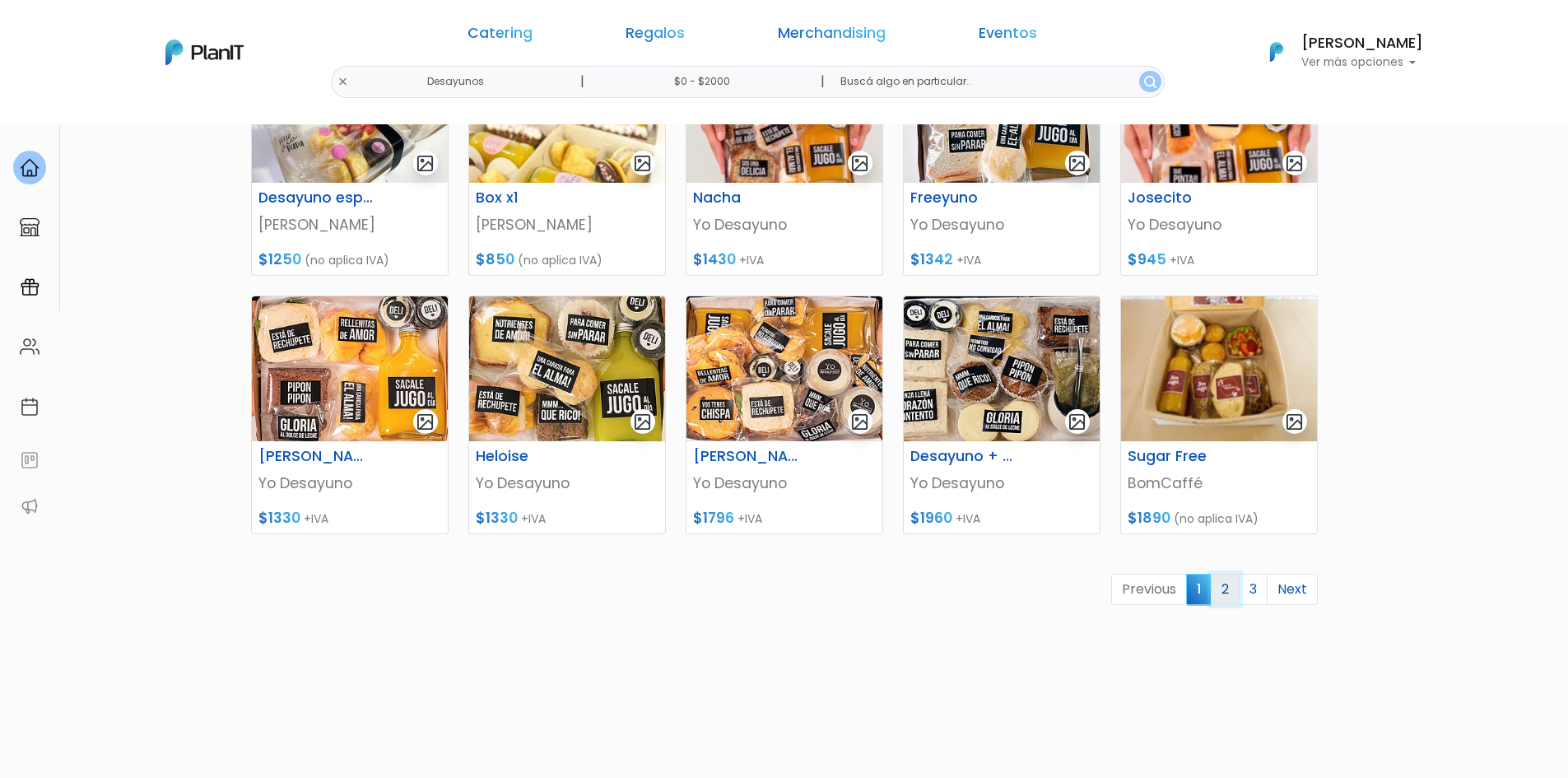
click at [1221, 592] on link "2" at bounding box center [1224, 590] width 28 height 31
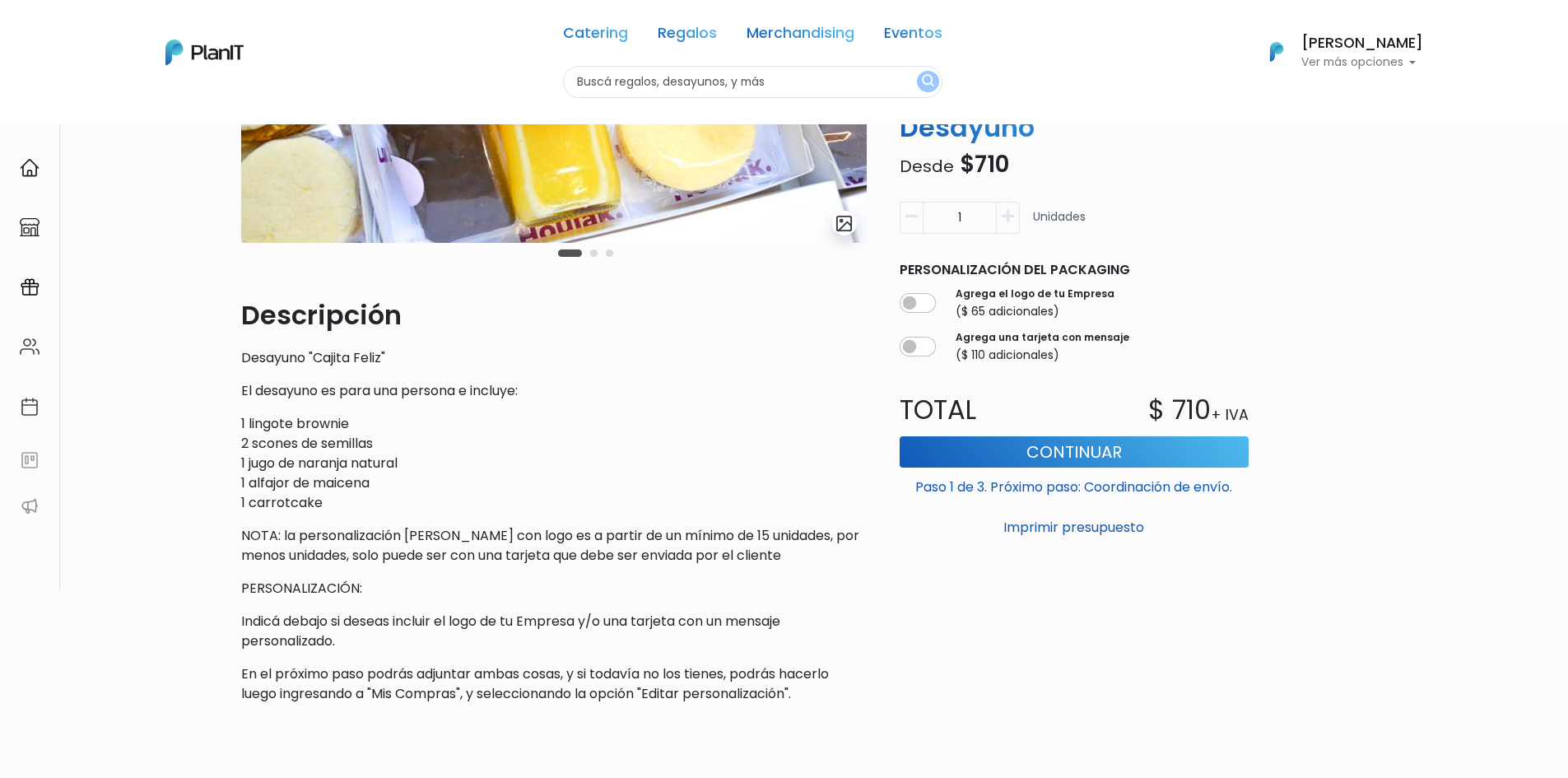
scroll to position [317, 0]
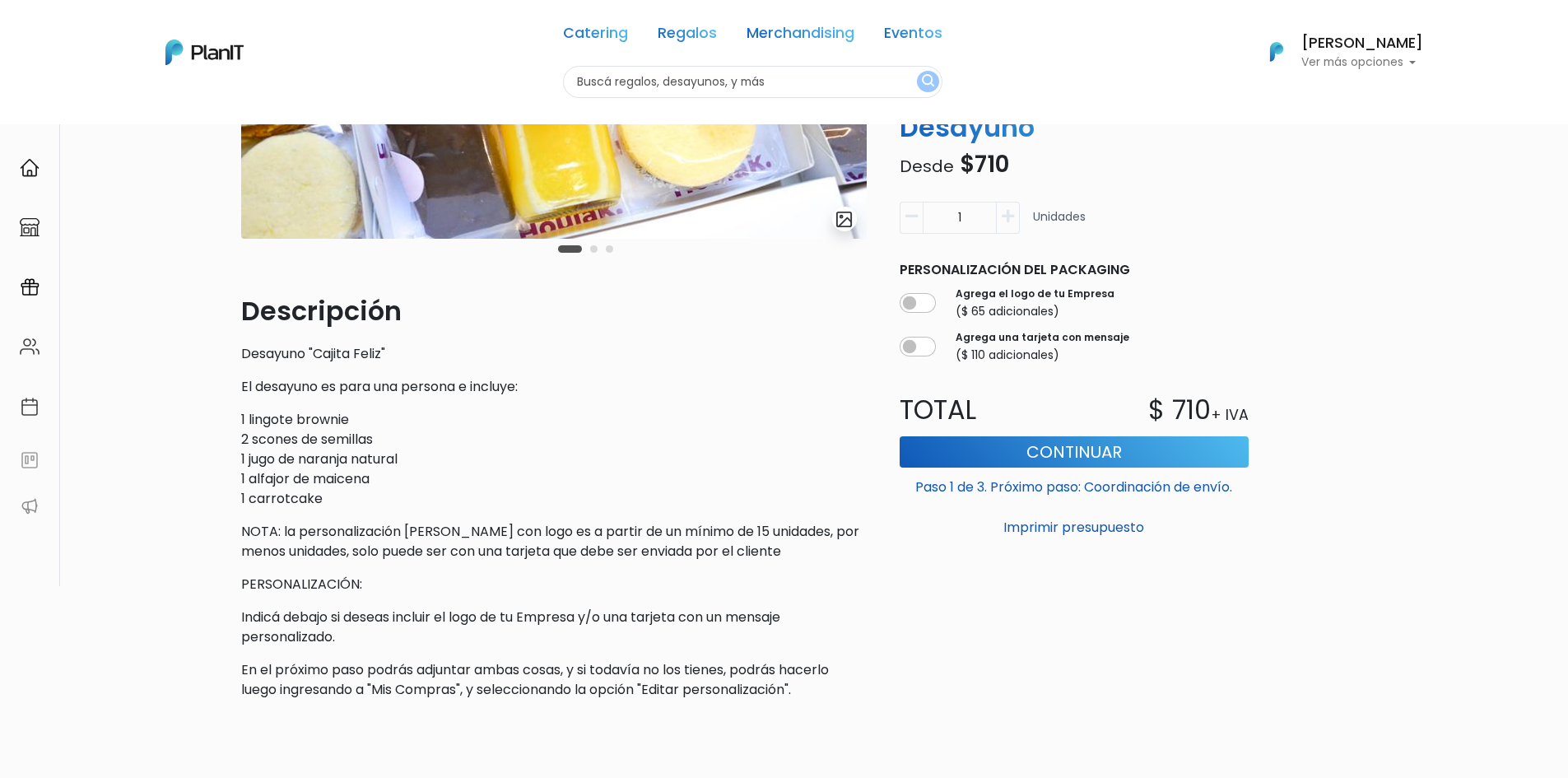
drag, startPoint x: 1574, startPoint y: 83, endPoint x: 1543, endPoint y: 278, distance: 197.4
click at [1543, 278] on html "Catering Regalos Merchandising Eventos Catering Regalos Merchandising Eventos C…" at bounding box center [784, 72] width 1568 height 778
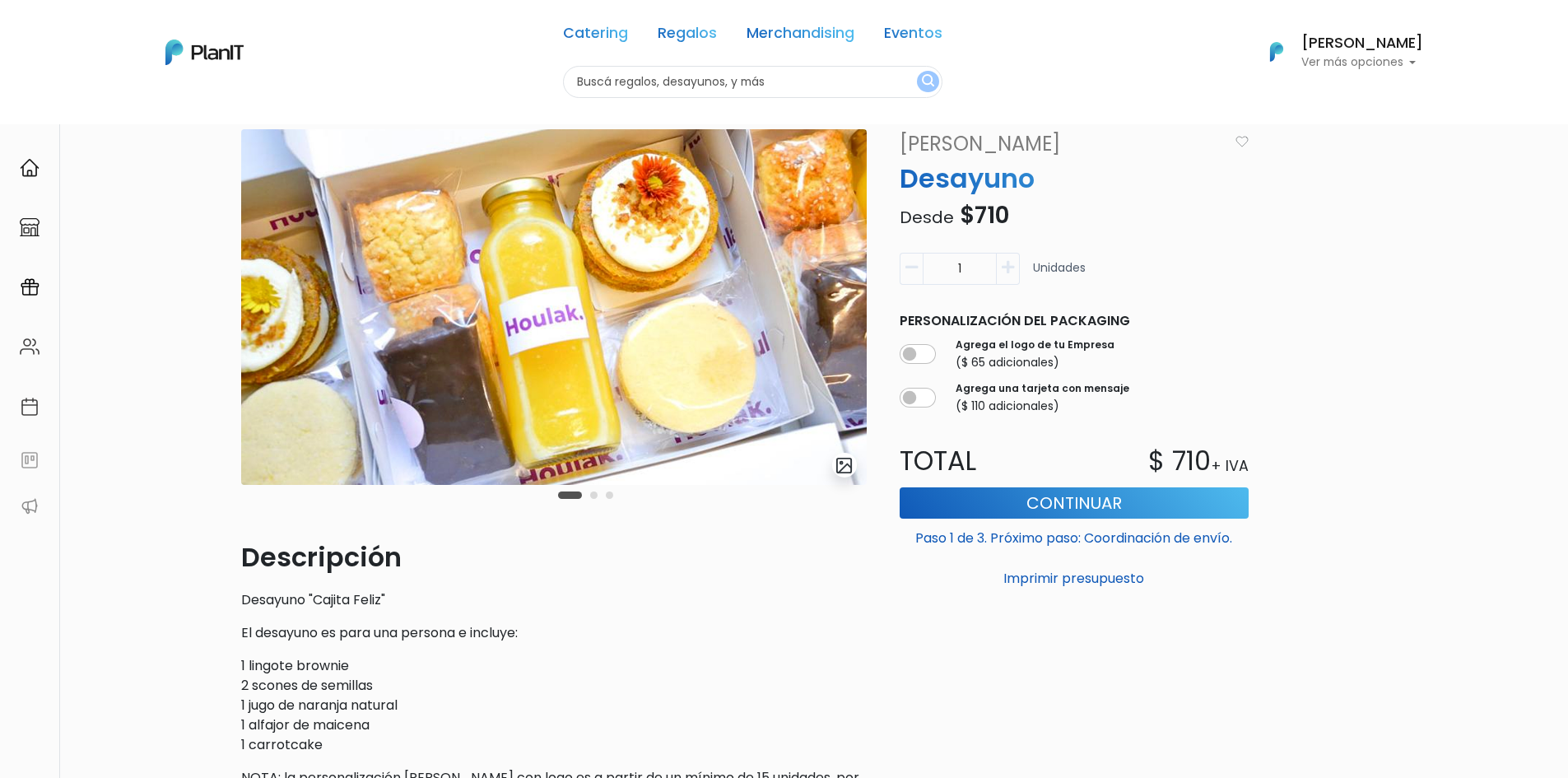
scroll to position [63, 0]
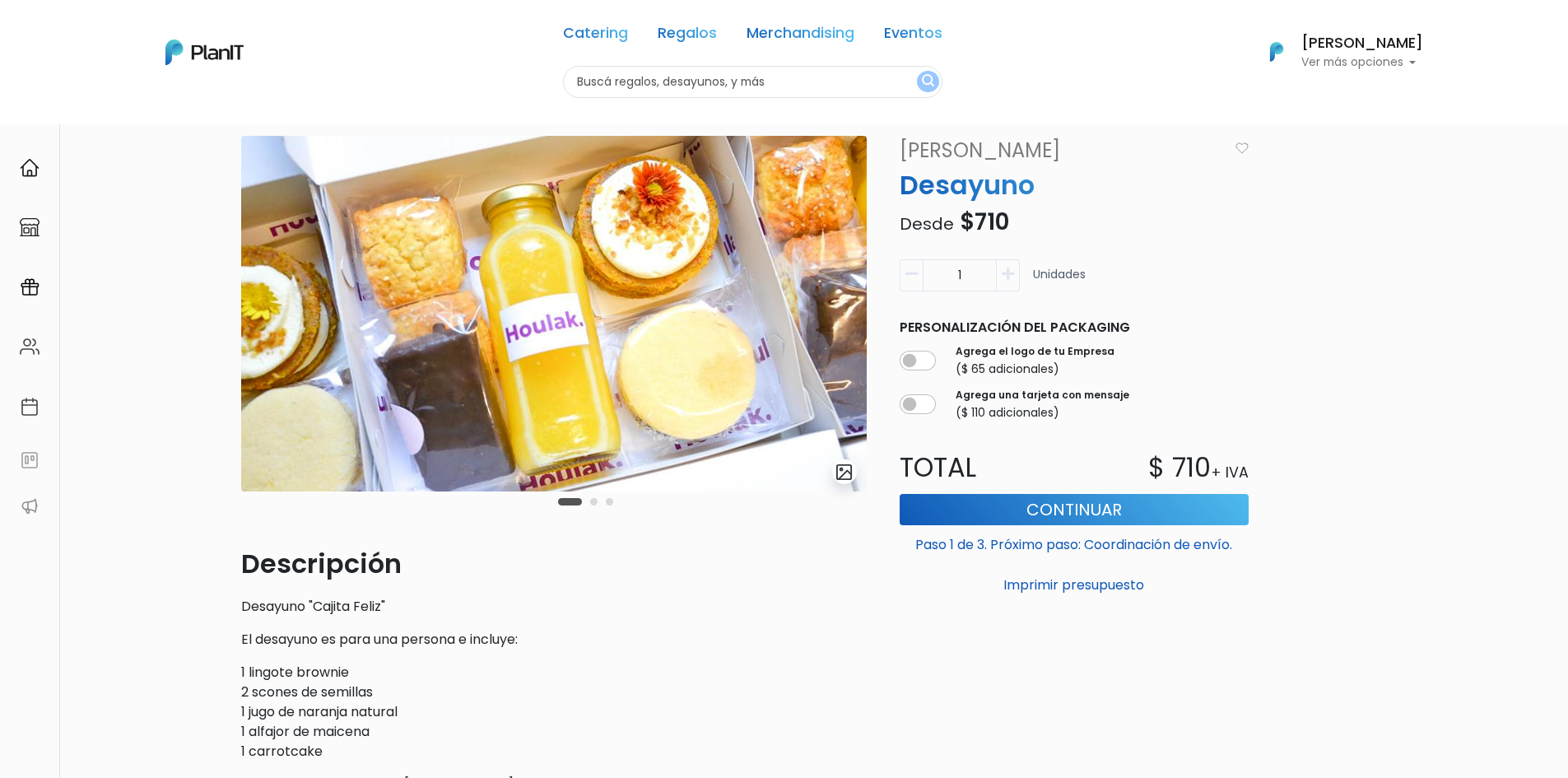
click at [998, 274] on button "button" at bounding box center [1008, 275] width 23 height 32
type input "2"
click at [1043, 497] on button "Continuar" at bounding box center [1074, 510] width 349 height 31
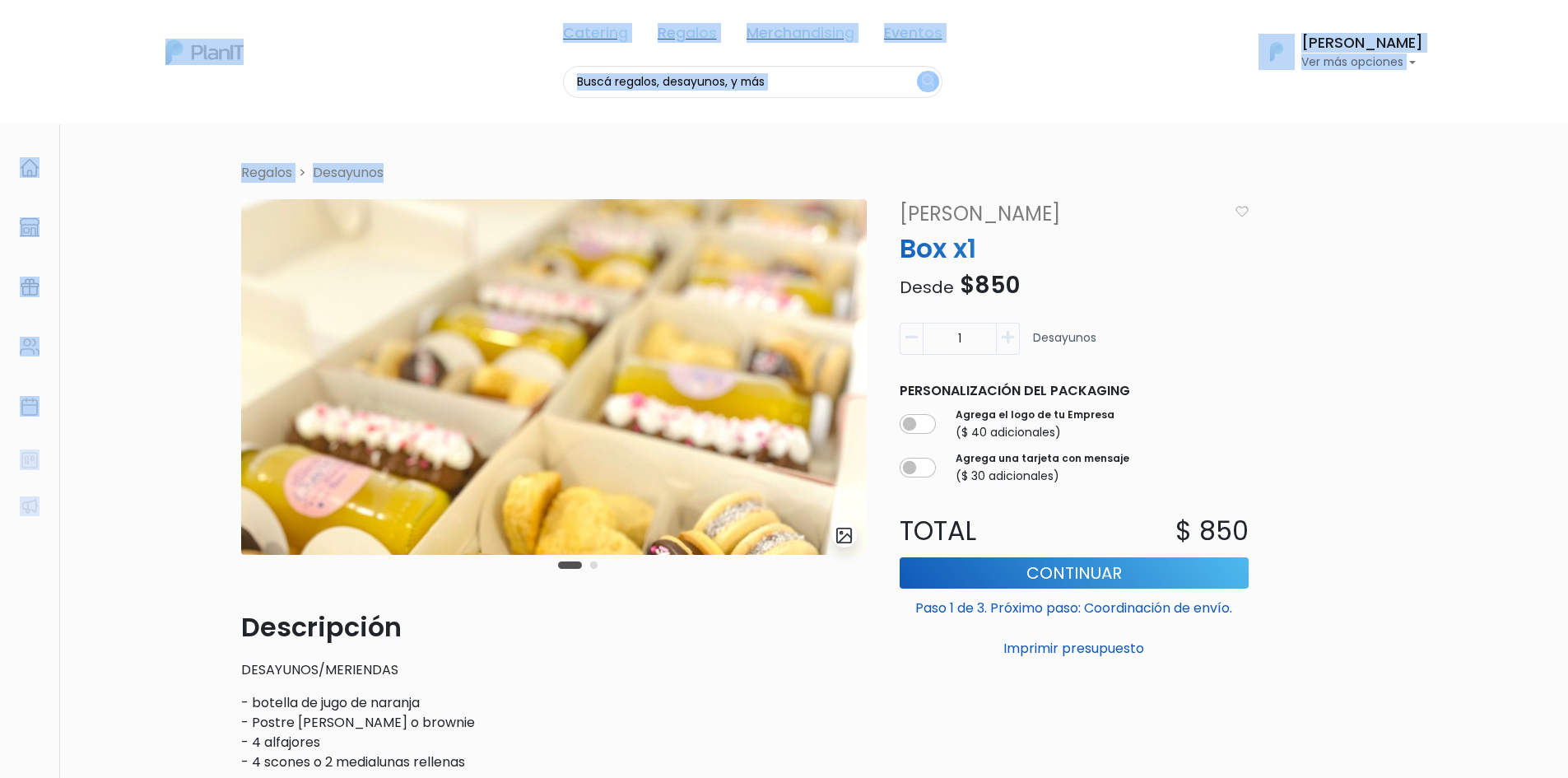
drag, startPoint x: 1560, startPoint y: 180, endPoint x: 1573, endPoint y: 302, distance: 122.7
click at [1567, 302] on html "Catering Regalos Merchandising Eventos Catering Regalos Merchandising Eventos C…" at bounding box center [784, 389] width 1568 height 778
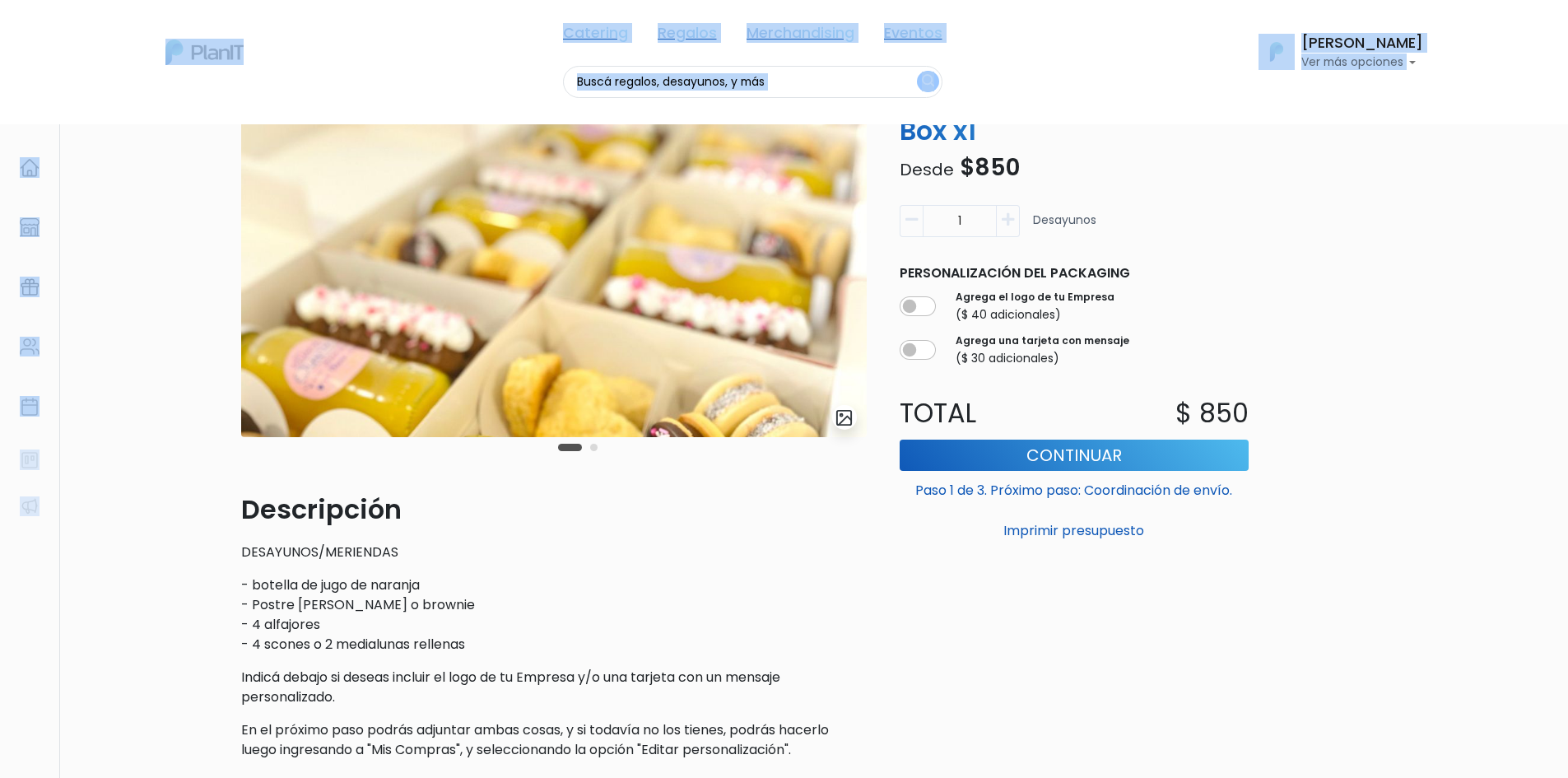
scroll to position [171, 0]
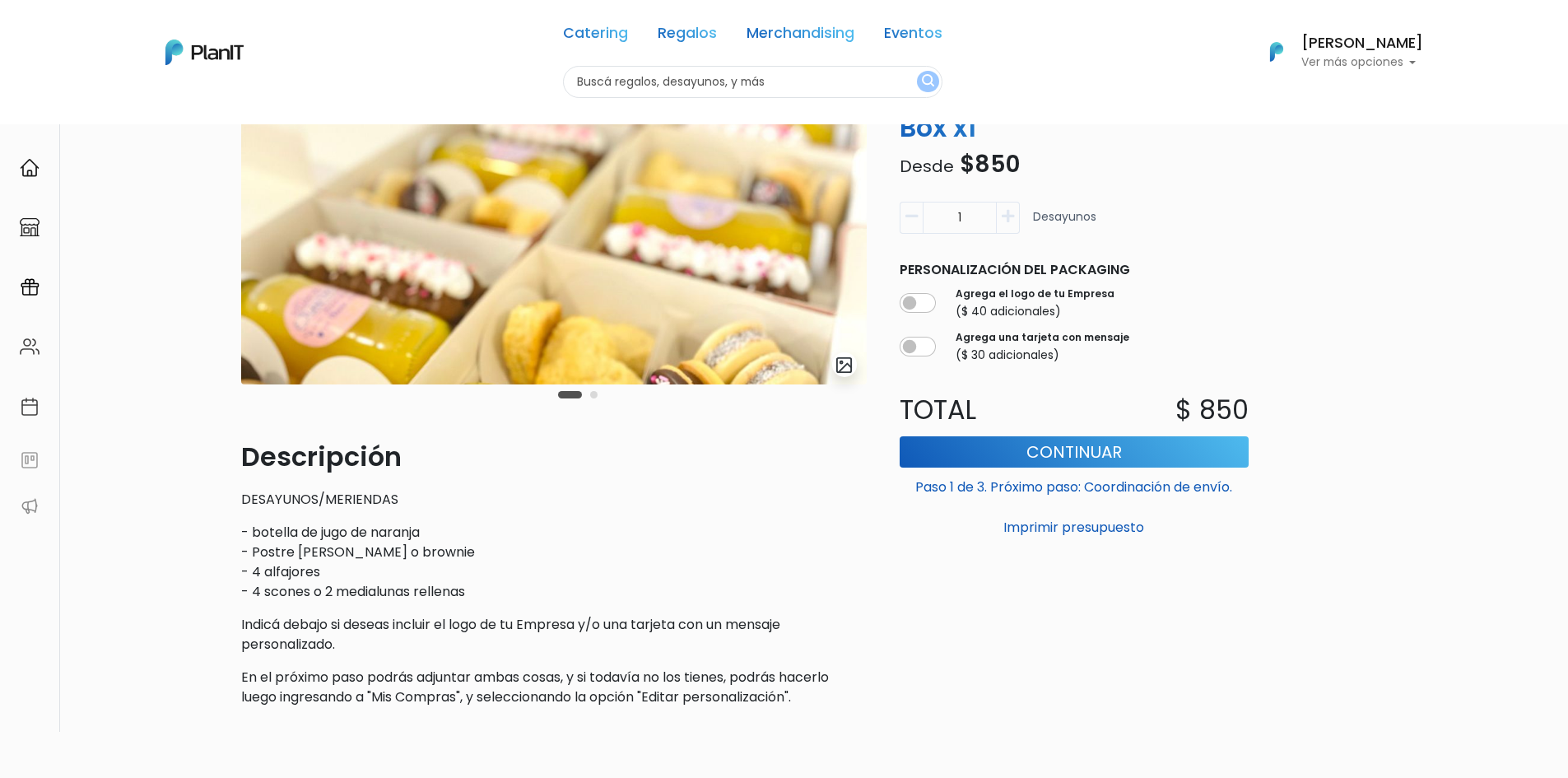
click at [1505, 358] on div "Volver Regalos Desayunos slide 3 of 2 Descripción DESAYUNOS/MERIENDAS - botella…" at bounding box center [784, 426] width 1568 height 946
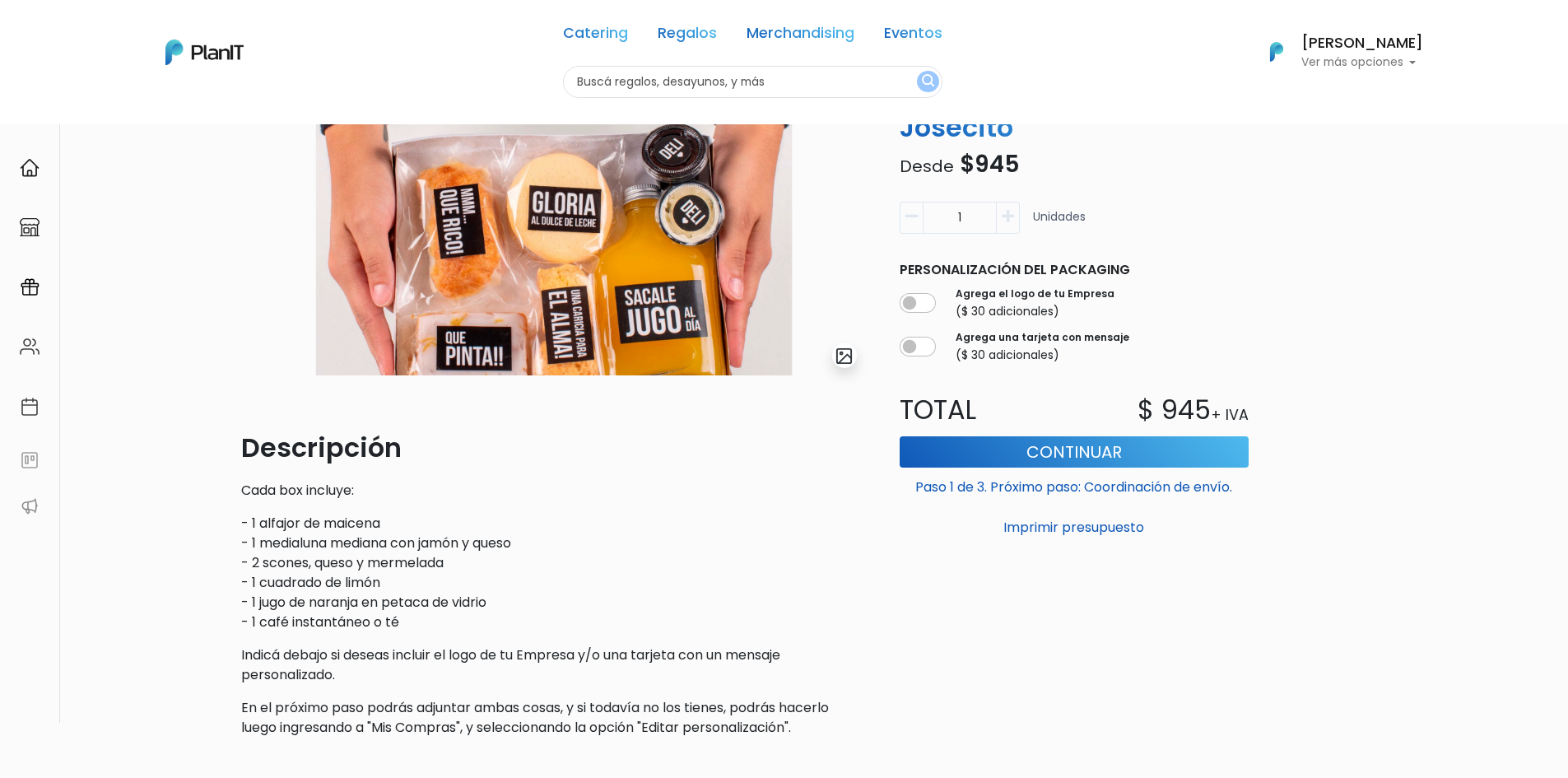
scroll to position [181, 0]
drag, startPoint x: 1580, startPoint y: 89, endPoint x: 1552, endPoint y: 211, distance: 125.2
click at [1552, 211] on html "Catering Regalos Merchandising Eventos Catering Regalos Merchandising Eventos C…" at bounding box center [784, 208] width 1568 height 778
click at [999, 213] on button "button" at bounding box center [1008, 217] width 23 height 32
type input "2"
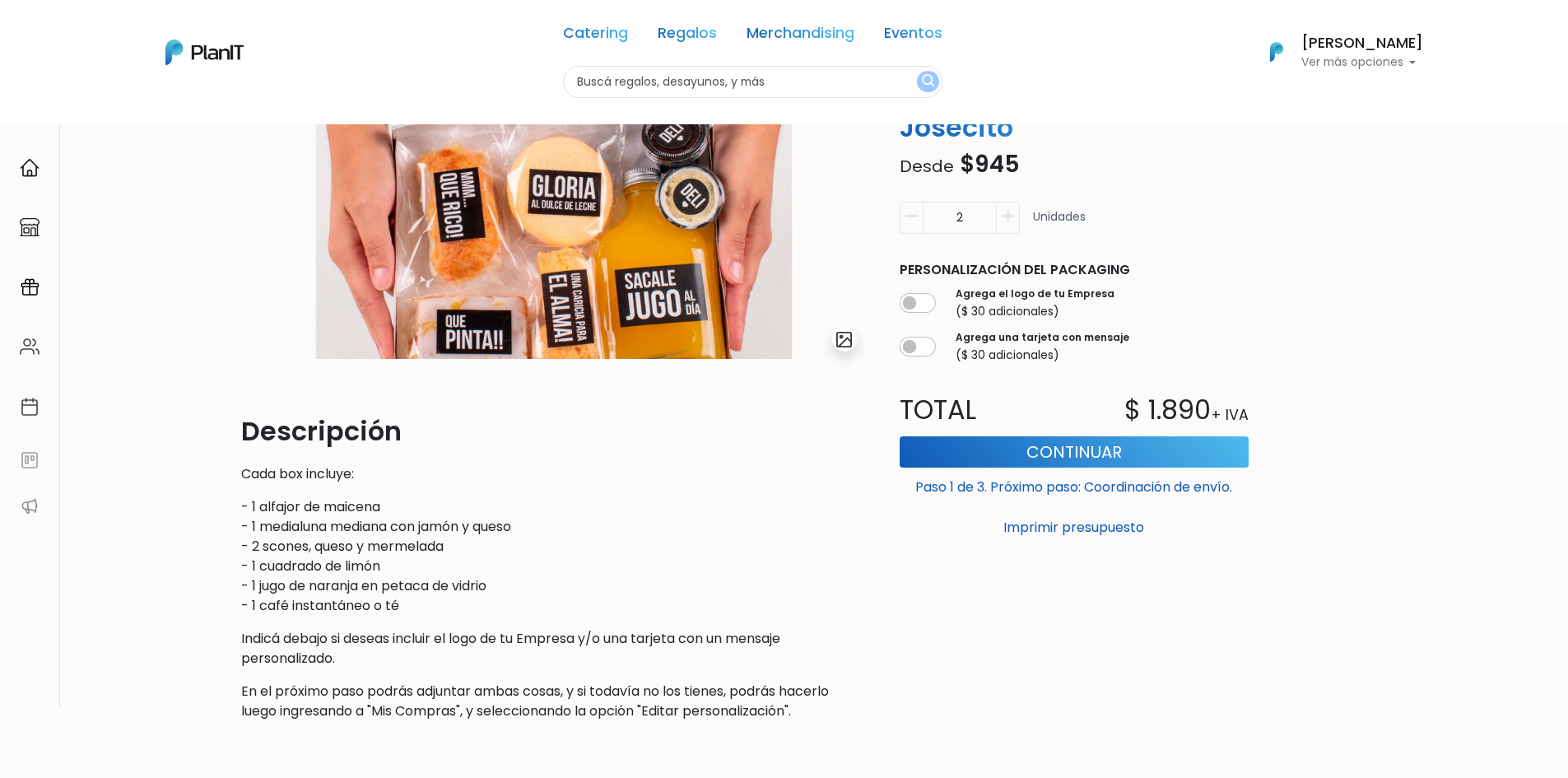
scroll to position [204, 0]
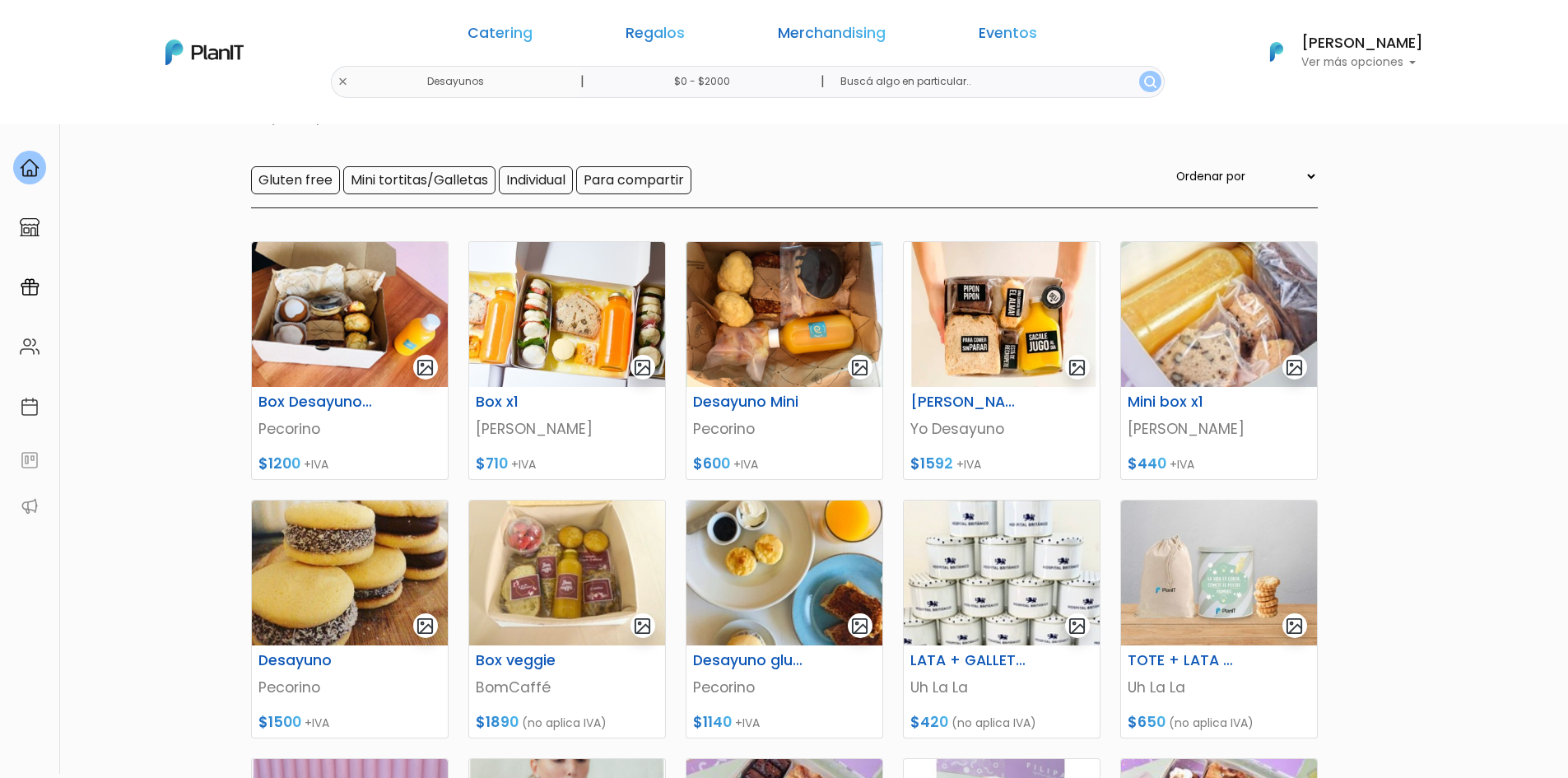
scroll to position [130, 0]
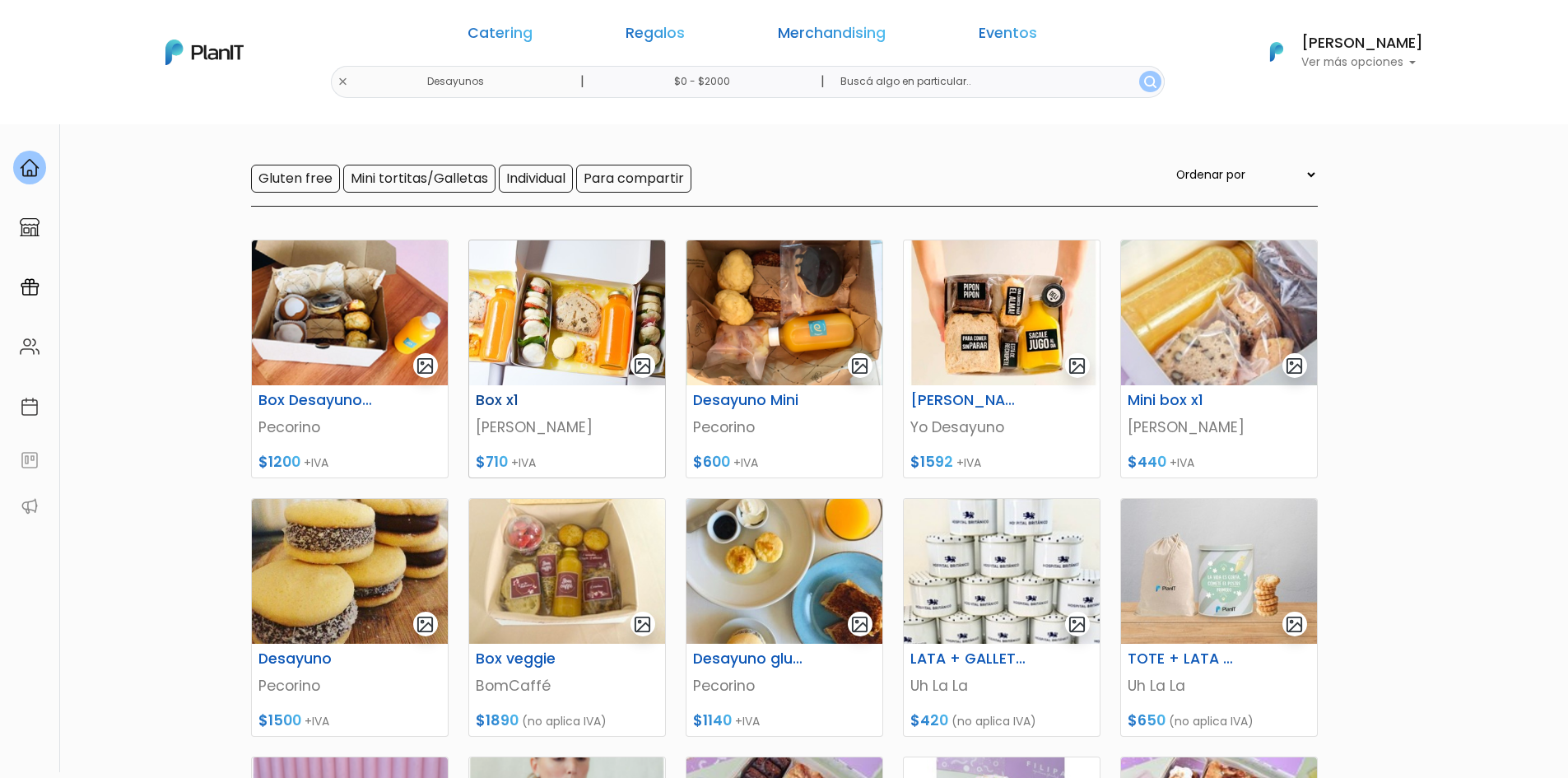
click at [519, 331] on img at bounding box center [568, 313] width 196 height 145
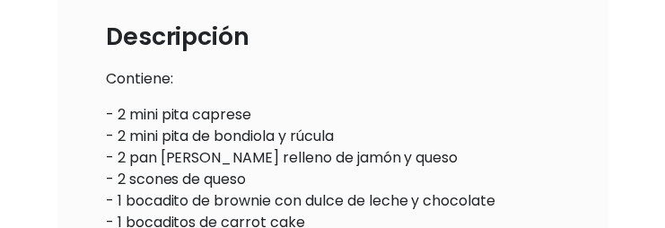
scroll to position [496, 0]
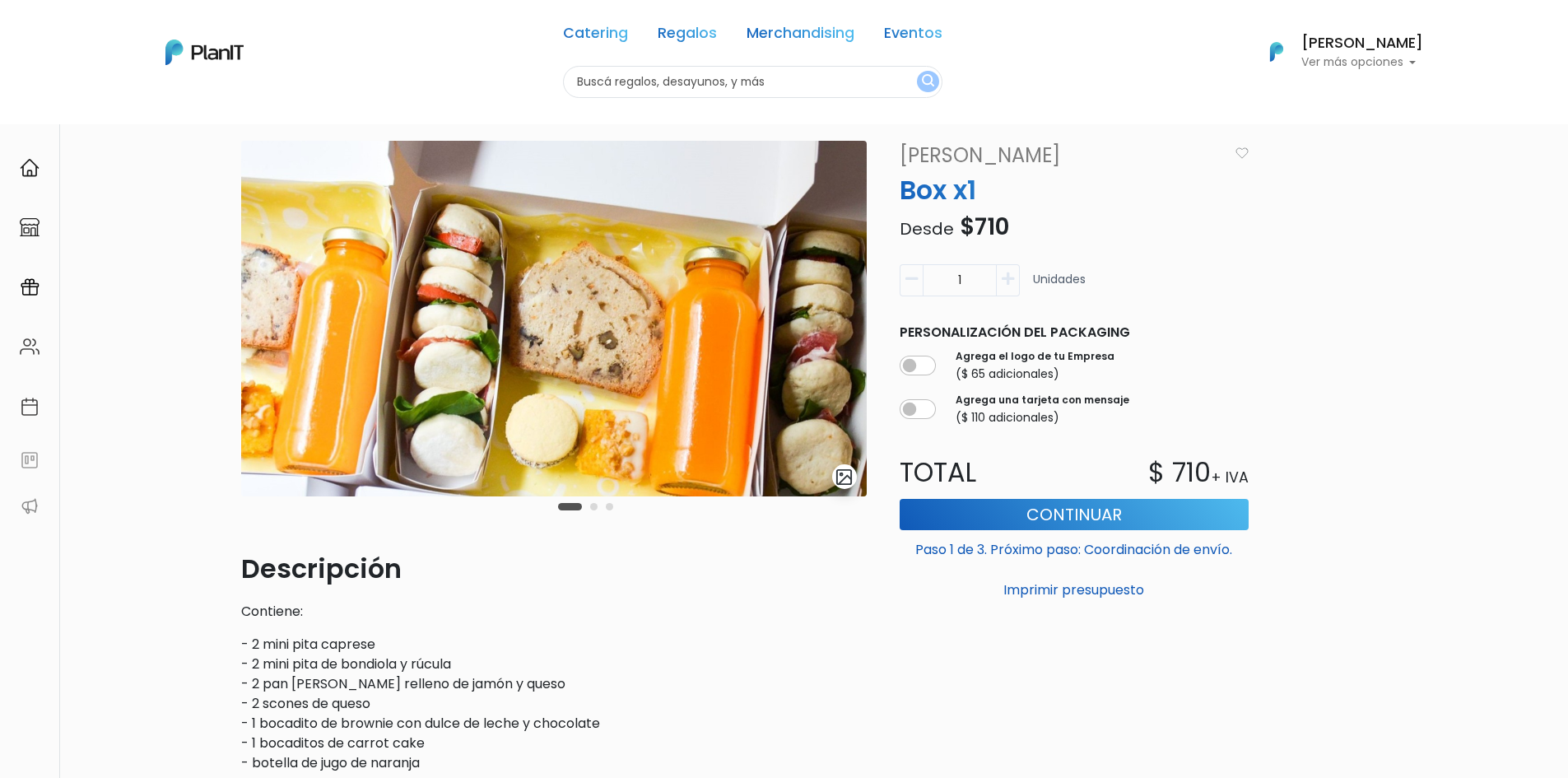
scroll to position [57, 0]
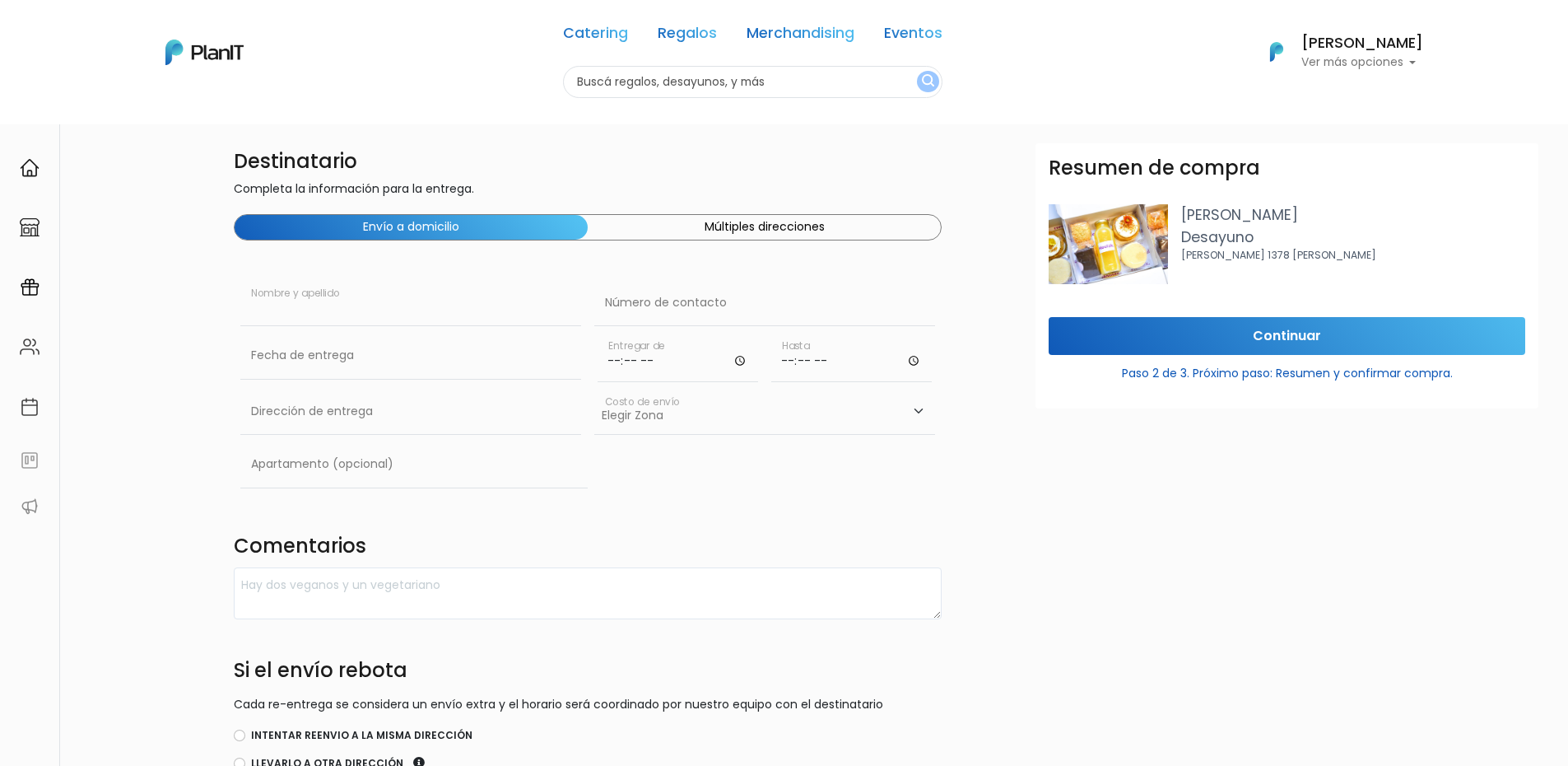
click at [379, 308] on input "text" at bounding box center [411, 303] width 341 height 46
type input "[PERSON_NAME]"
click at [647, 311] on input "text" at bounding box center [765, 303] width 341 height 46
type input "098569764"
click at [332, 361] on input "text" at bounding box center [411, 356] width 341 height 46
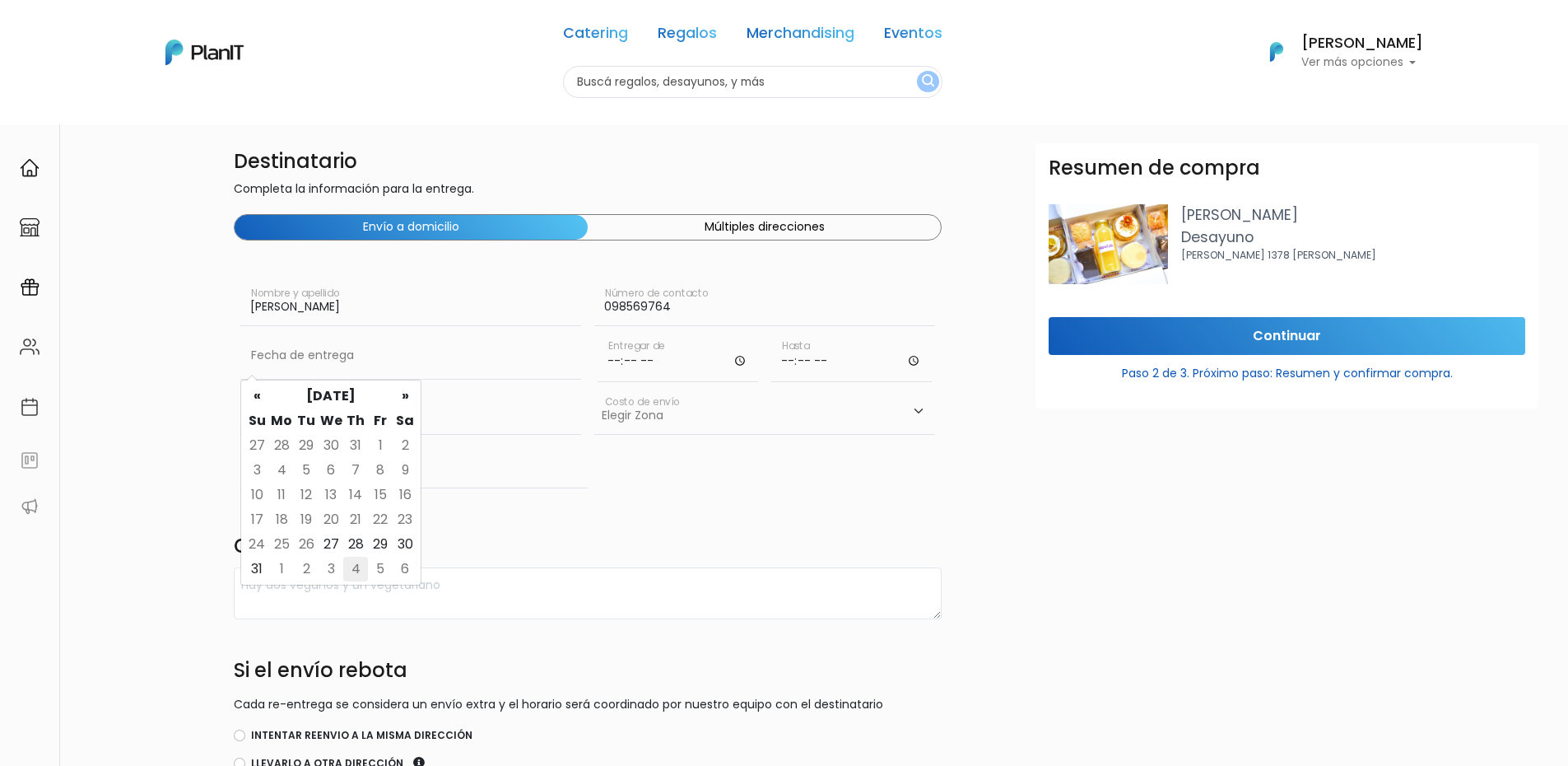
click at [362, 572] on td "4" at bounding box center [355, 569] width 25 height 25
type input "04/09/2025"
click at [637, 367] on input "time" at bounding box center [678, 358] width 160 height 50
type input "08:30"
click at [782, 357] on input "time" at bounding box center [851, 358] width 160 height 50
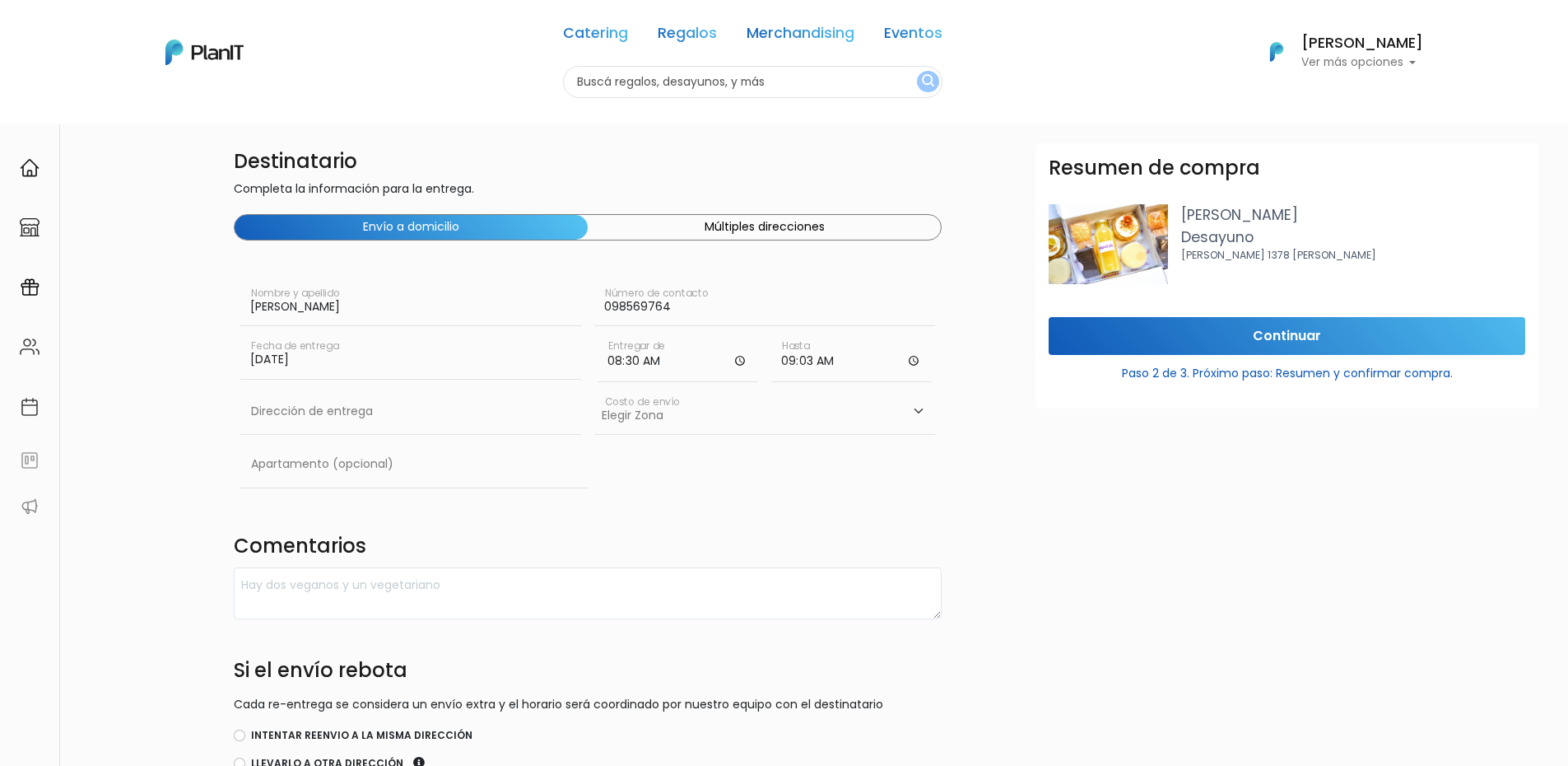
type input "09:30"
click at [398, 413] on input "text" at bounding box center [411, 412] width 341 height 46
type input "Rincón 500"
click at [801, 394] on select "Elegir Zona Zona américa- $600 Montevideo- $250" at bounding box center [765, 412] width 341 height 46
select select "10"
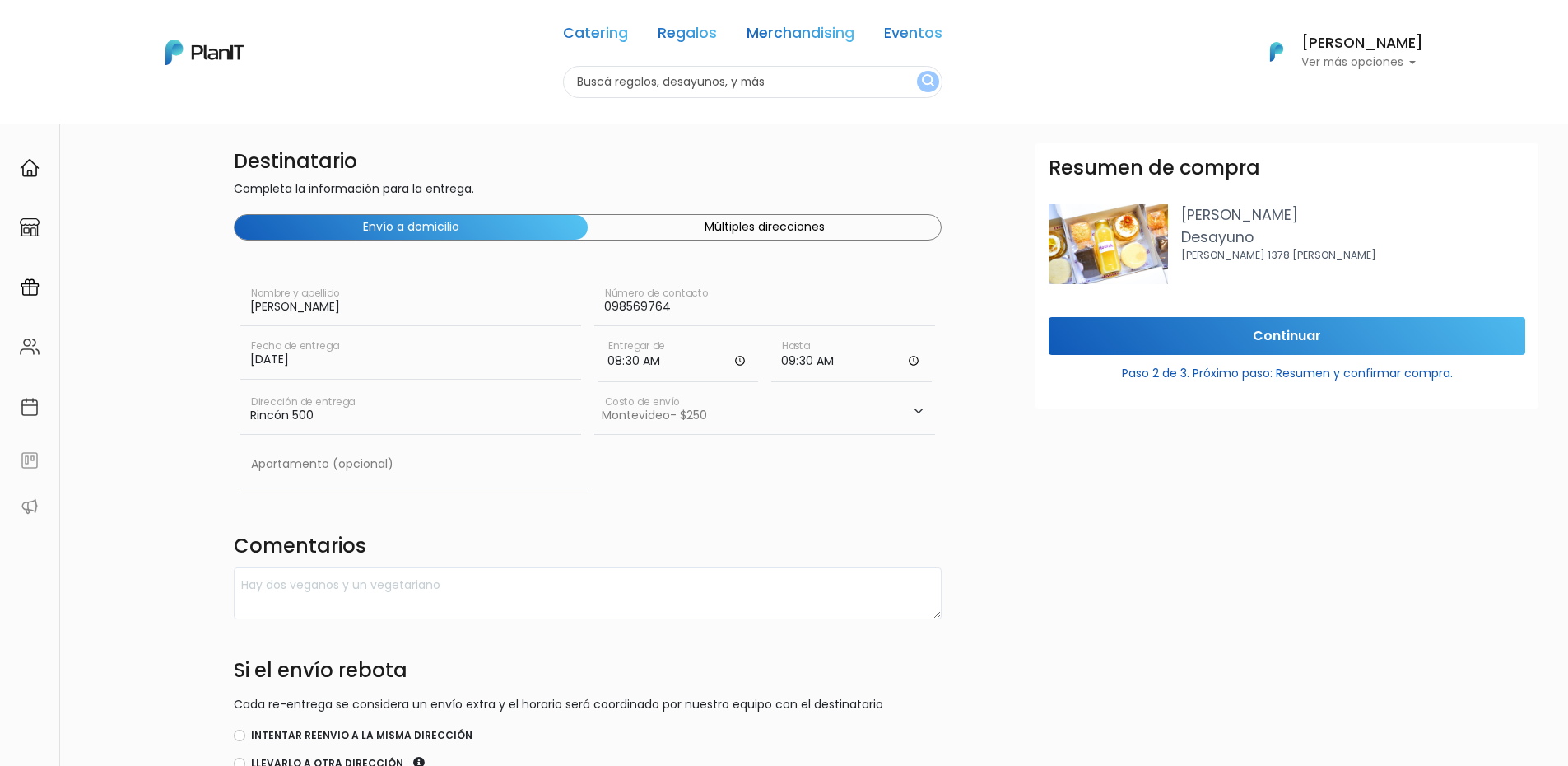
click at [594, 389] on select "Elegir Zona Zona américa- $600 Montevideo- $250" at bounding box center [765, 412] width 341 height 46
click at [291, 591] on textarea at bounding box center [588, 593] width 708 height 52
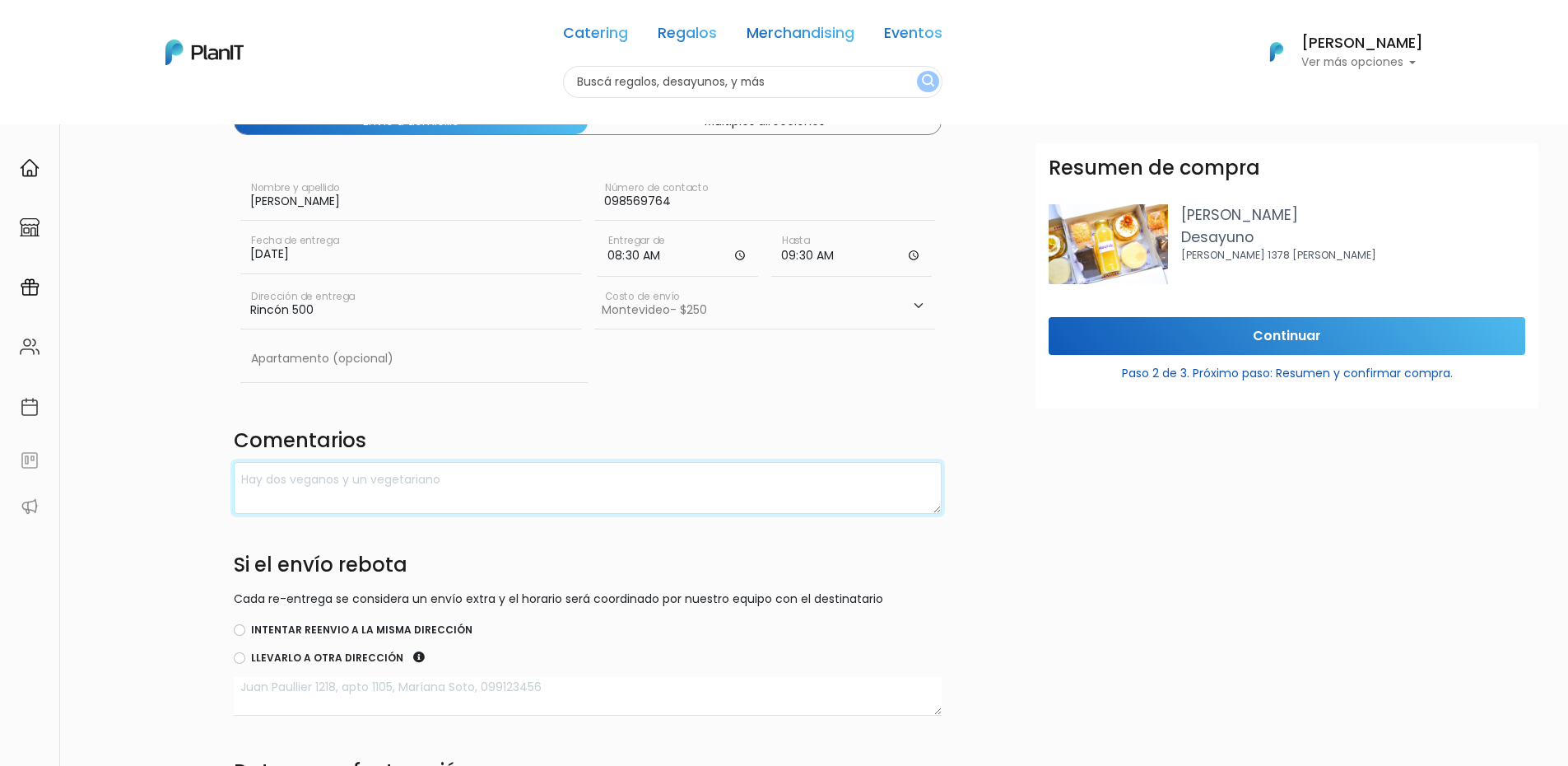
scroll to position [345, 0]
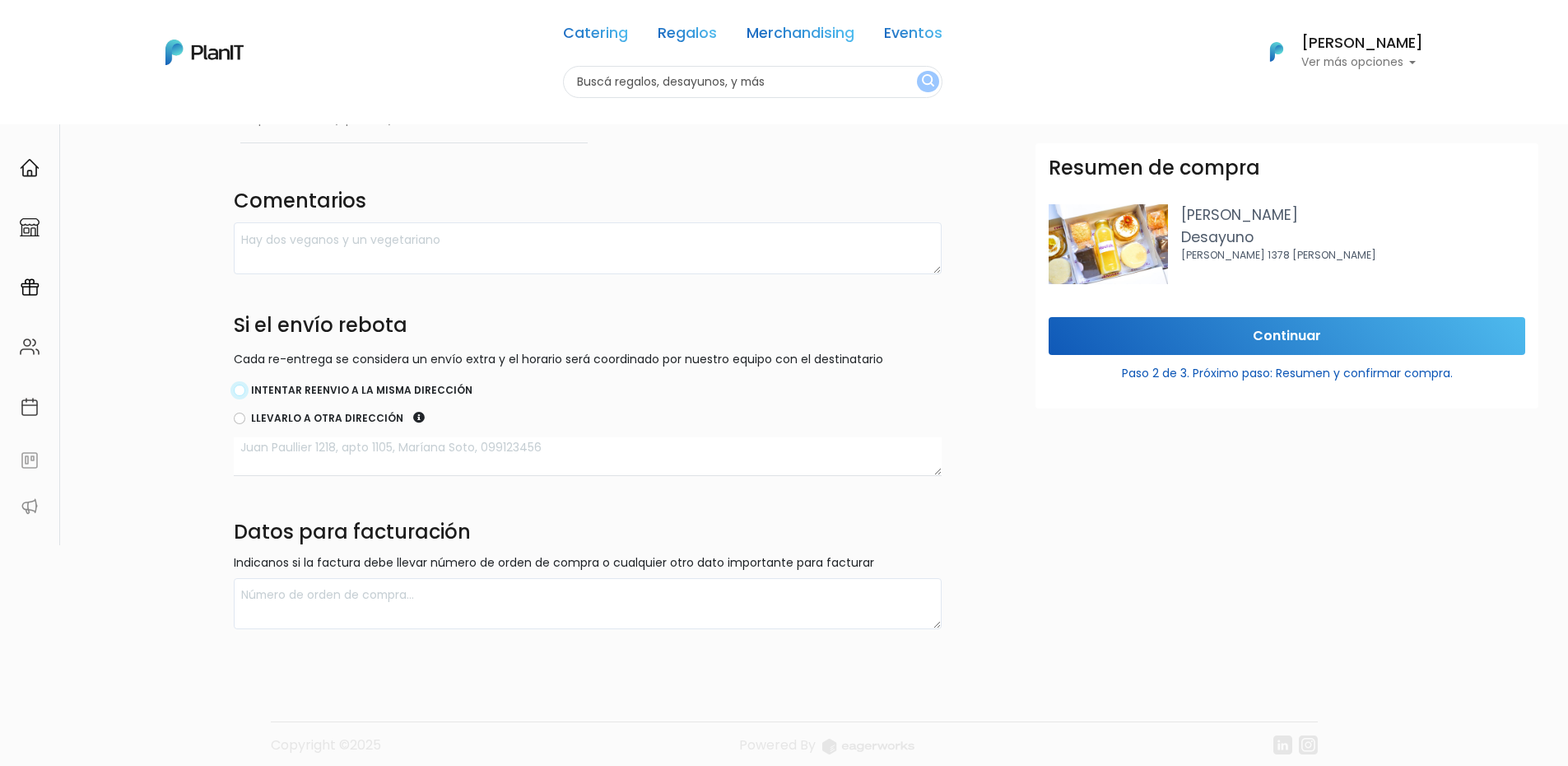
click at [243, 390] on input "Intentar reenvio a la misma dirección" at bounding box center [239, 390] width 12 height 12
radio input "true"
click at [326, 588] on textarea at bounding box center [588, 604] width 708 height 52
type textarea "t"
click at [379, 596] on textarea "TRANSMUNDO S.A. - RUT:211462750017" at bounding box center [588, 604] width 708 height 52
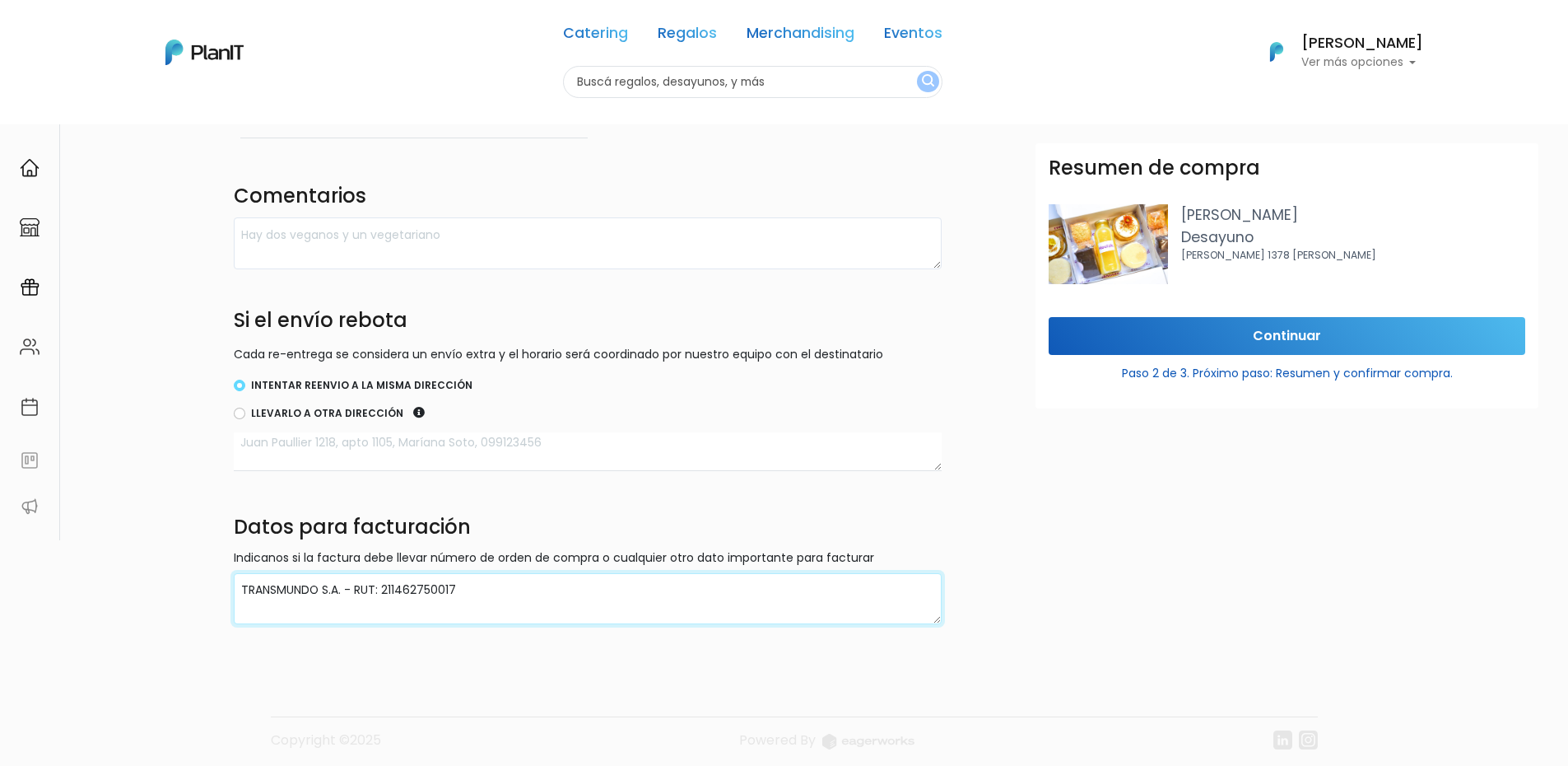
scroll to position [360, 0]
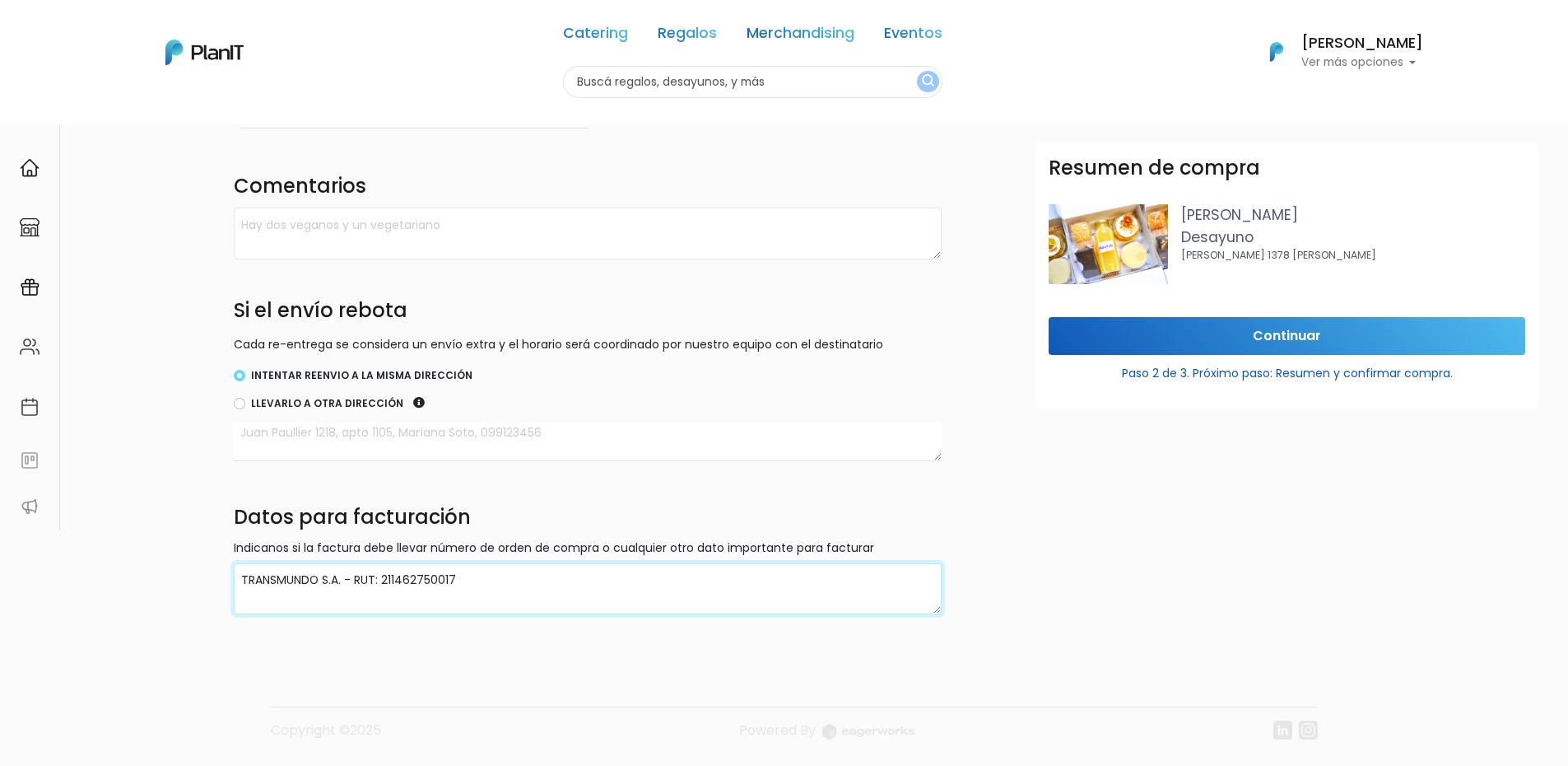
type textarea "TRANSMUNDO S.A. - RUT: 211462750017"
click at [1275, 340] on input "Continuar" at bounding box center [1287, 337] width 477 height 39
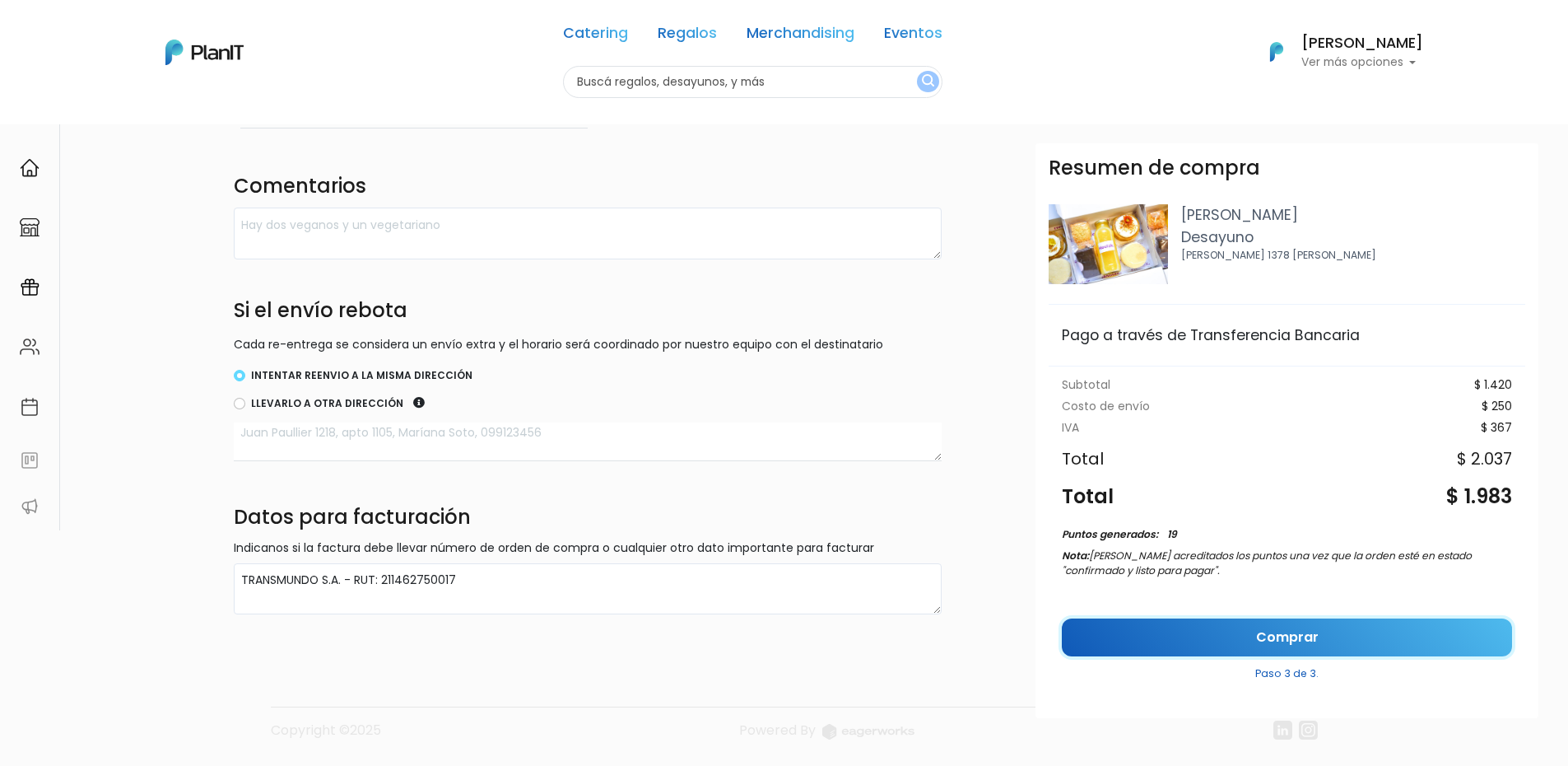
click at [1285, 639] on link "Comprar" at bounding box center [1286, 638] width 450 height 39
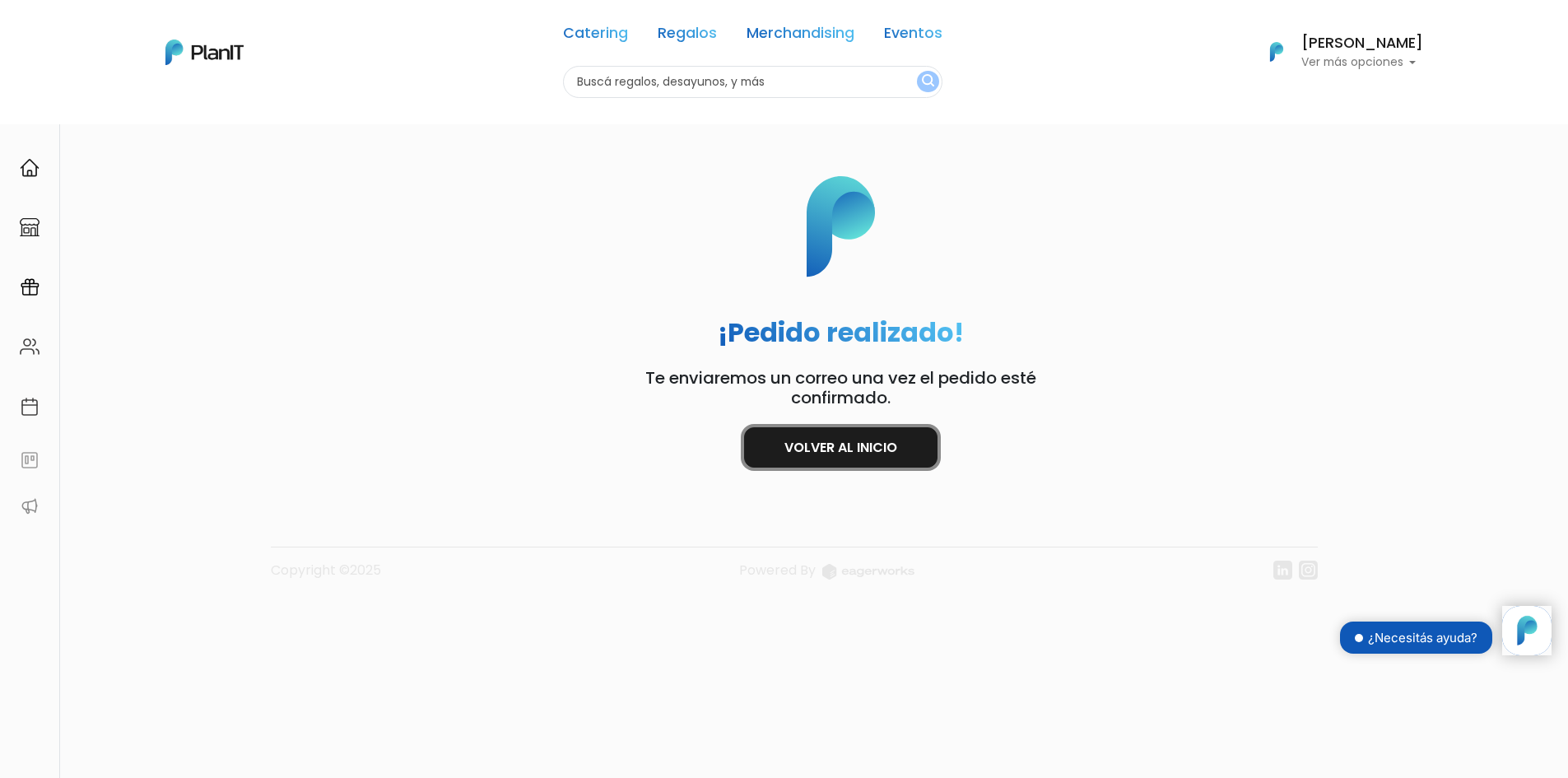
click at [857, 443] on link "Volver al inicio" at bounding box center [840, 448] width 193 height 40
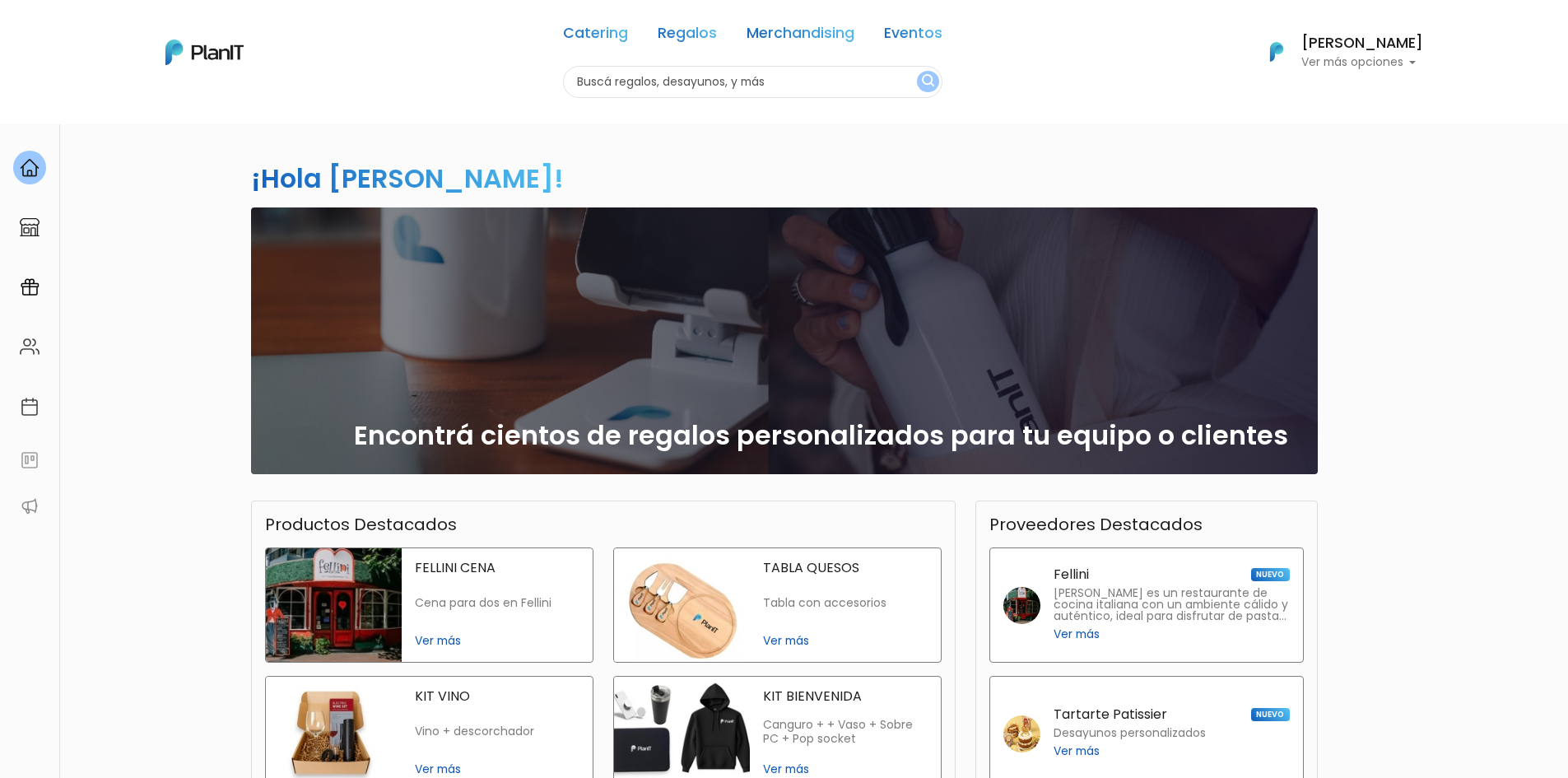
click at [1347, 69] on p "Ver más opciones" at bounding box center [1362, 62] width 122 height 12
click at [1315, 98] on span "Mis Compras" at bounding box center [1332, 97] width 84 height 19
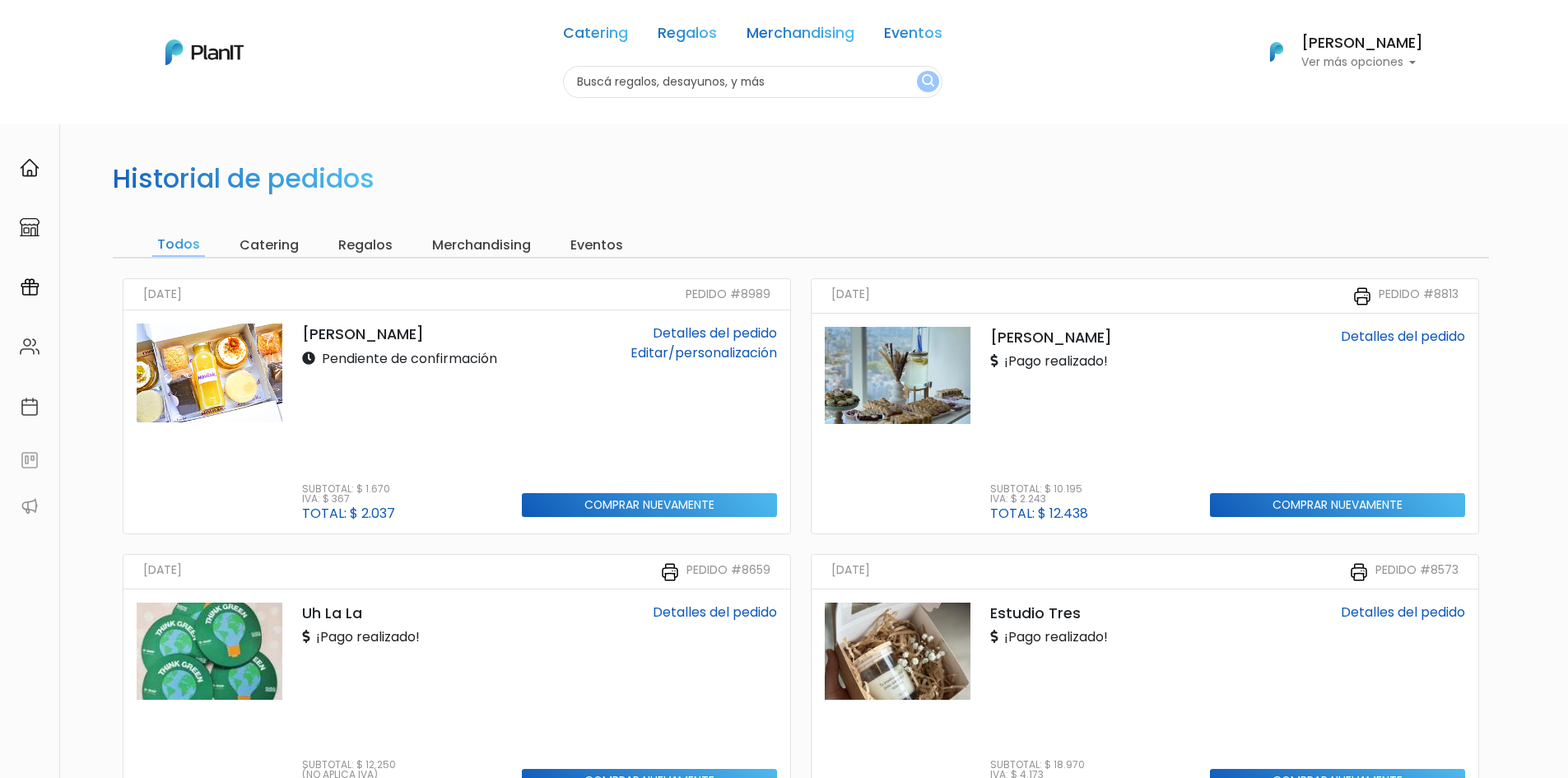
click at [756, 334] on link "Detalles del pedido" at bounding box center [715, 333] width 125 height 19
